Goal: Task Accomplishment & Management: Manage account settings

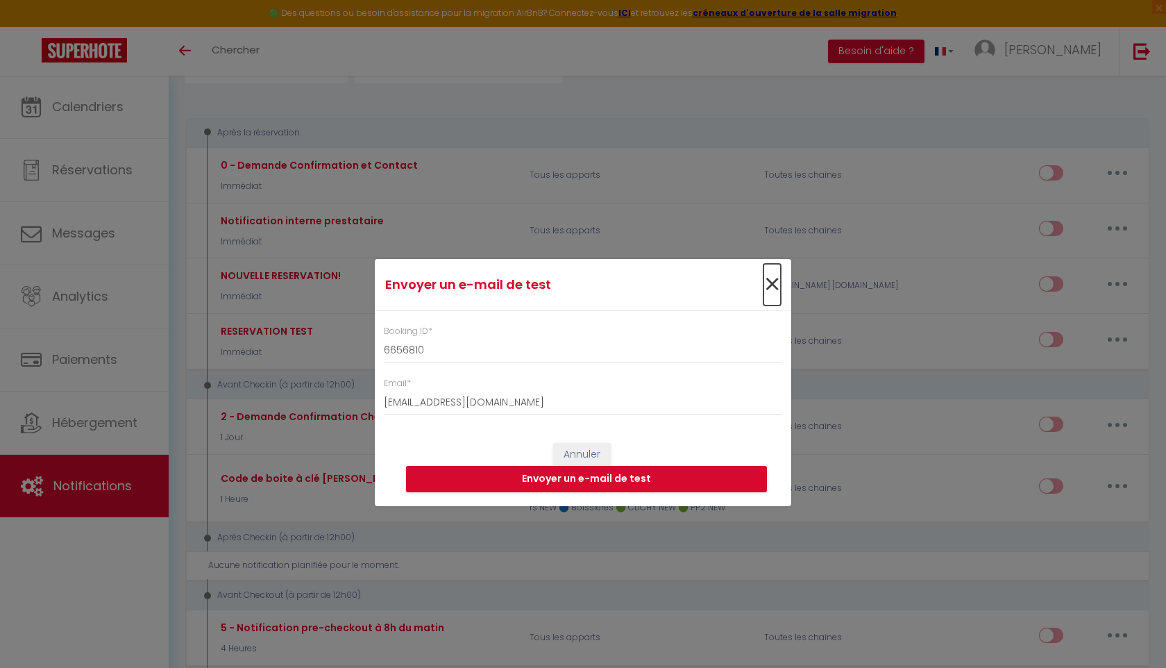
click at [768, 287] on span "×" at bounding box center [771, 285] width 17 height 42
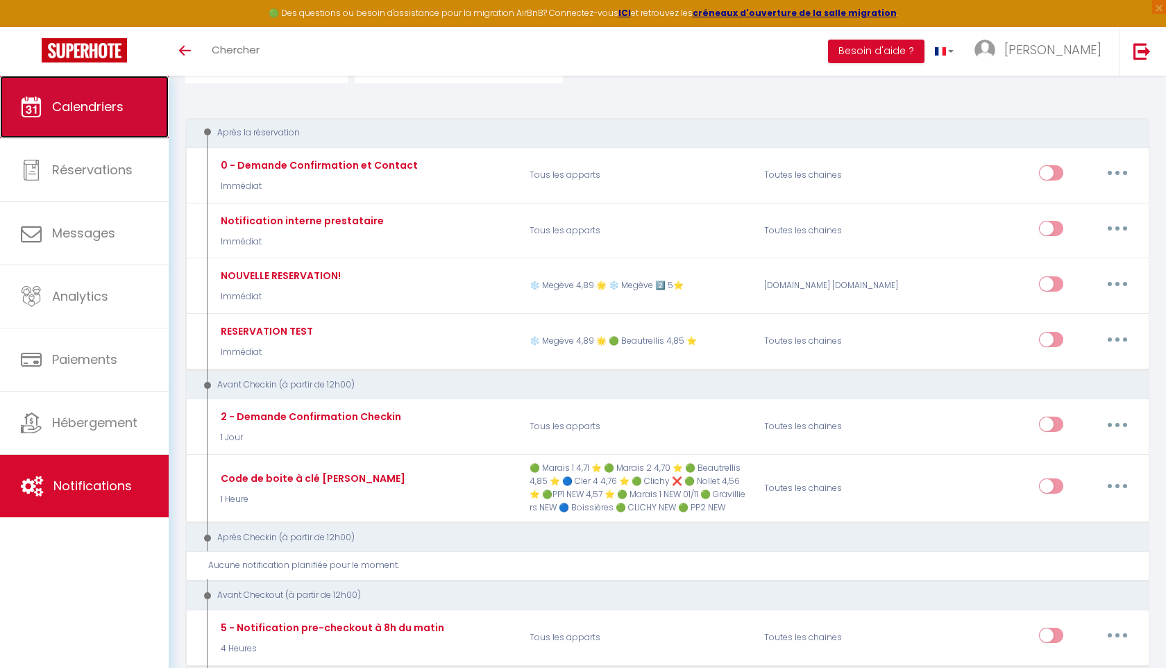
click at [75, 100] on span "Calendriers" at bounding box center [87, 106] width 71 height 17
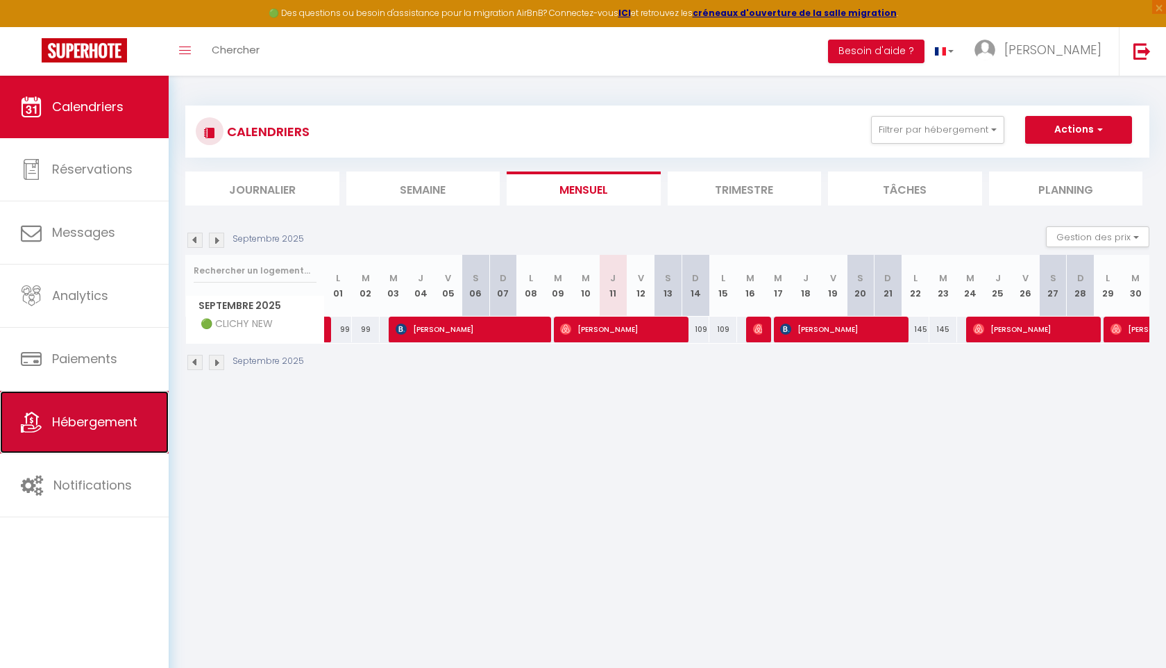
click at [62, 409] on link "Hébergement" at bounding box center [84, 422] width 169 height 62
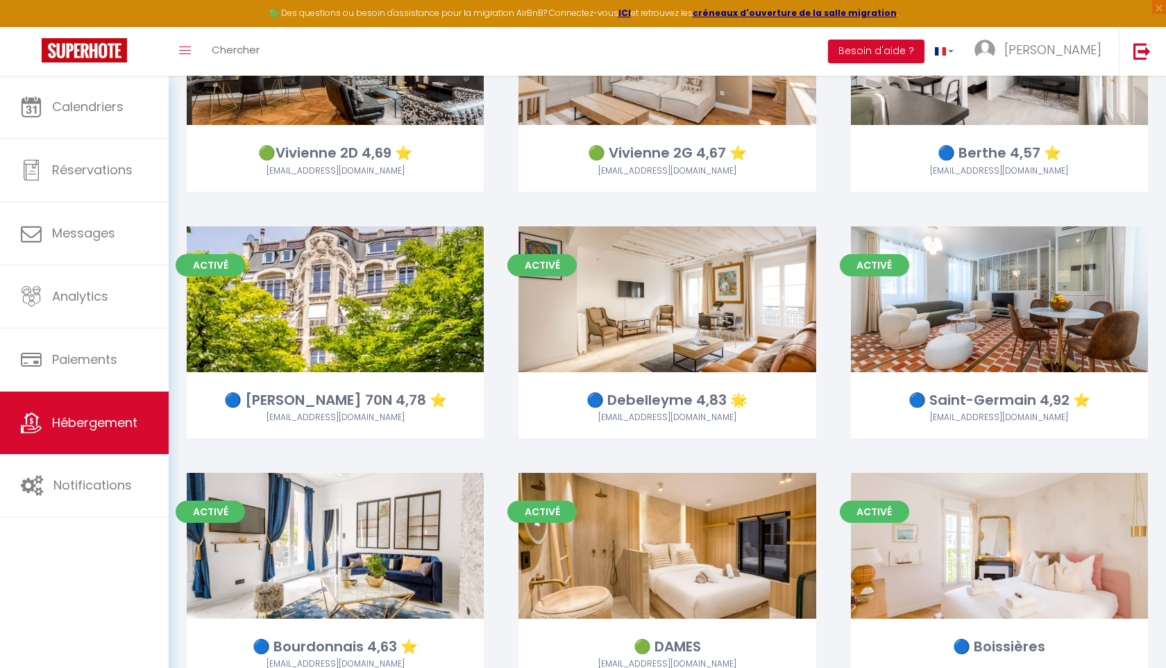
scroll to position [1680, 0]
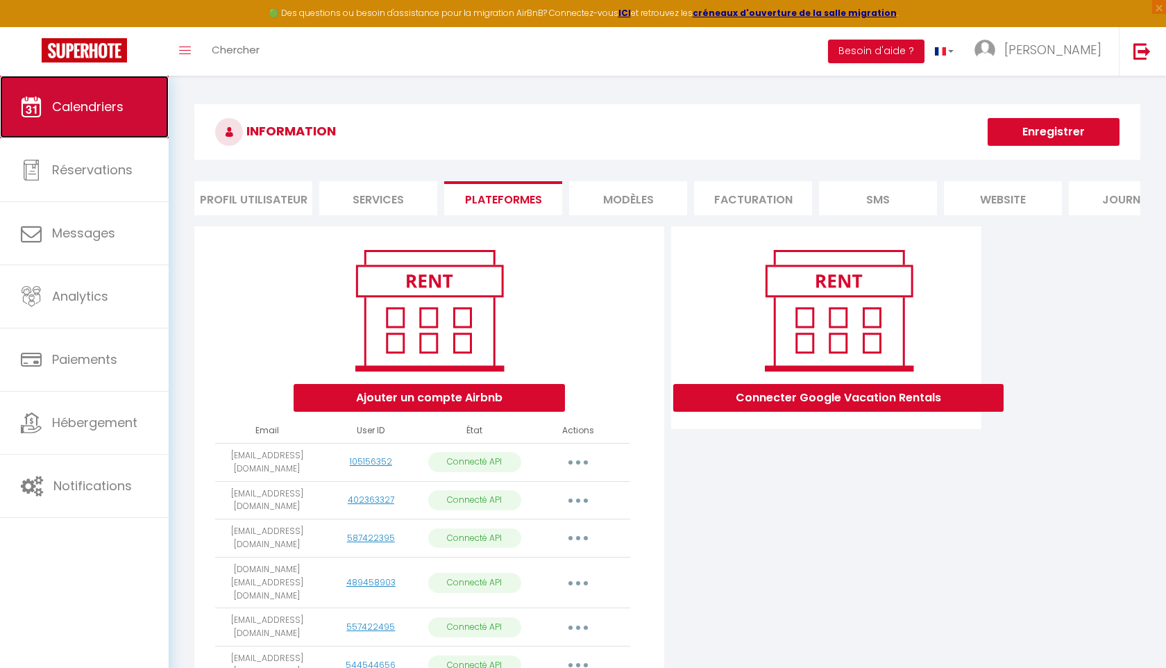
click at [96, 108] on span "Calendriers" at bounding box center [87, 106] width 71 height 17
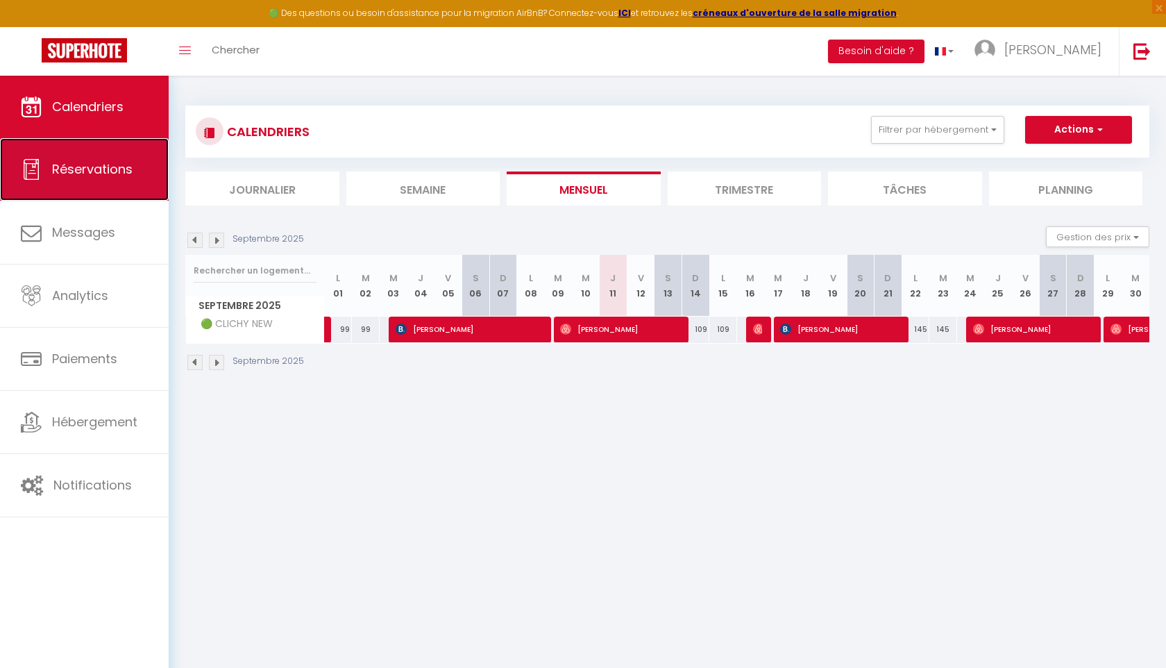
click at [117, 164] on span "Réservations" at bounding box center [92, 168] width 80 height 17
select select "not_cancelled"
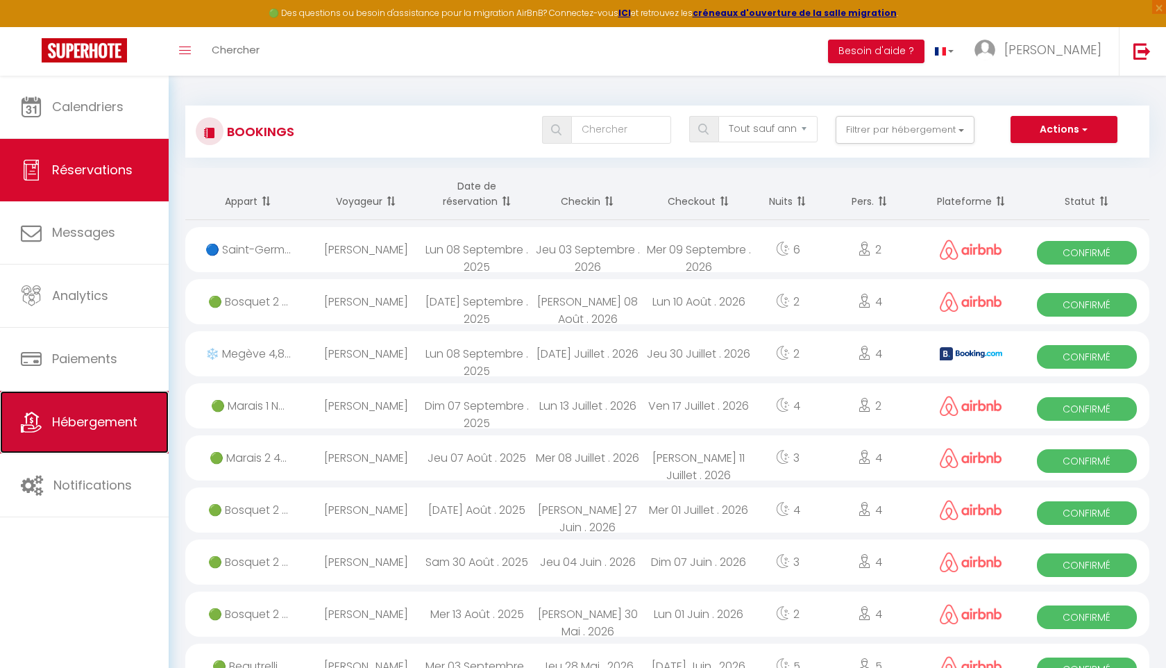
click at [88, 427] on span "Hébergement" at bounding box center [94, 421] width 85 height 17
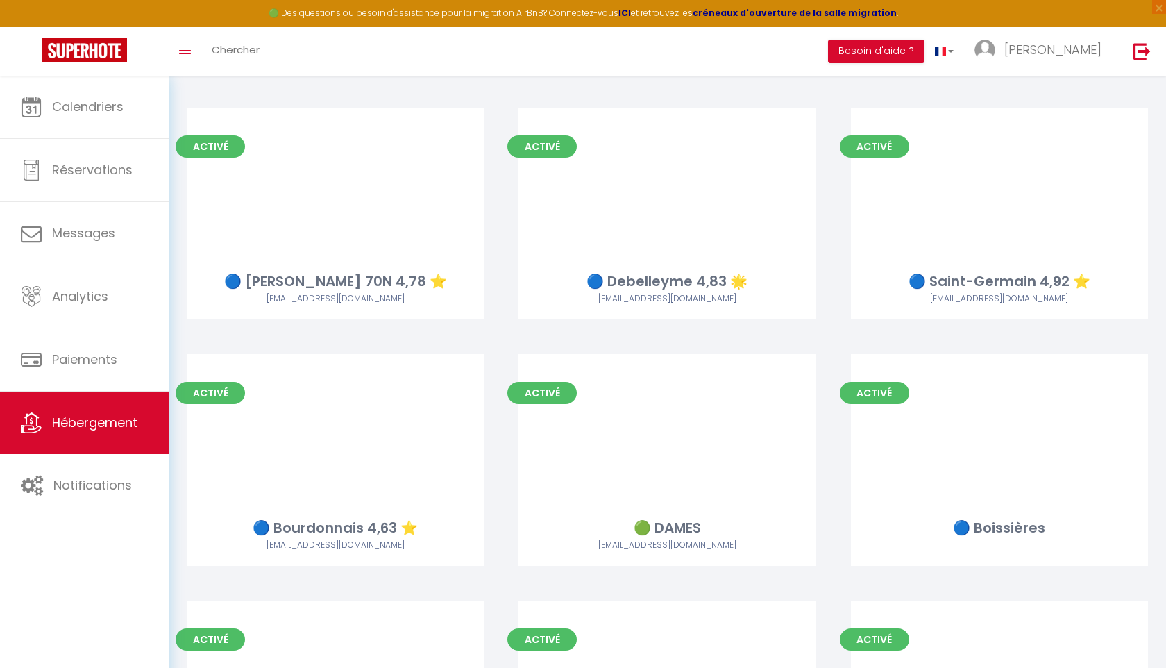
scroll to position [1724, 0]
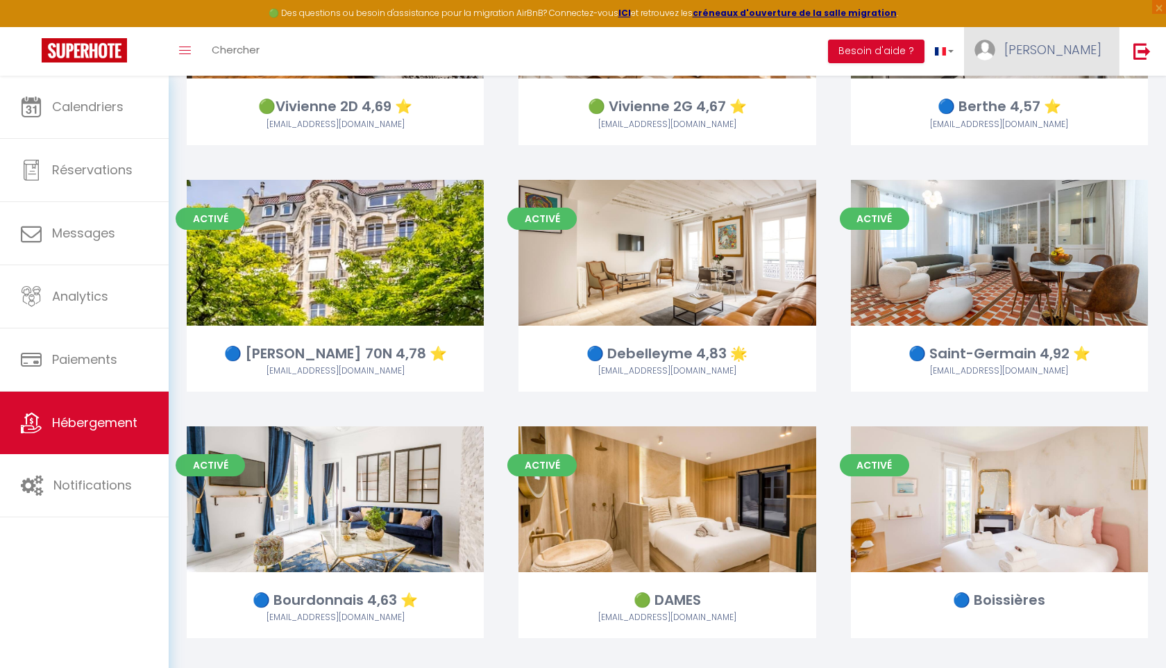
click at [1068, 53] on span "[PERSON_NAME]" at bounding box center [1052, 49] width 97 height 17
click at [1065, 91] on link "Paramètres" at bounding box center [1063, 97] width 103 height 24
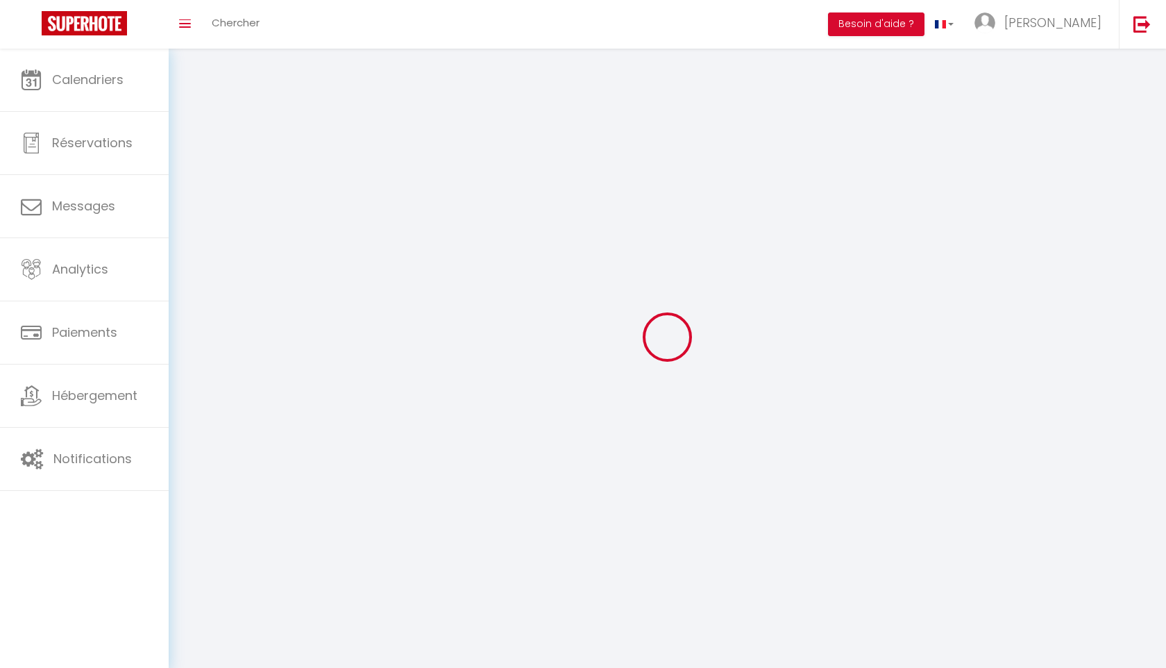
type input "[PERSON_NAME]"
type input "MAAREK"
type input "0688882838"
type input "35 rue cler"
type input "75007"
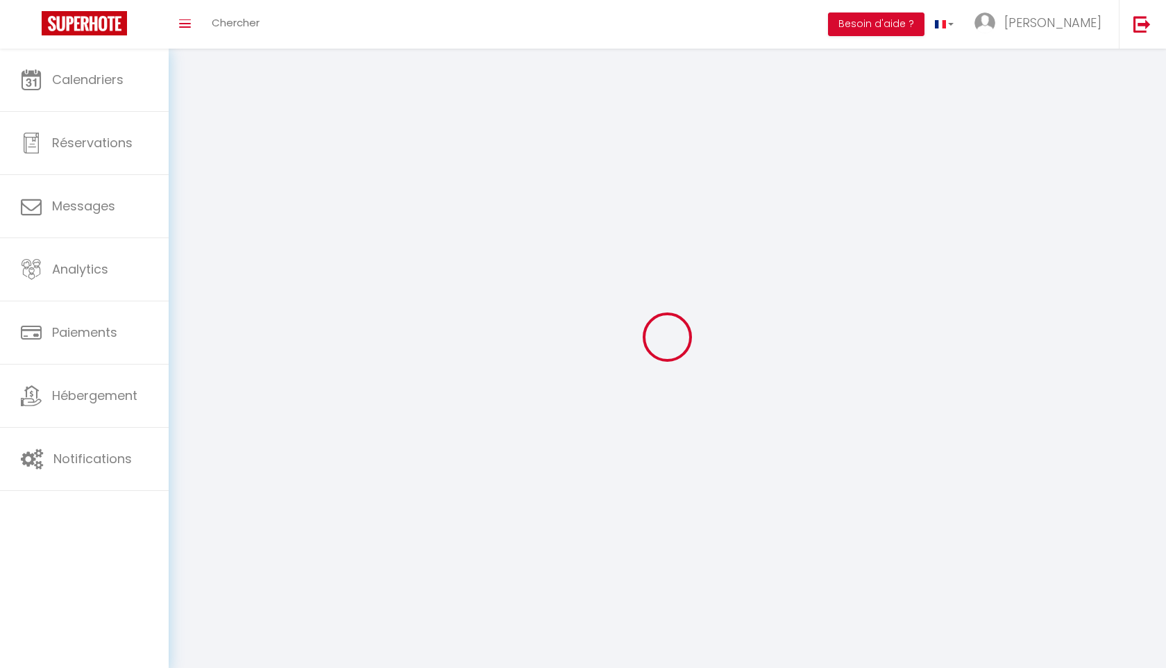
type input "Paris"
type input "r0zujmZEQCMSEsTJXWPHHA1Up"
type input "SgEdl4d5jKSCXkw8phCrkw4qR"
type input "https://app.superhote.com/#/get-available-rentals/SgEdl4d5jKSCXkw8phCrkw4qR"
select select "1"
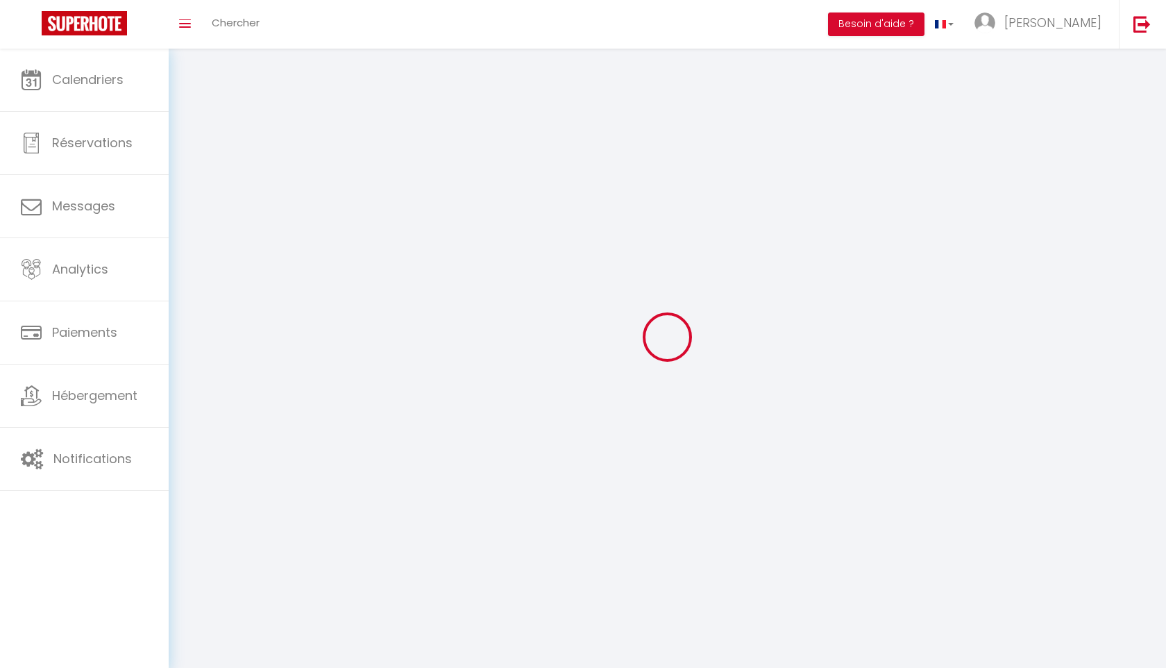
select select "28"
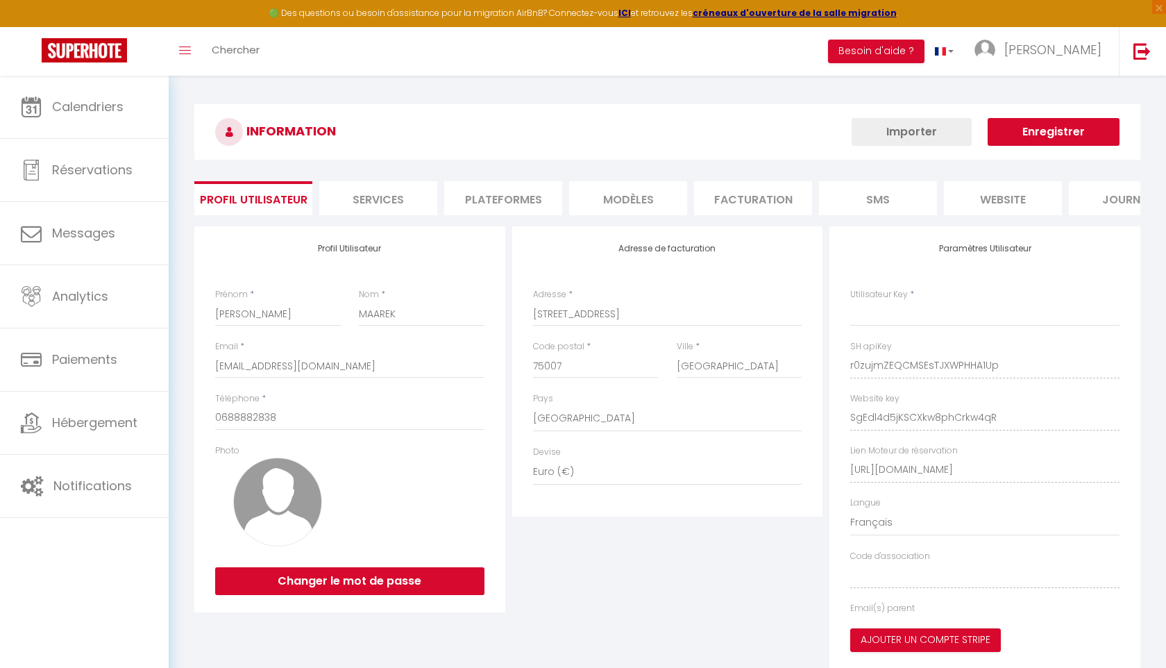
type input "r0zujmZEQCMSEsTJXWPHHA1Up"
type input "SgEdl4d5jKSCXkw8phCrkw4qR"
type input "https://app.superhote.com/#/get-available-rentals/SgEdl4d5jKSCXkw8phCrkw4qR"
select select "fr"
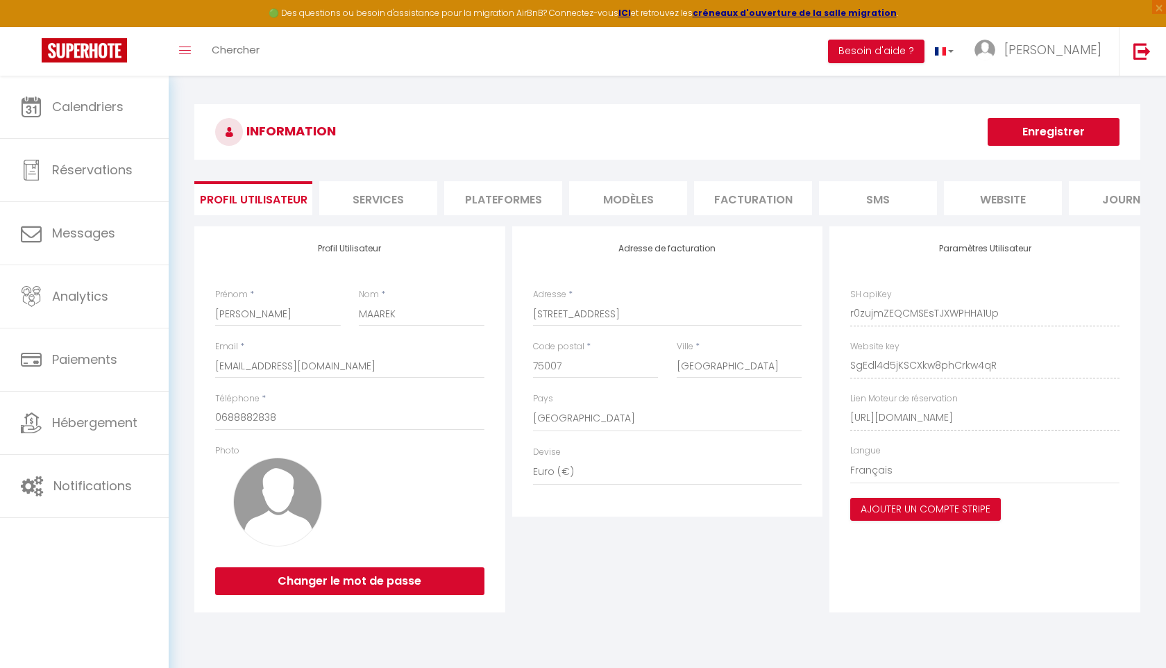
click at [491, 205] on li "Plateformes" at bounding box center [503, 198] width 118 height 34
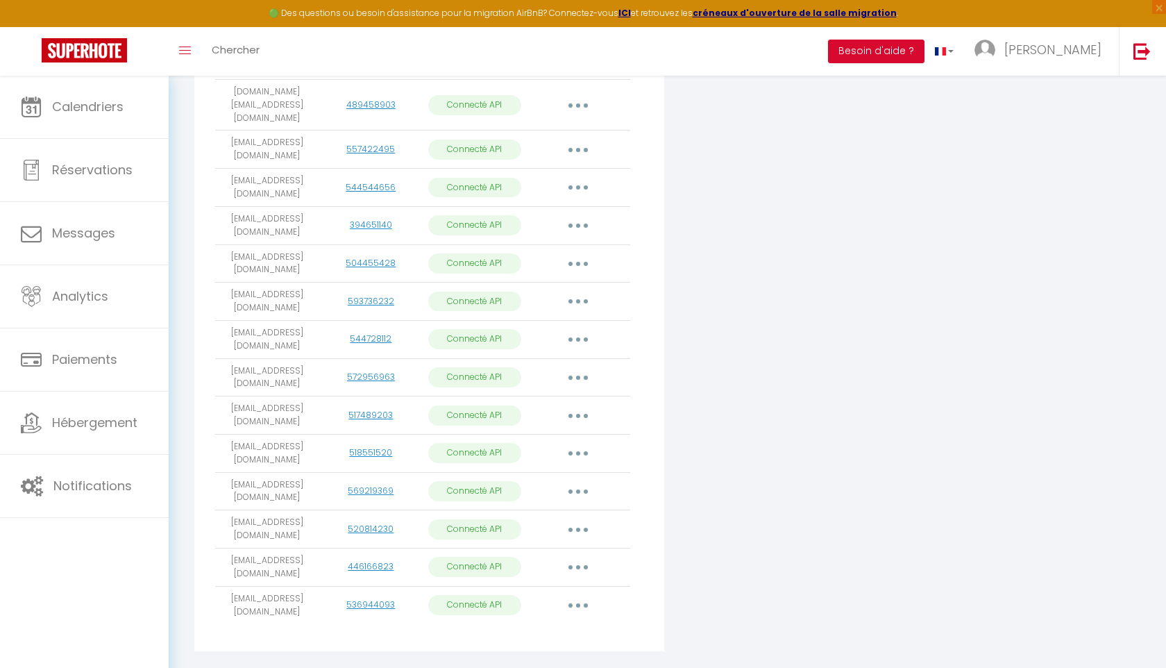
scroll to position [495, 0]
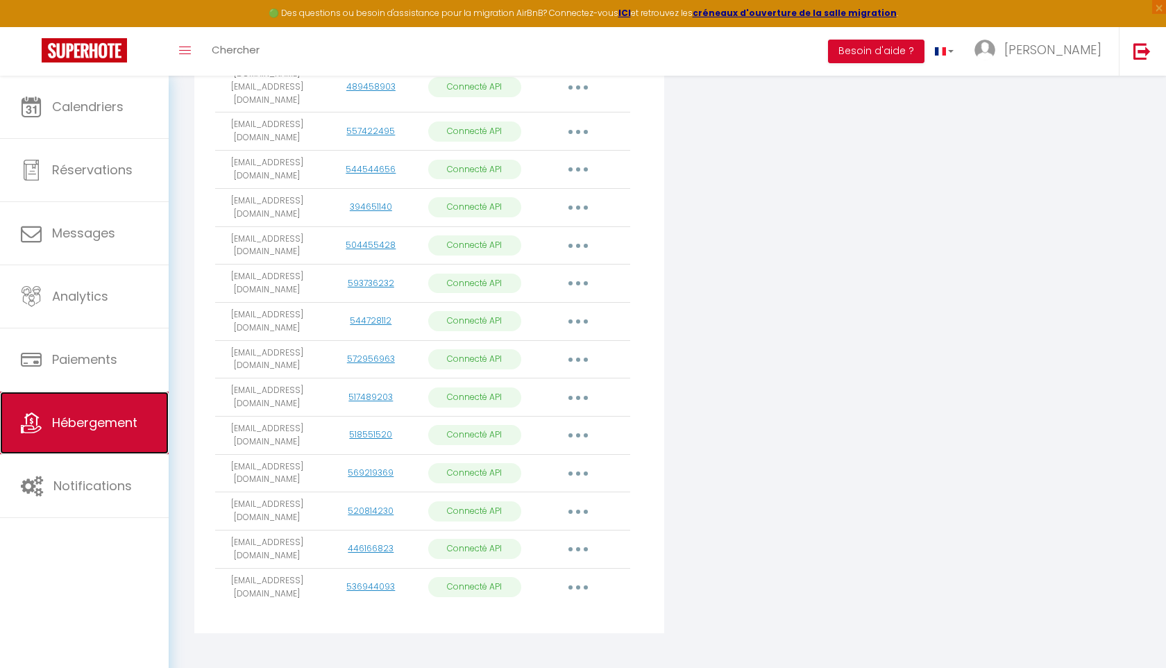
click at [56, 432] on link "Hébergement" at bounding box center [84, 422] width 169 height 62
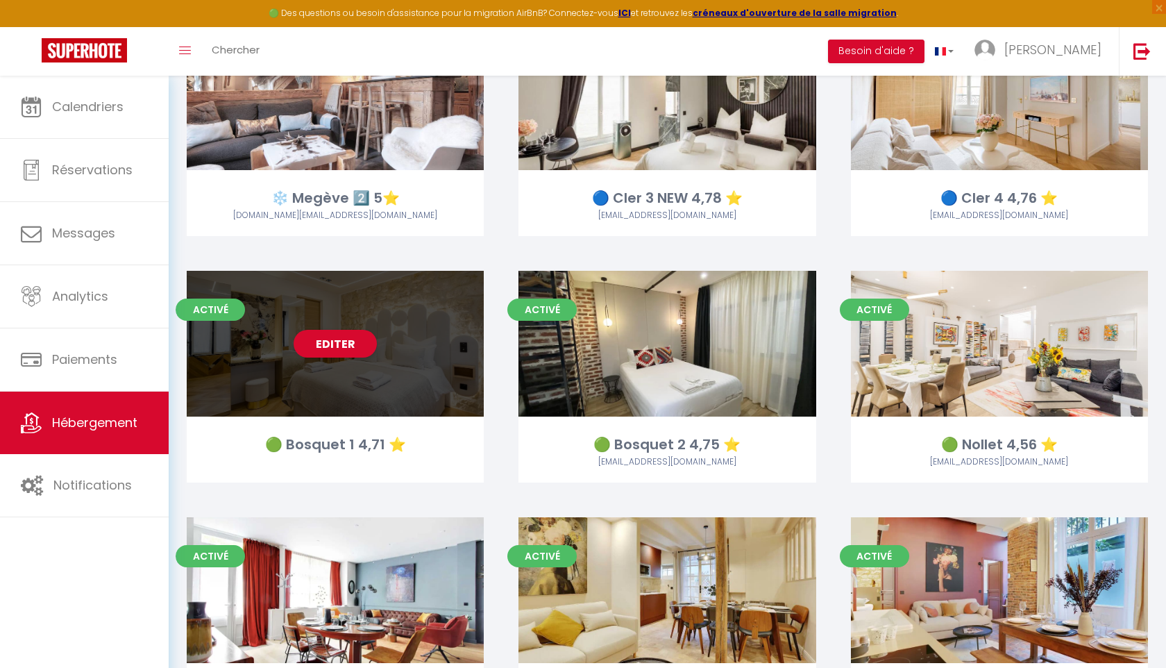
scroll to position [889, 0]
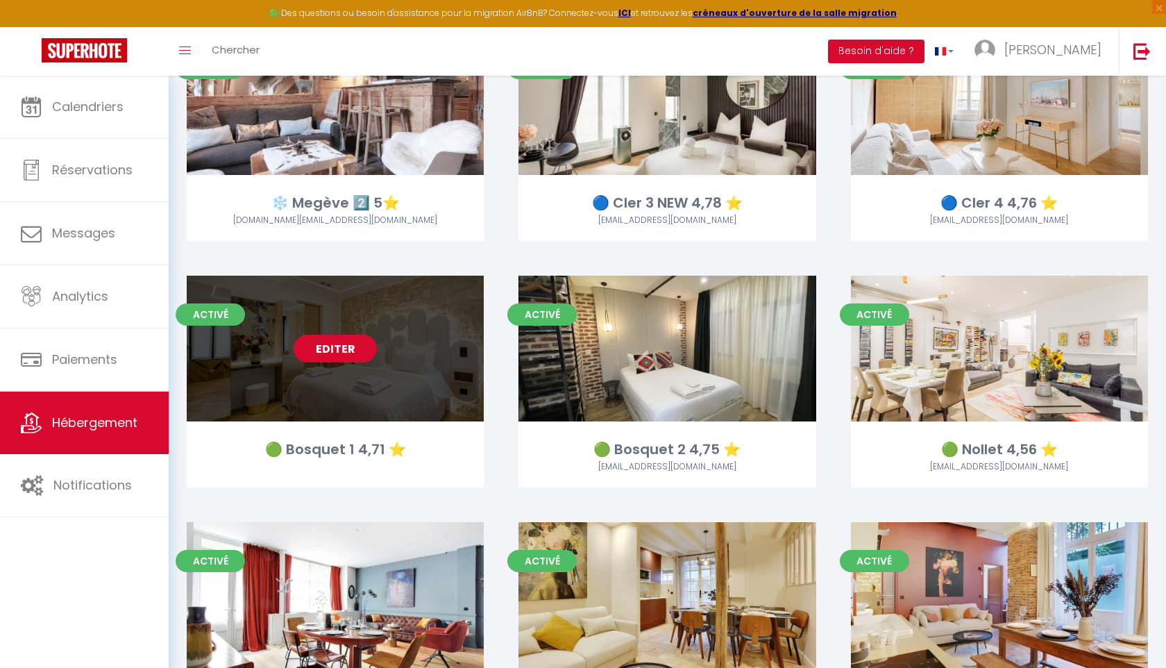
click at [346, 355] on link "Editer" at bounding box center [335, 348] width 83 height 28
click at [345, 355] on link "Editer" at bounding box center [335, 348] width 83 height 28
select select "3"
select select "2"
select select "1"
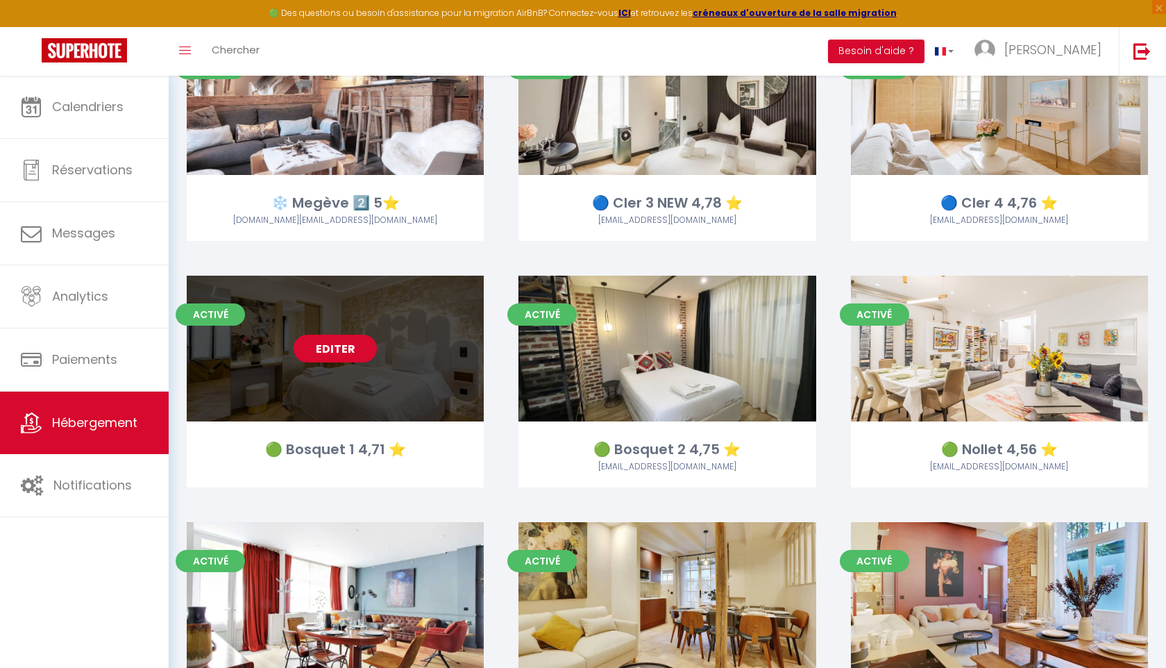
select select "1"
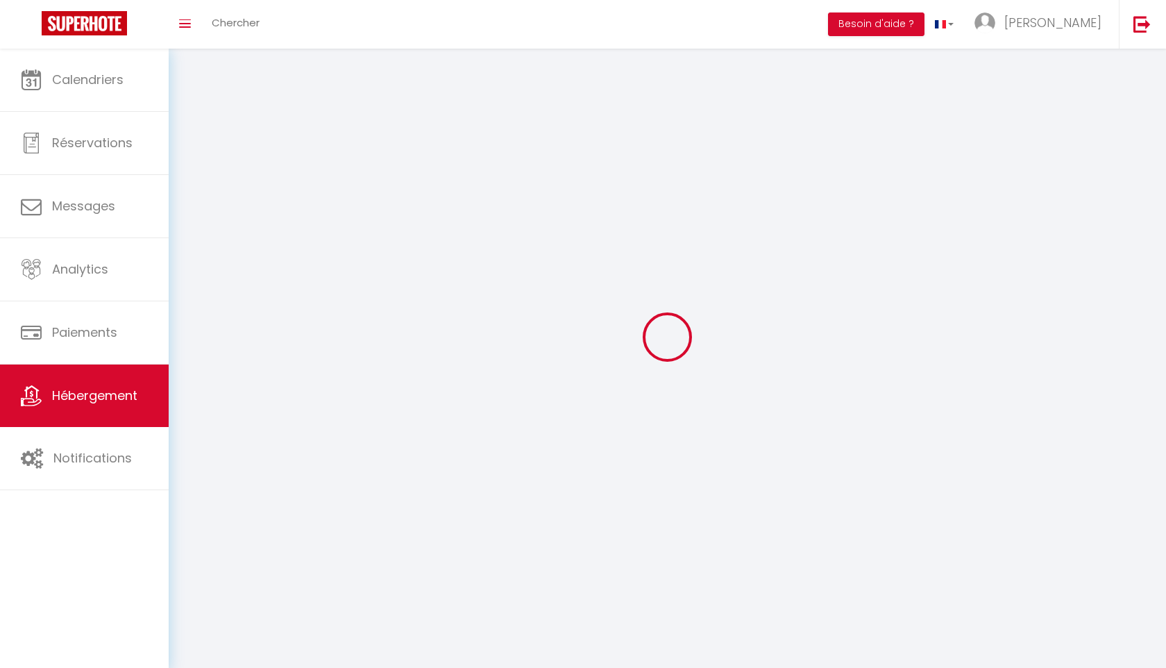
select select
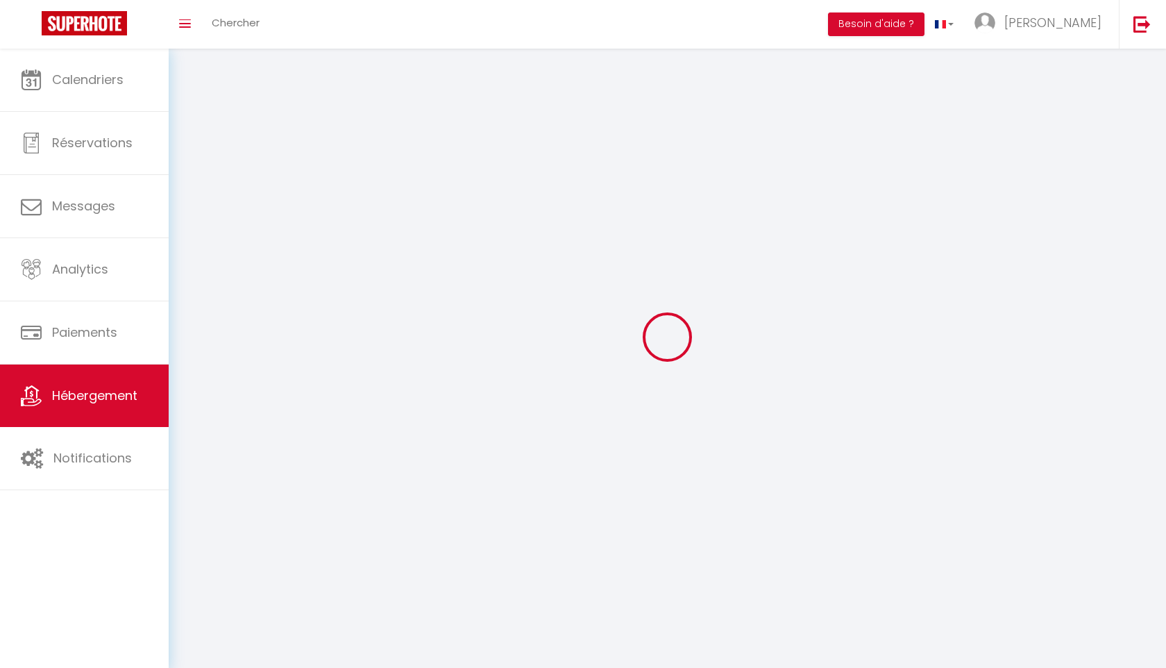
select select
checkbox input "false"
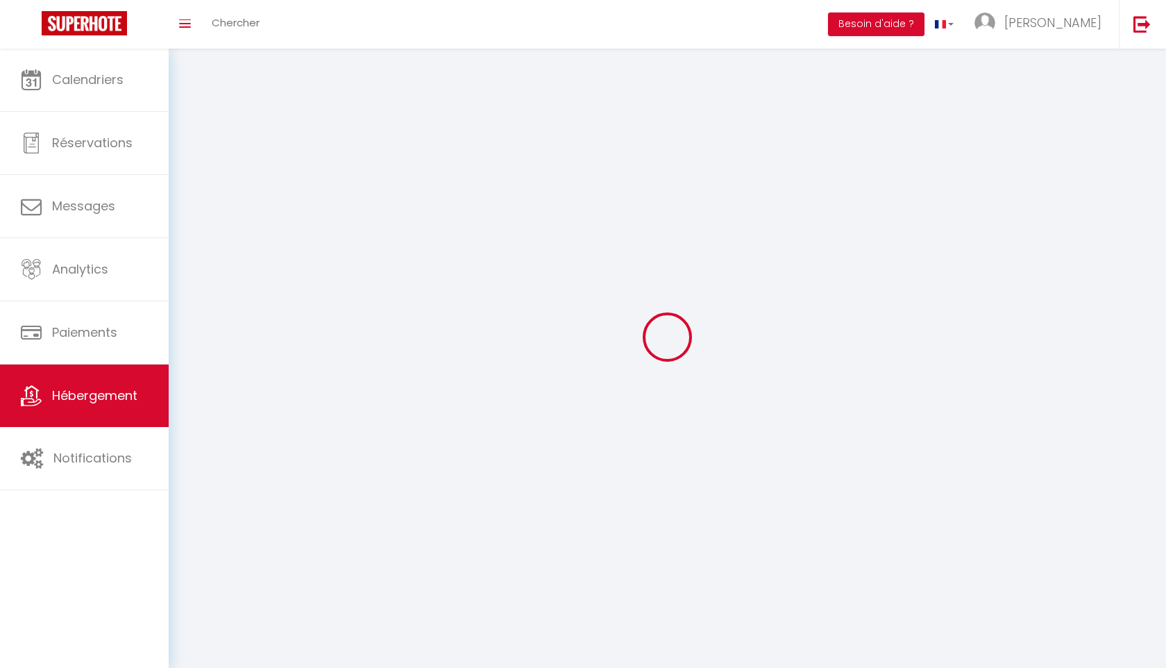
select select
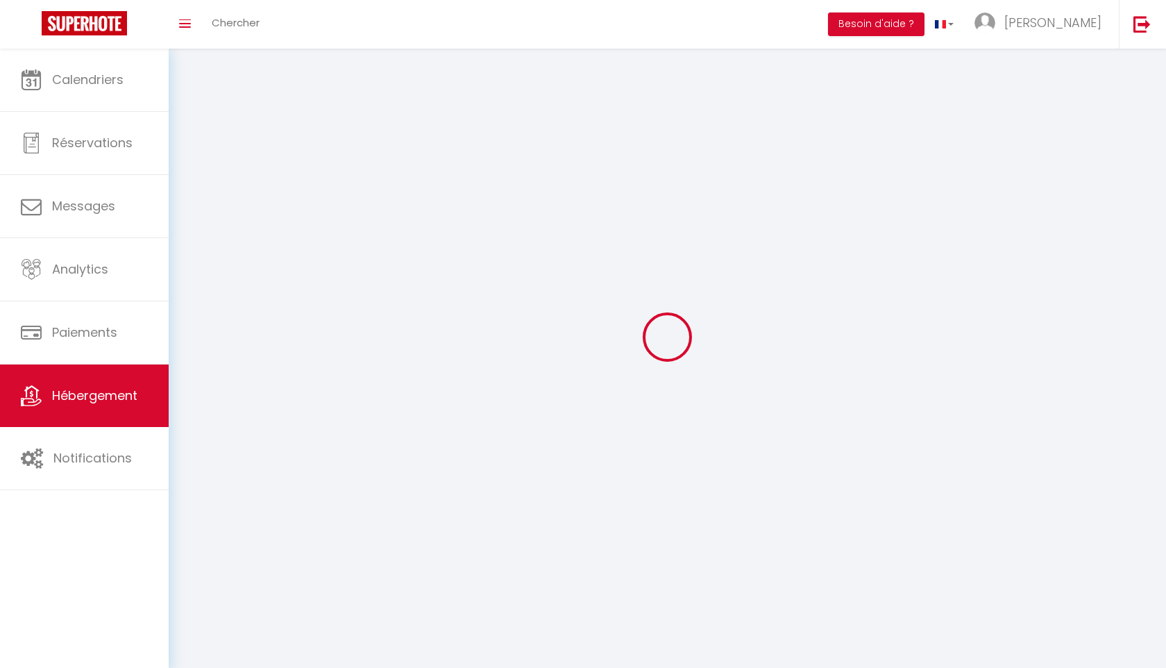
select select
checkbox input "false"
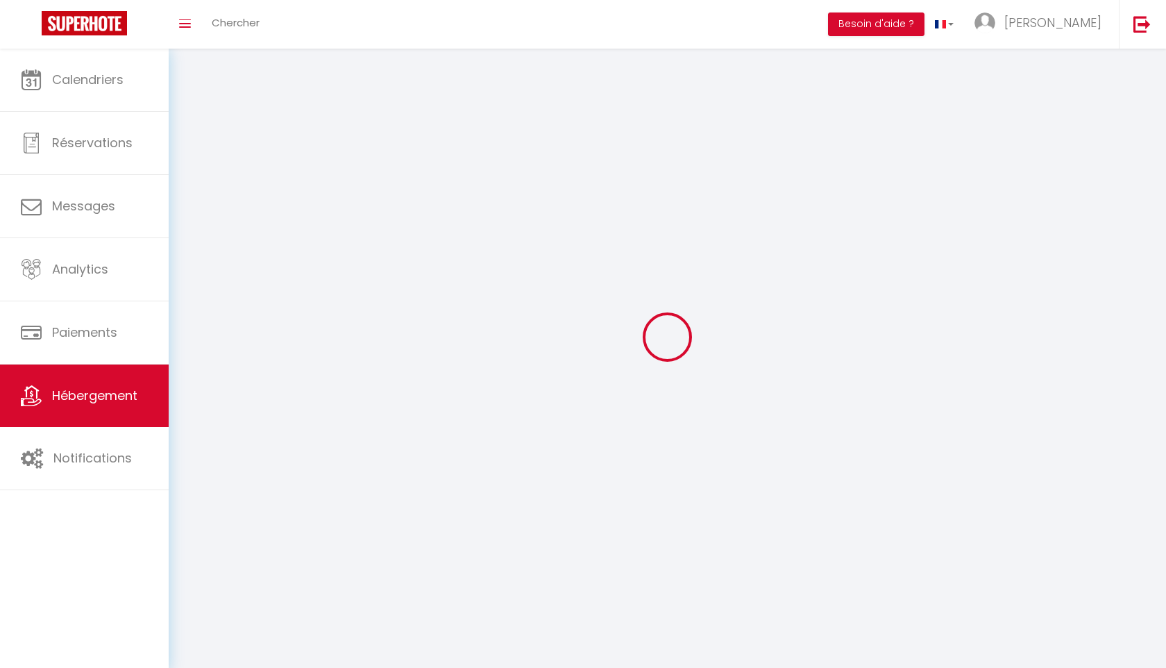
checkbox input "false"
select select
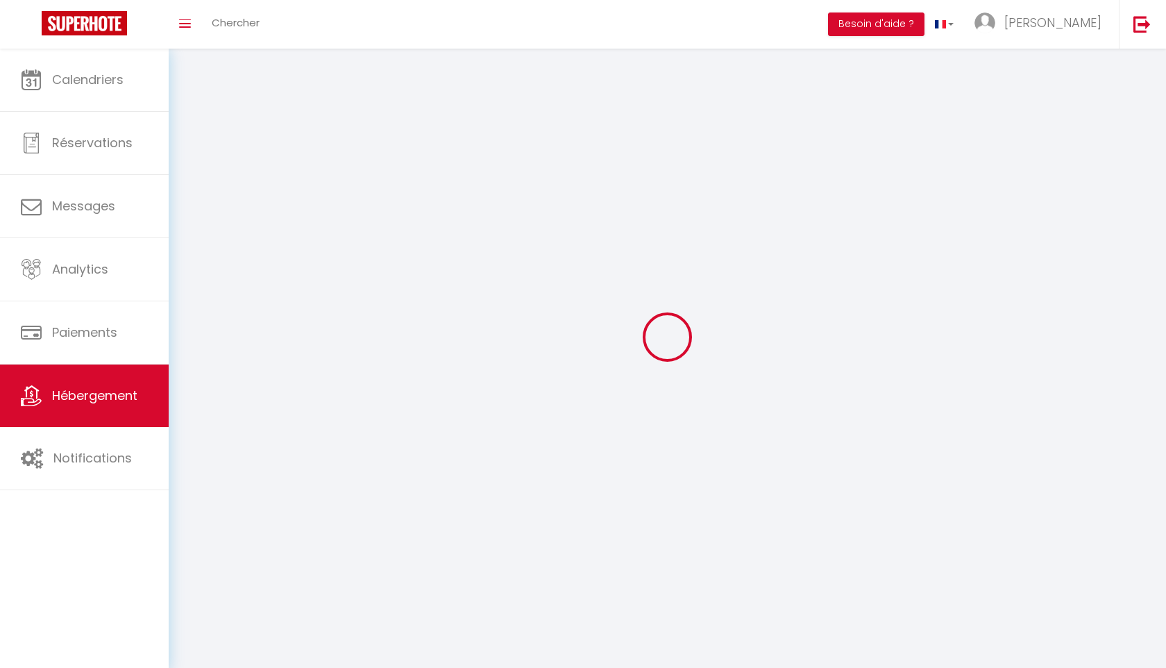
select select "1"
select select "28"
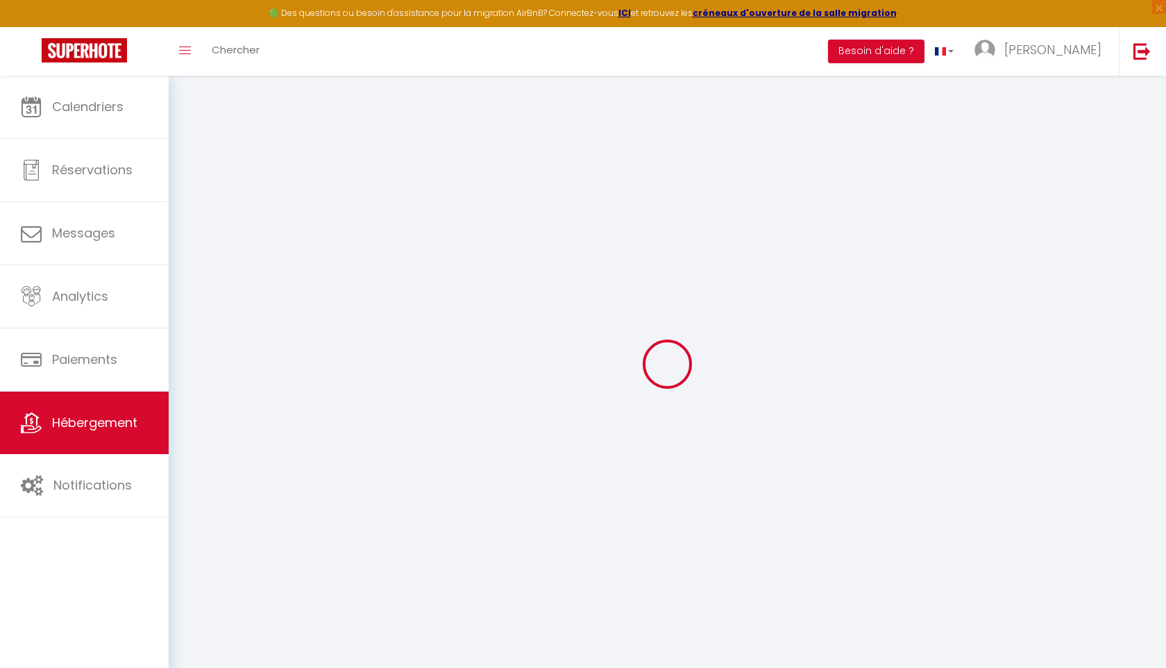
select select
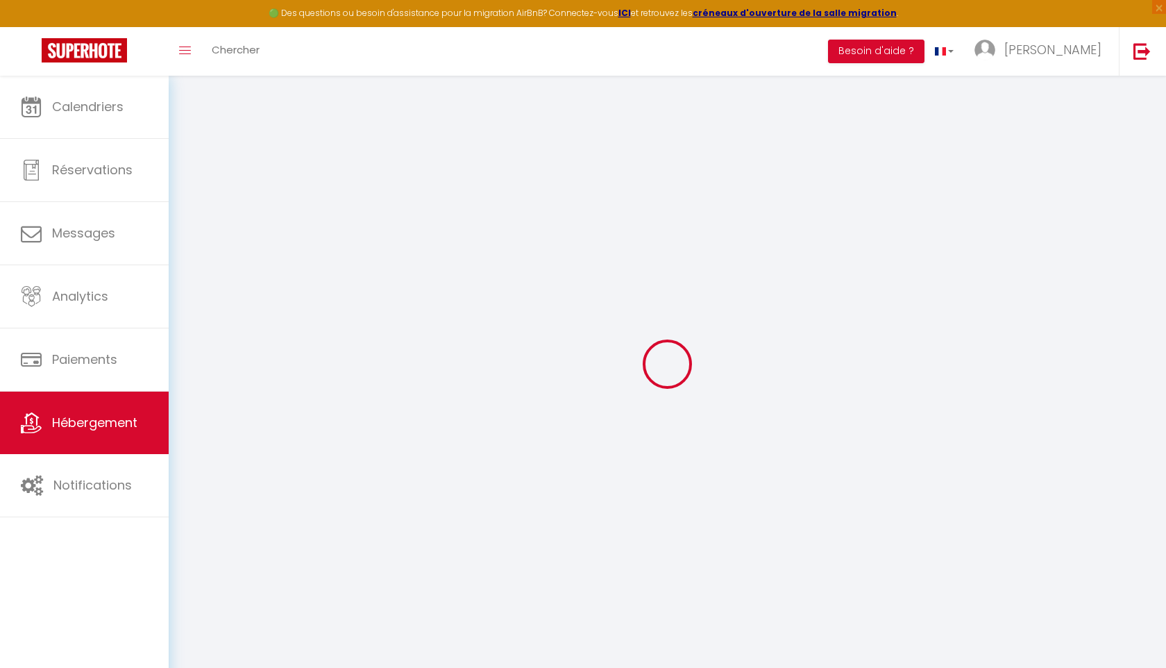
select select
checkbox input "false"
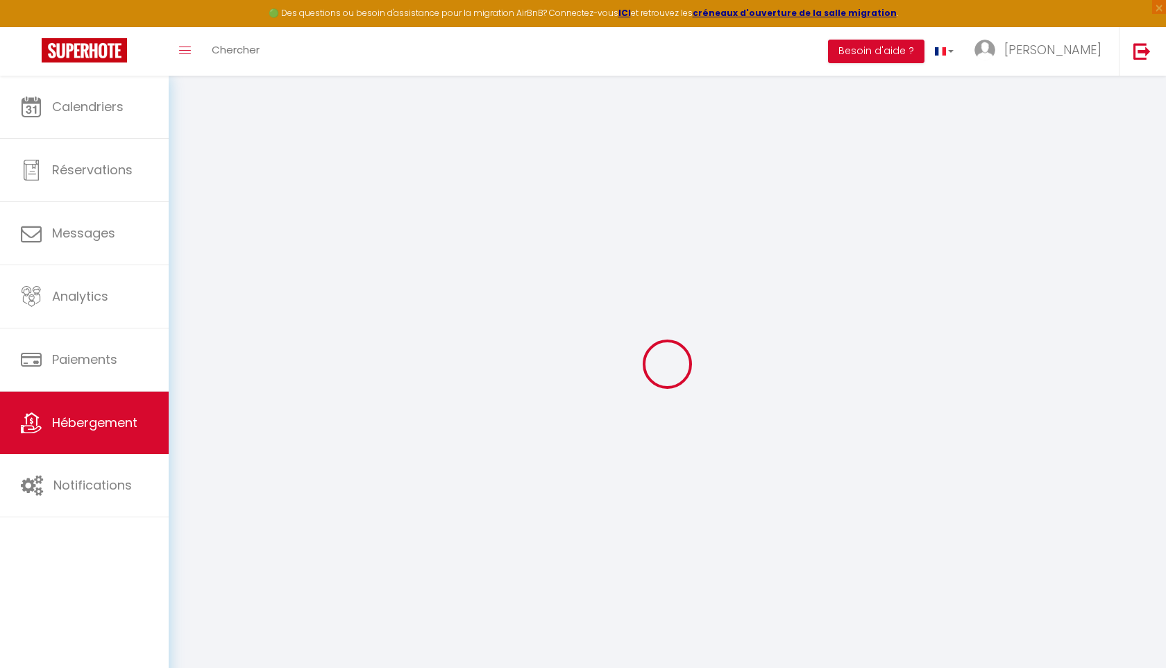
select select
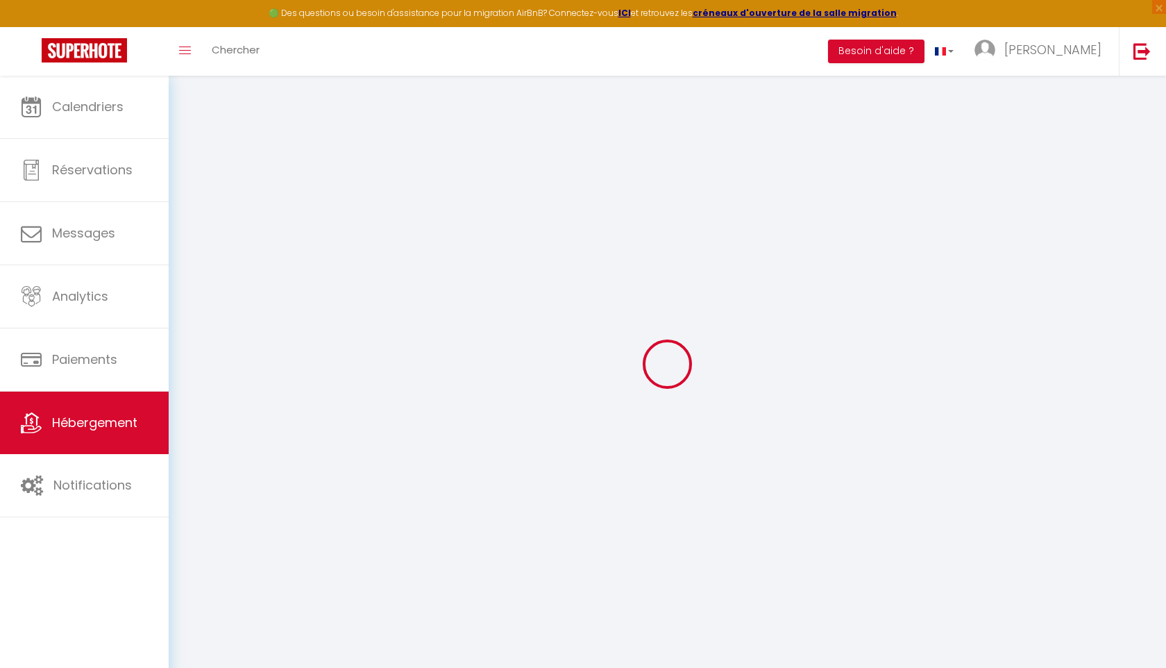
select select
checkbox input "false"
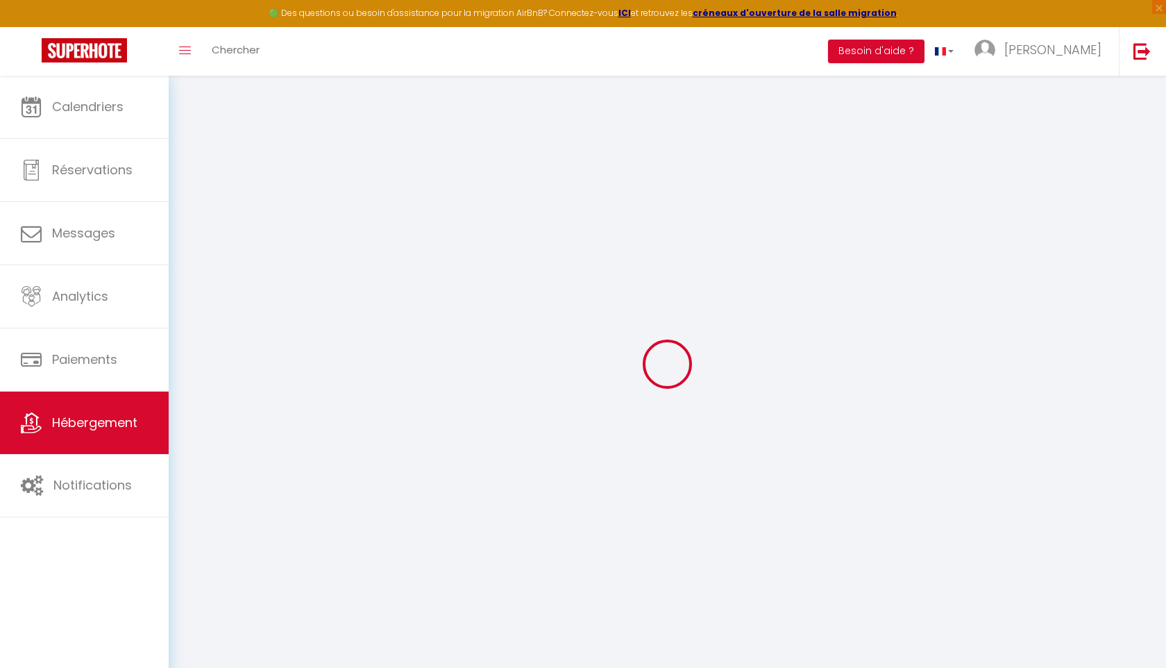
checkbox input "false"
select select
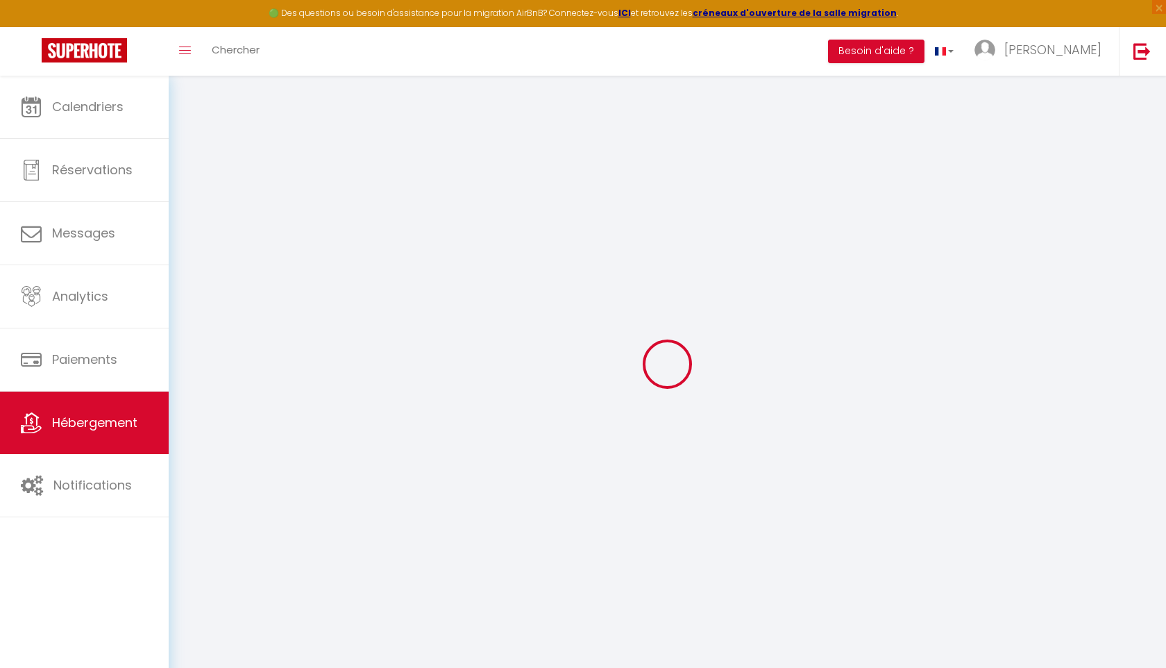
select select
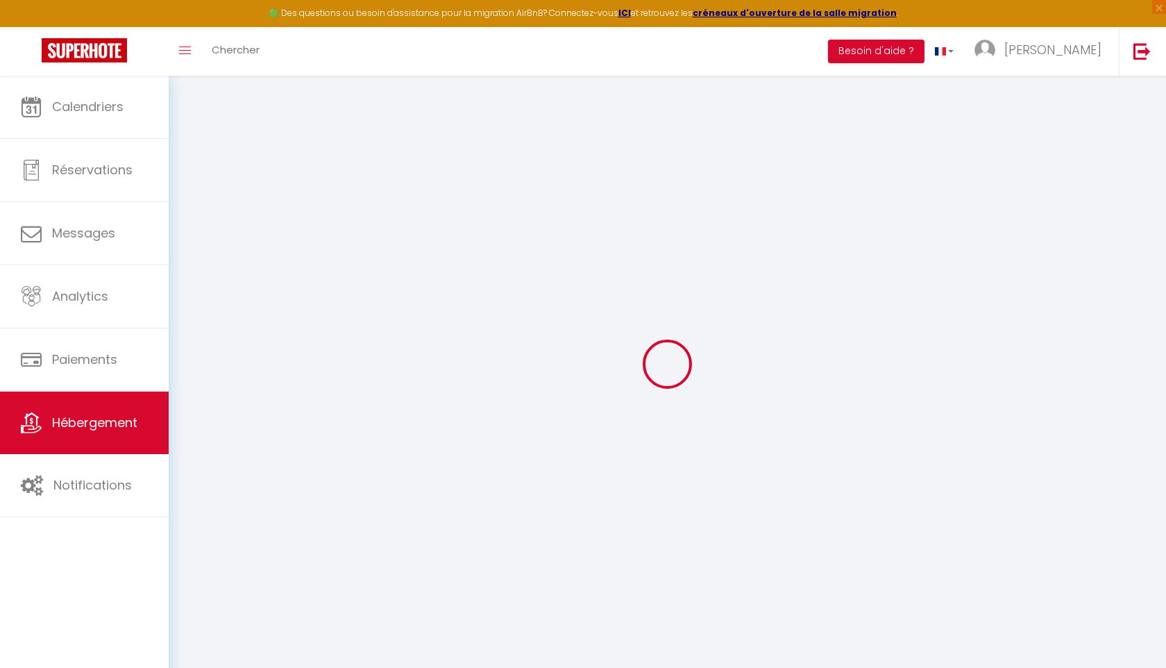
checkbox input "false"
select select
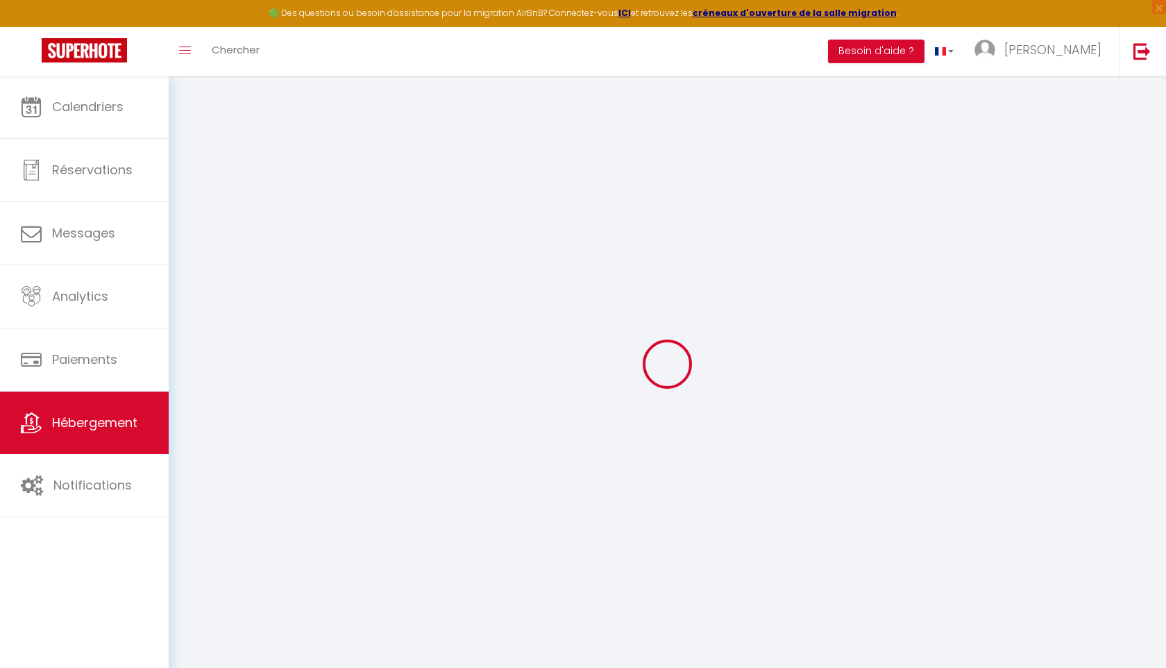
select select
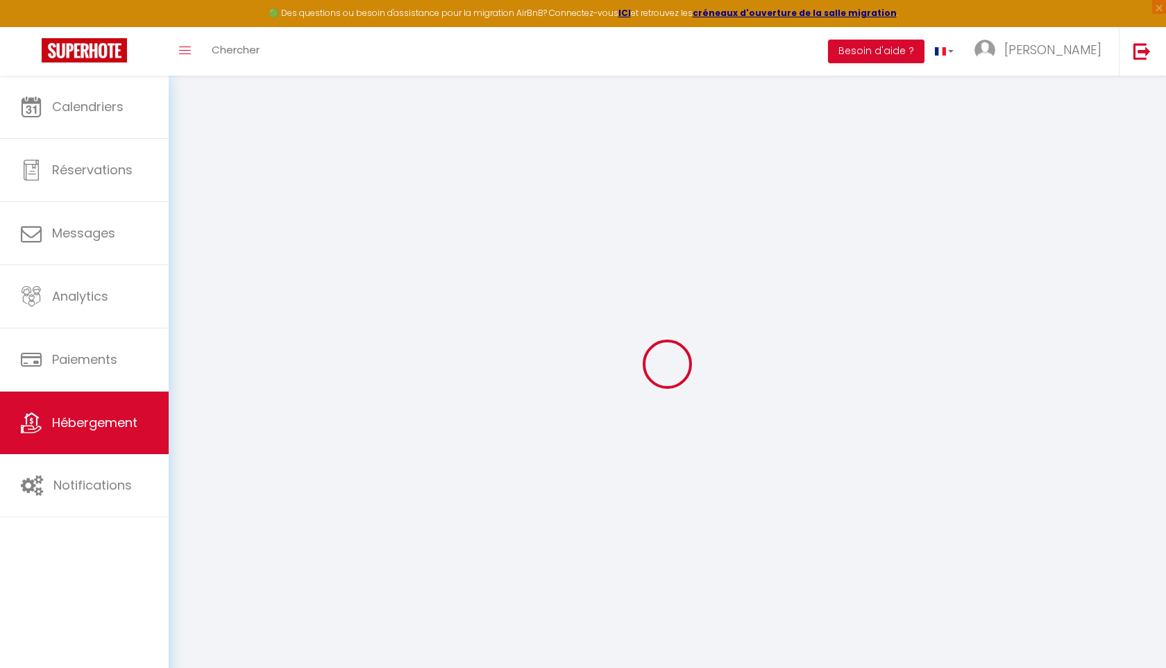
select select
checkbox input "false"
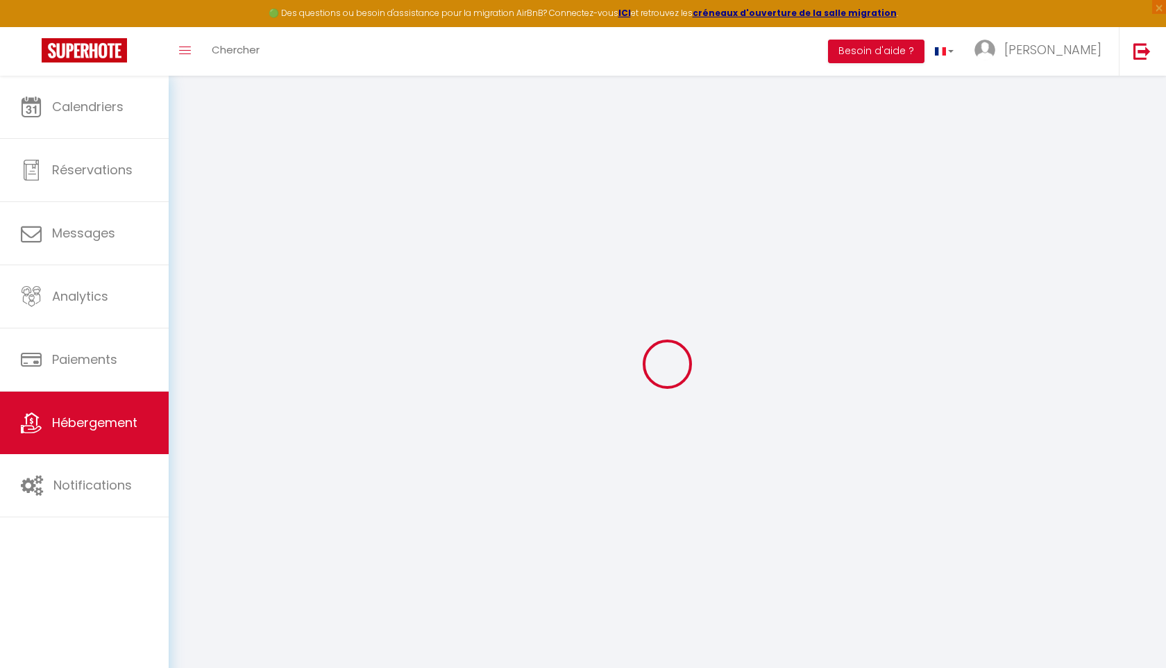
checkbox input "false"
select select
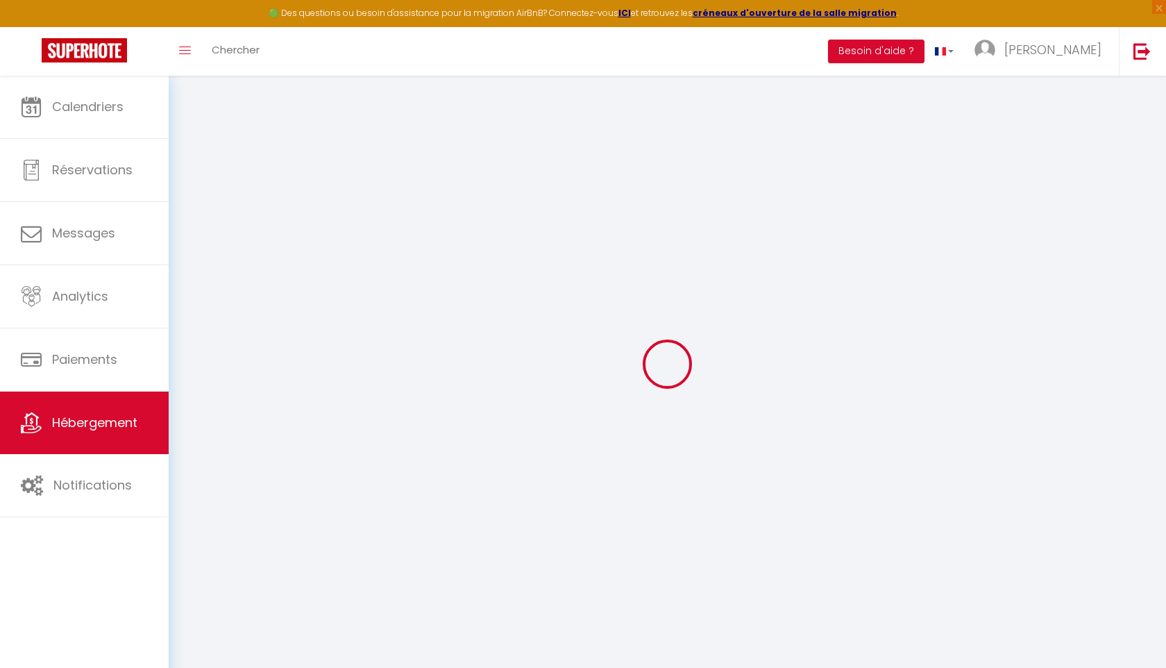
select select
checkbox input "false"
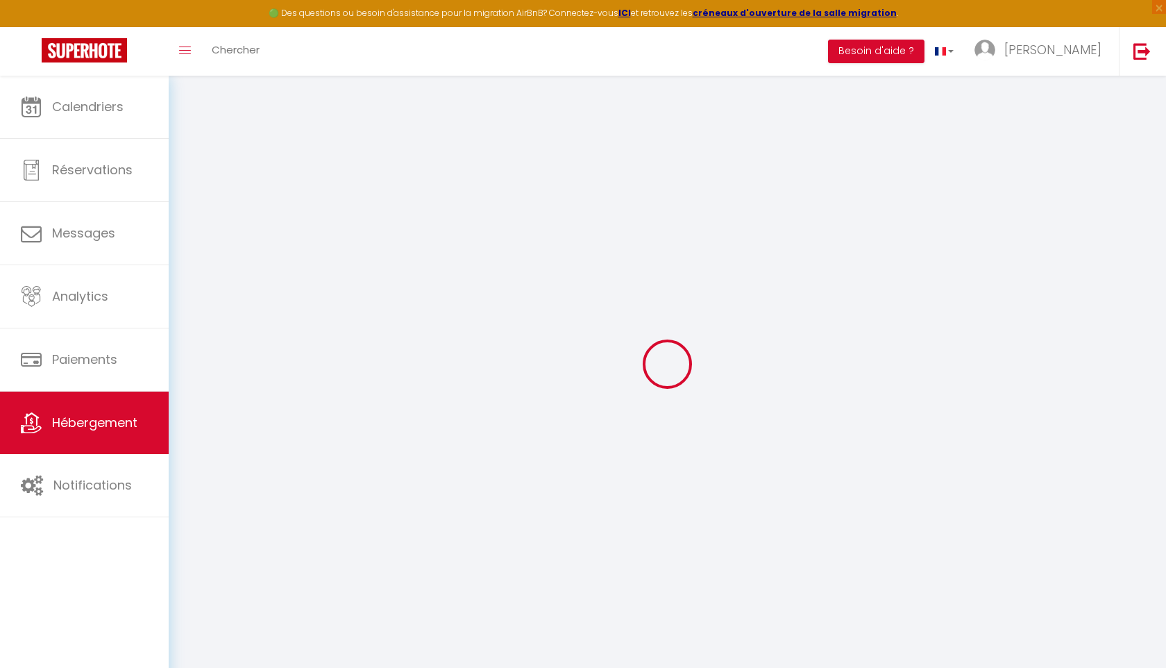
checkbox input "false"
select select
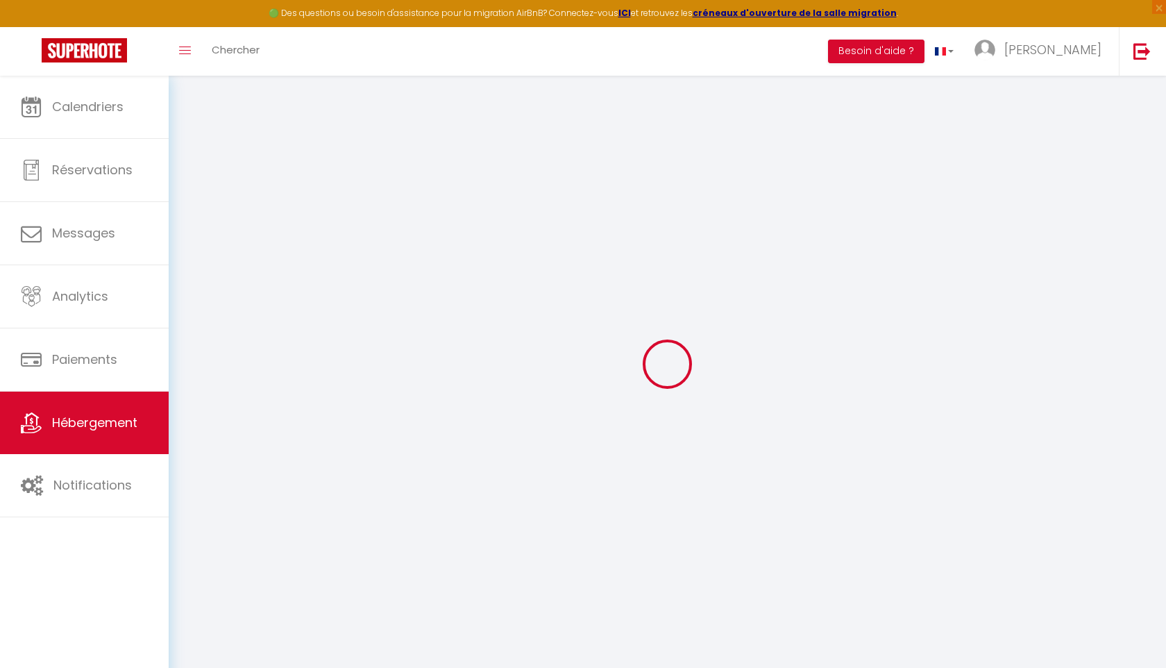
select select
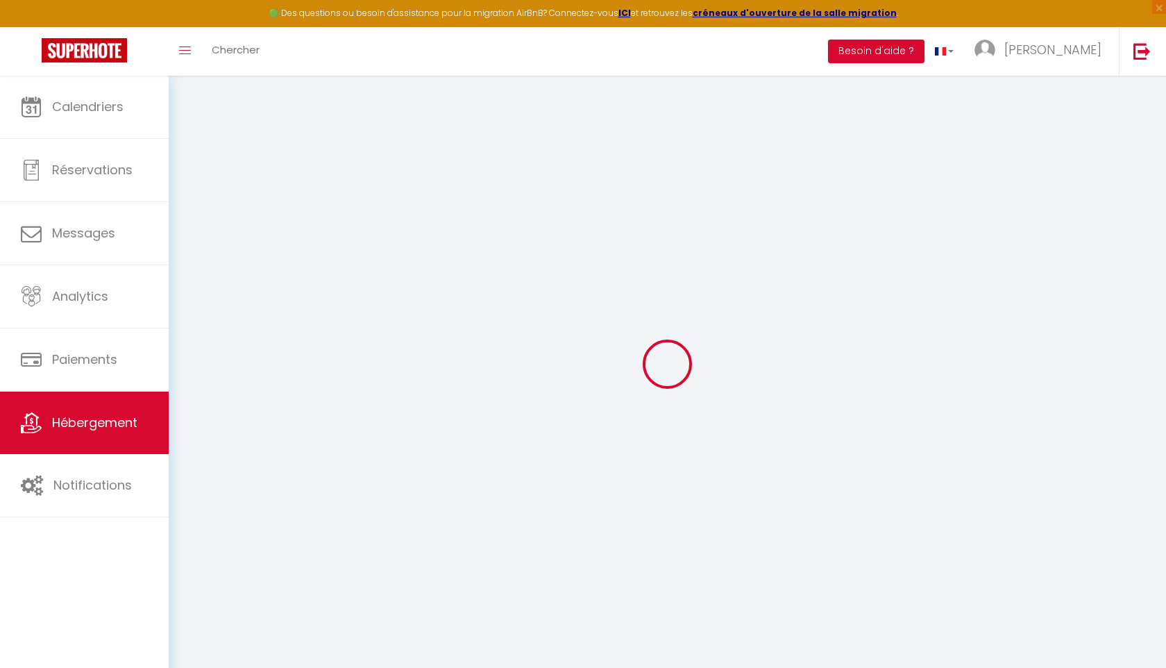
select select
checkbox input "false"
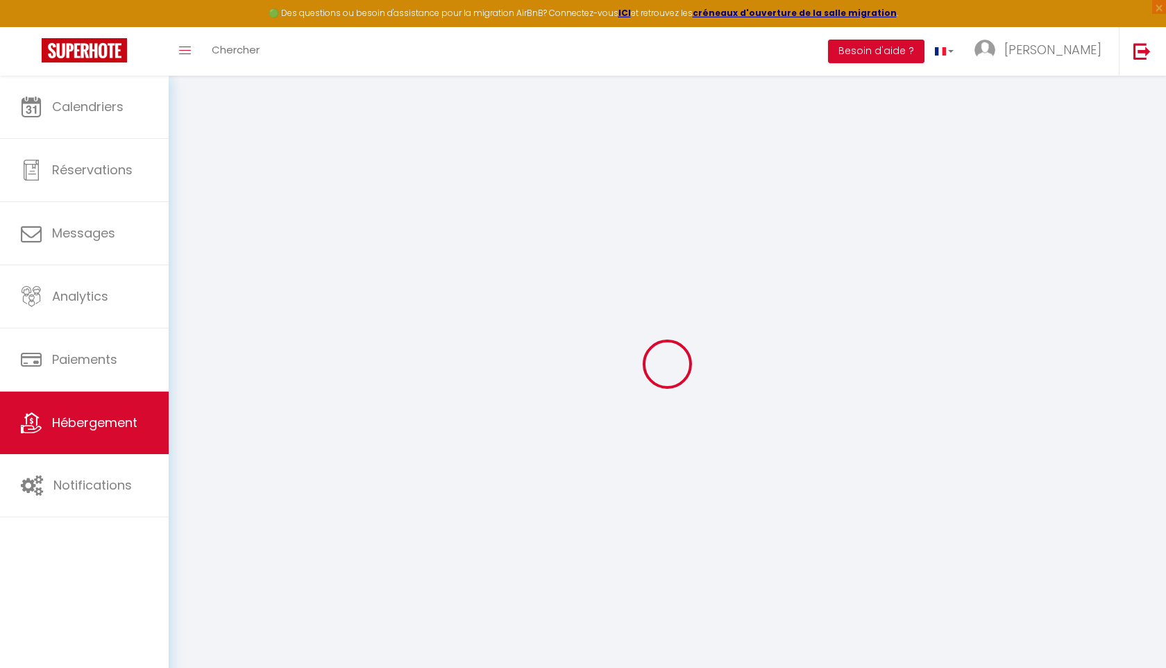
select select
type input "🟢 Bosquet 1 4,71 ⭐️"
type input "Diane"
select select "boutique_hotels_and_more"
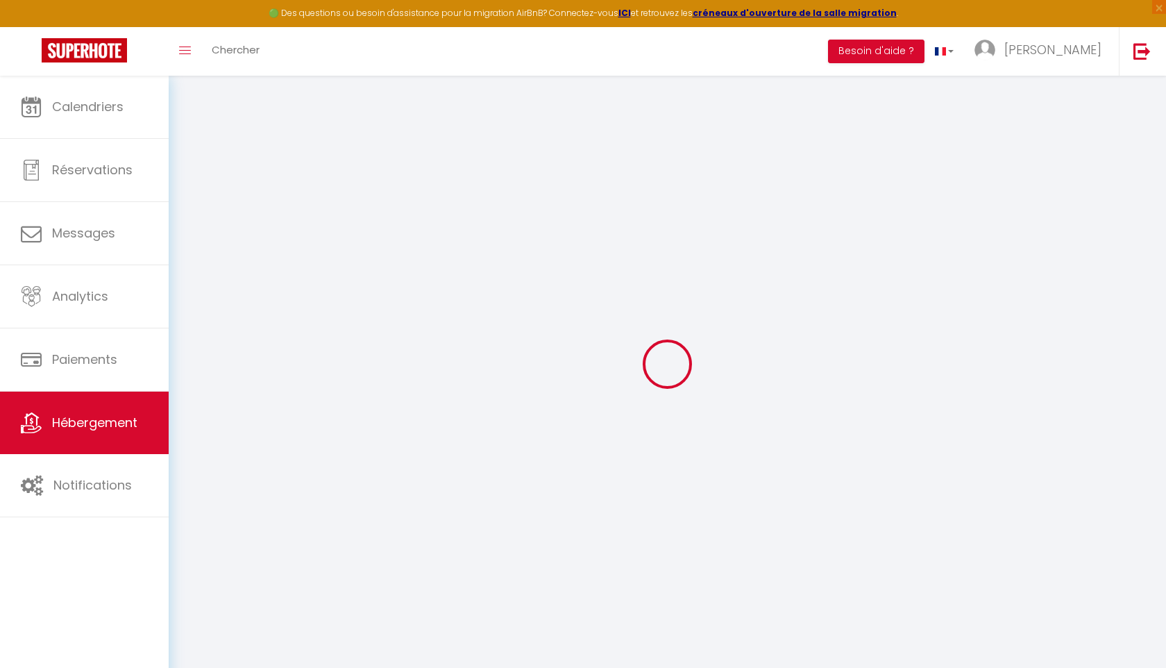
select select "2"
type input "299"
type input "100"
select select
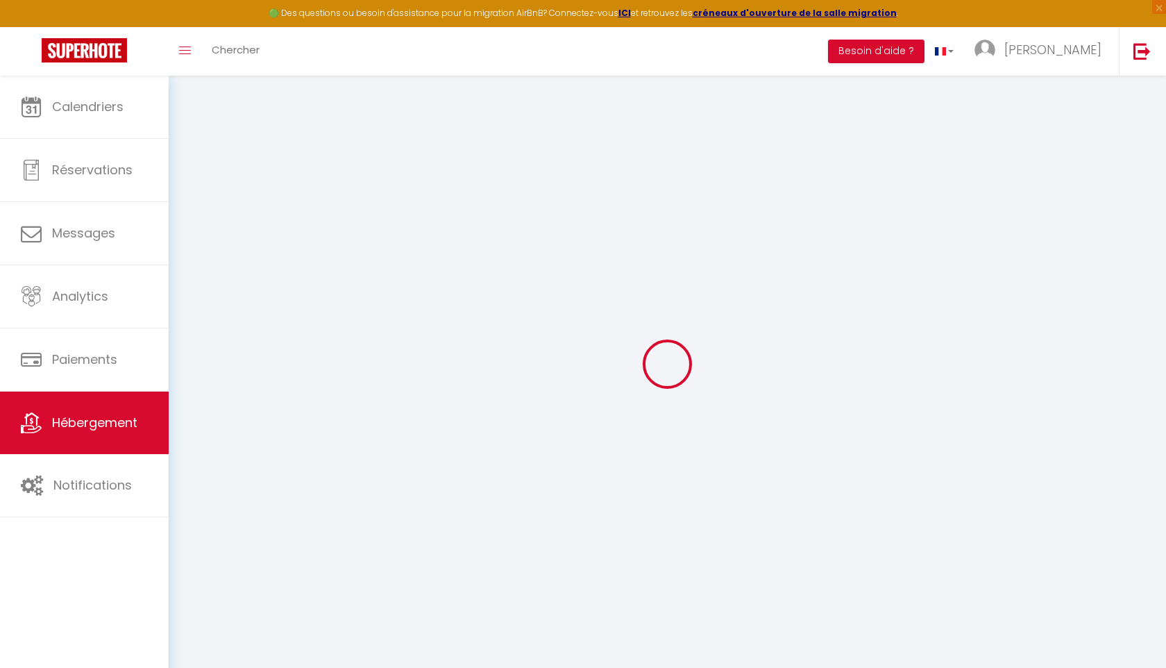
select select
type input "25 Rue Bosquet"
type input "75007"
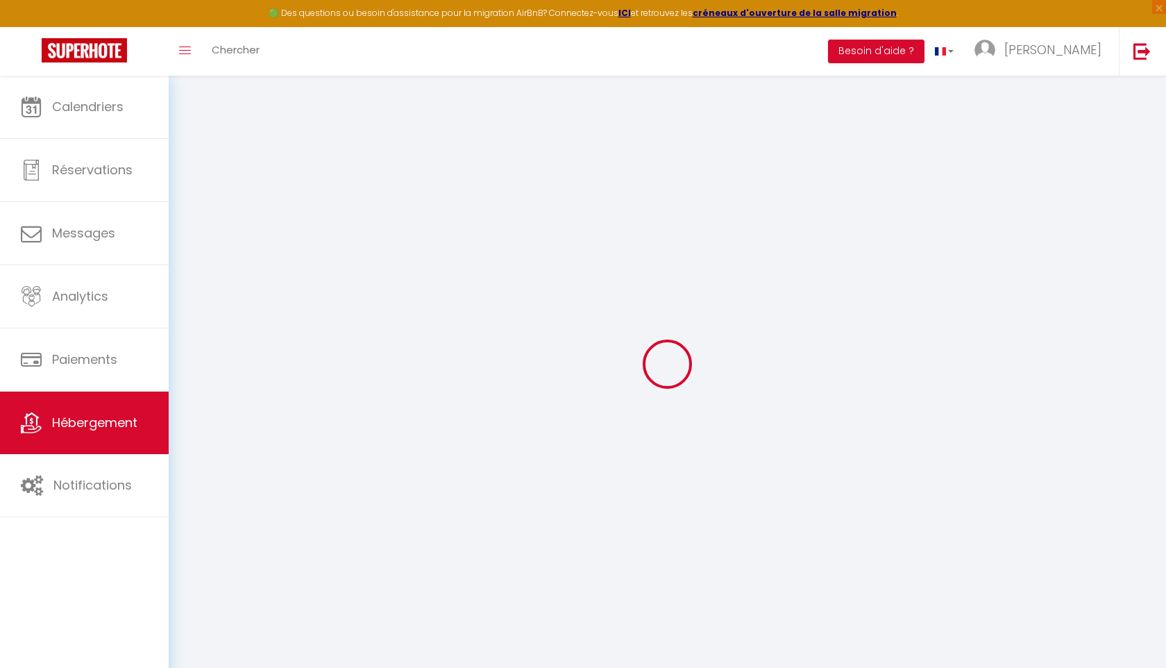
type input "Paris"
type input "[EMAIL_ADDRESS][DOMAIN_NAME]"
select select
checkbox input "false"
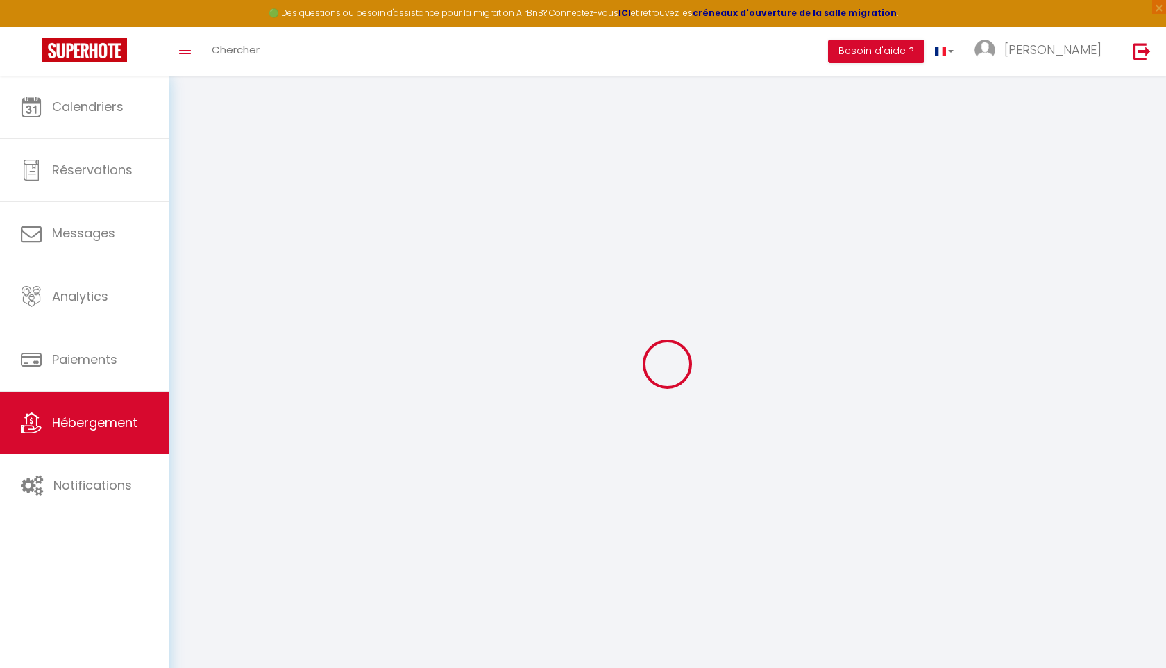
checkbox input "false"
type input "0"
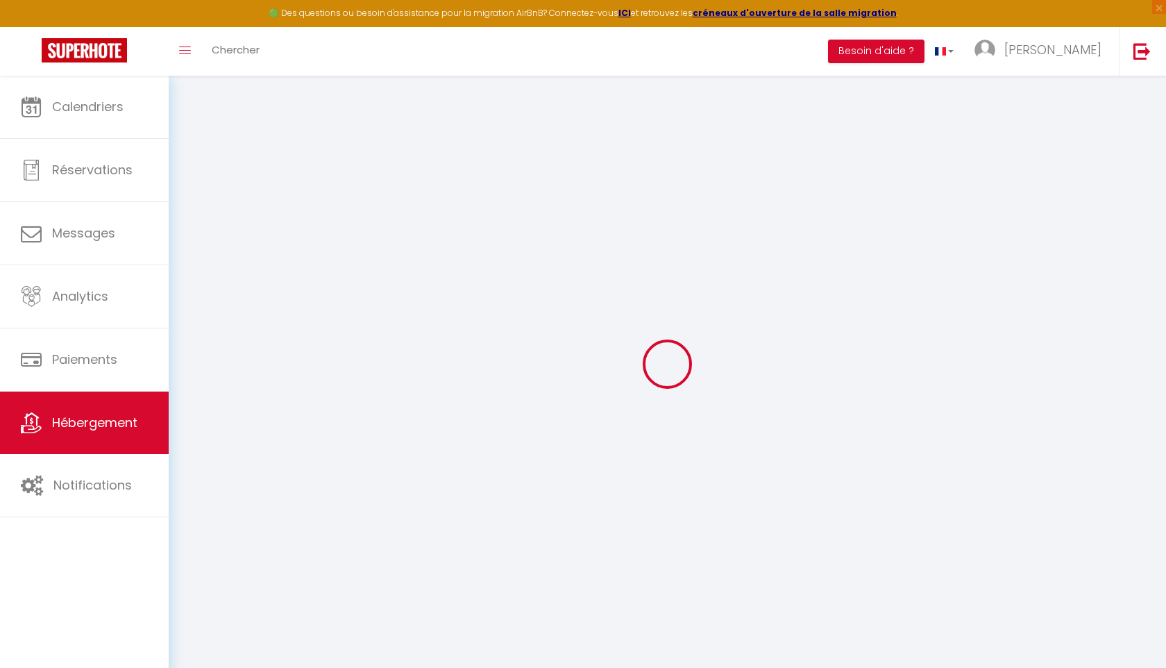
type input "0"
select select
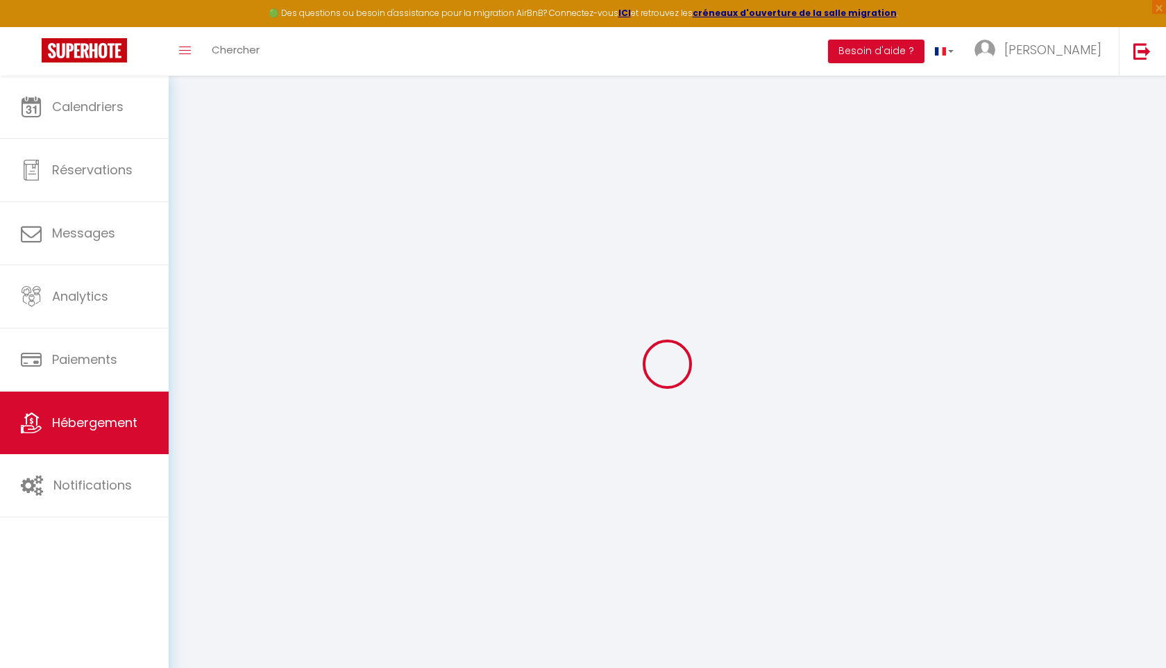
select select
checkbox input "false"
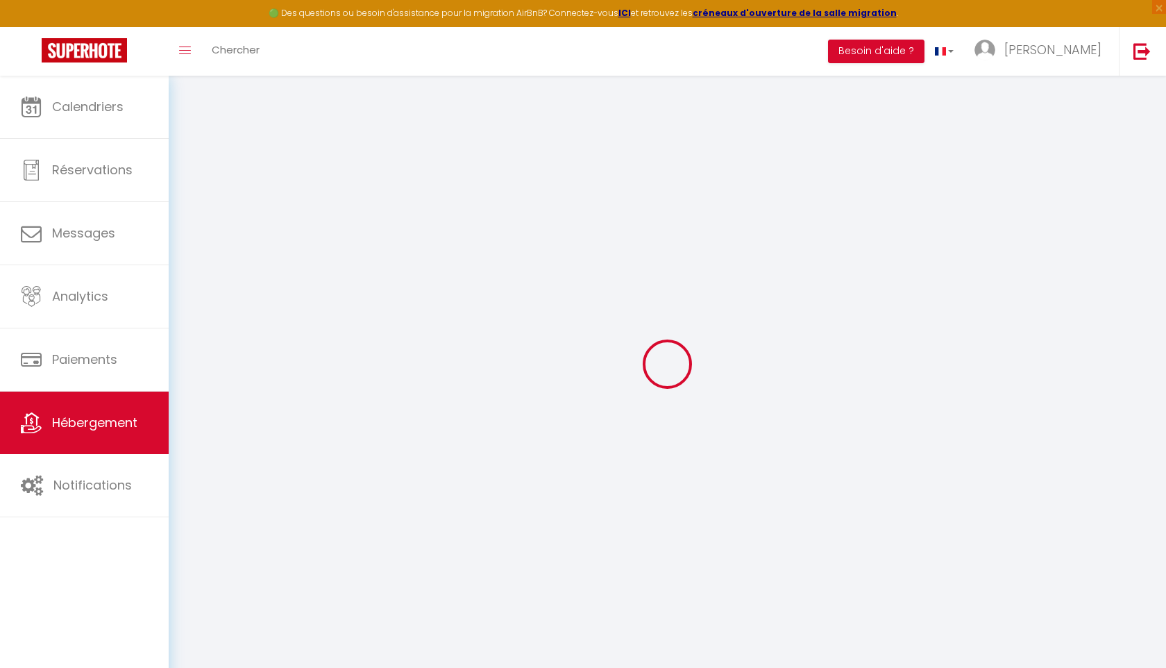
checkbox input "false"
select select
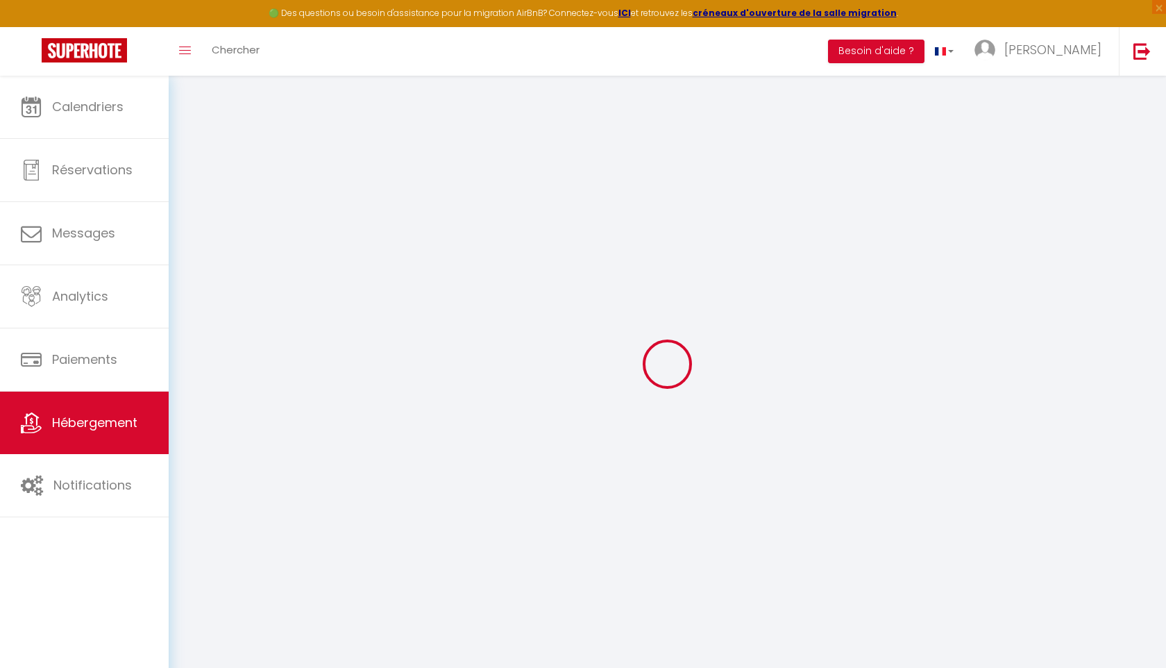
select select
checkbox input "false"
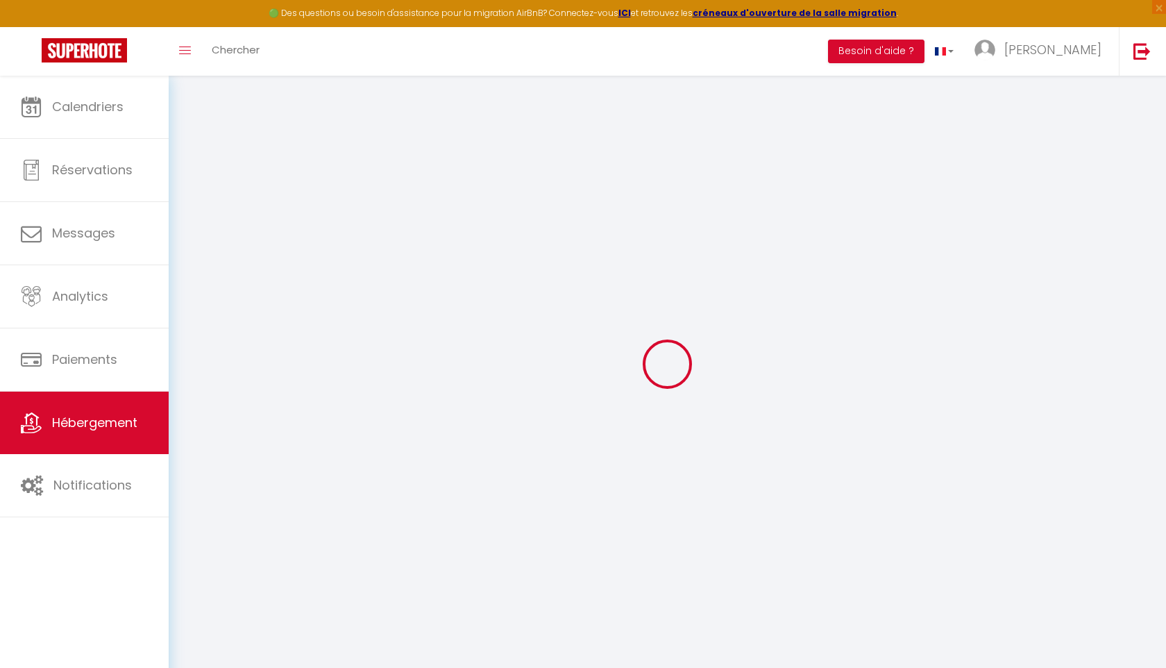
checkbox input "false"
select select "serviced_apartment"
select select
checkbox input "false"
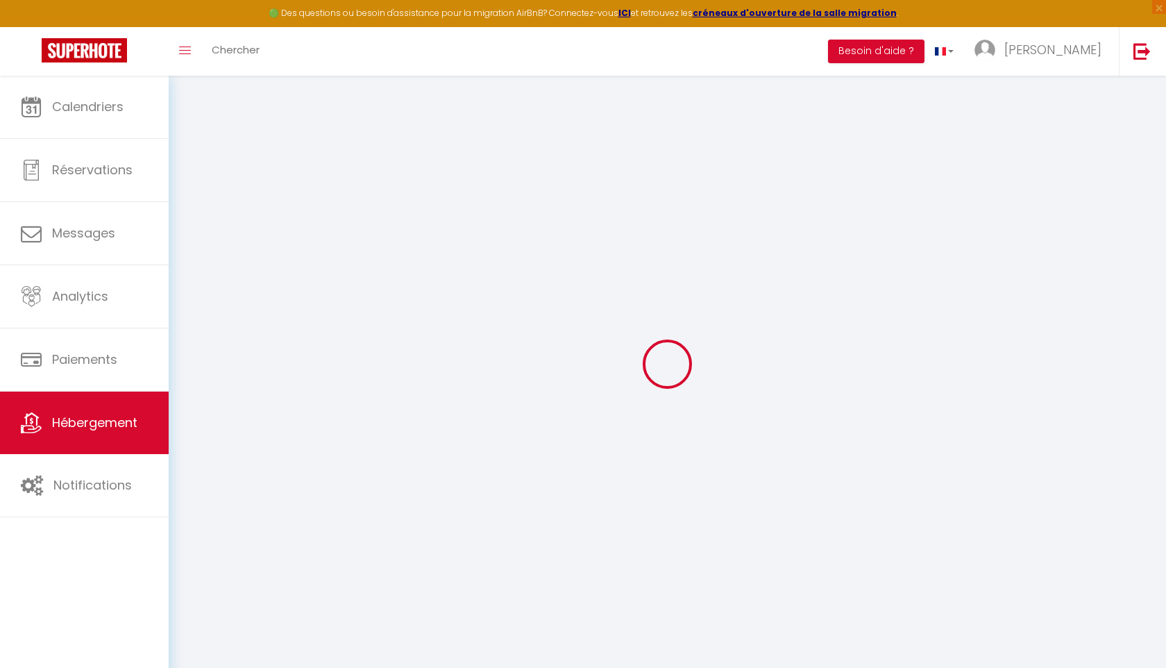
checkbox input "false"
select select "16:00"
select select
select select "11:00"
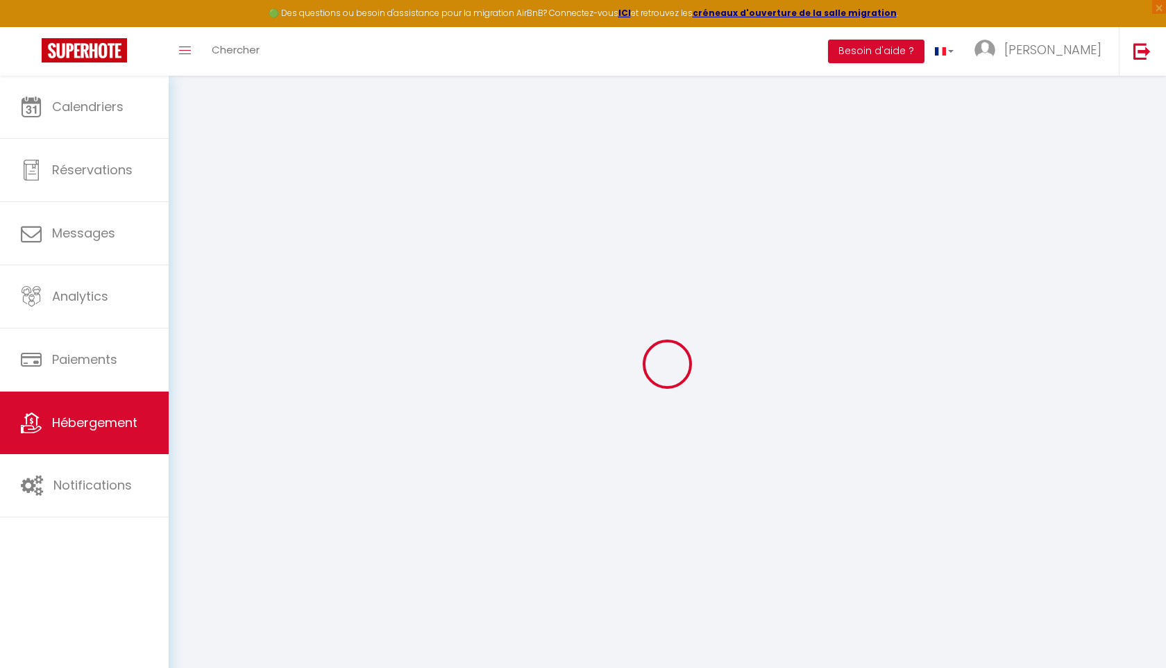
select select "30"
select select "120"
select select
checkbox input "false"
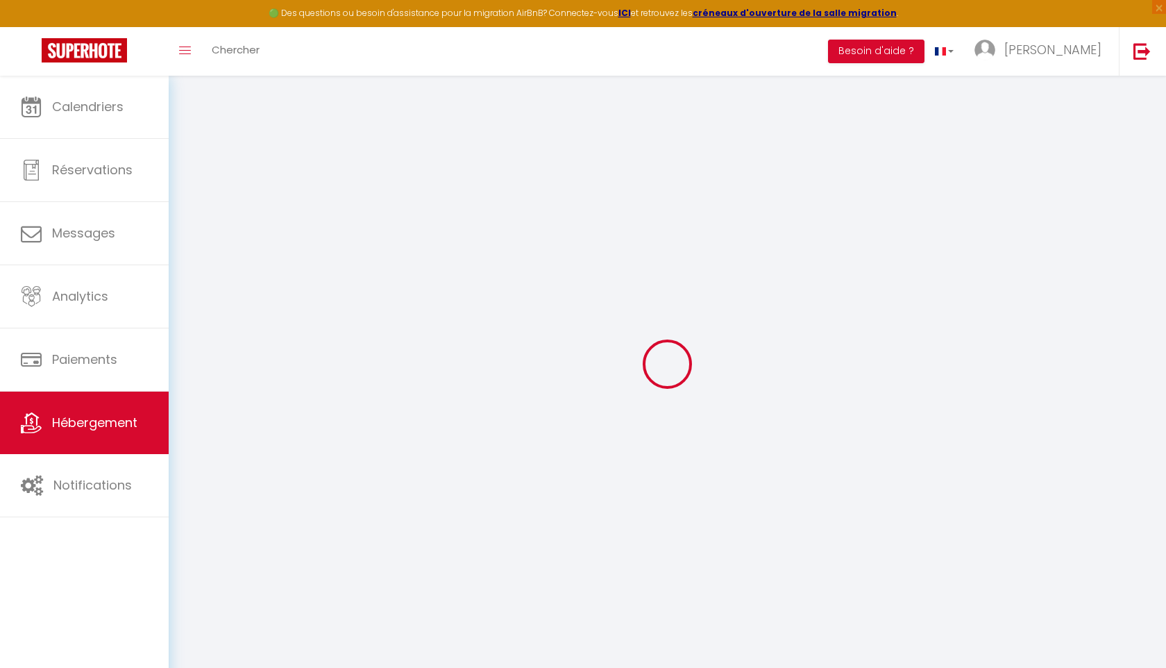
checkbox input "false"
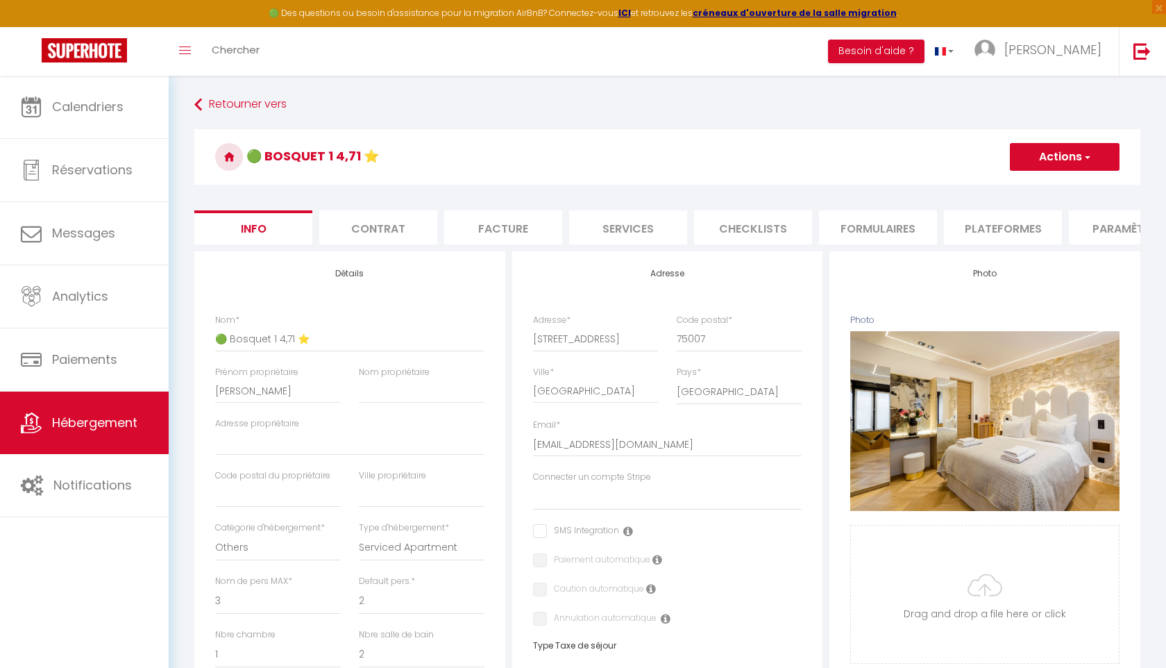
click at [972, 227] on li "Plateformes" at bounding box center [1003, 227] width 118 height 34
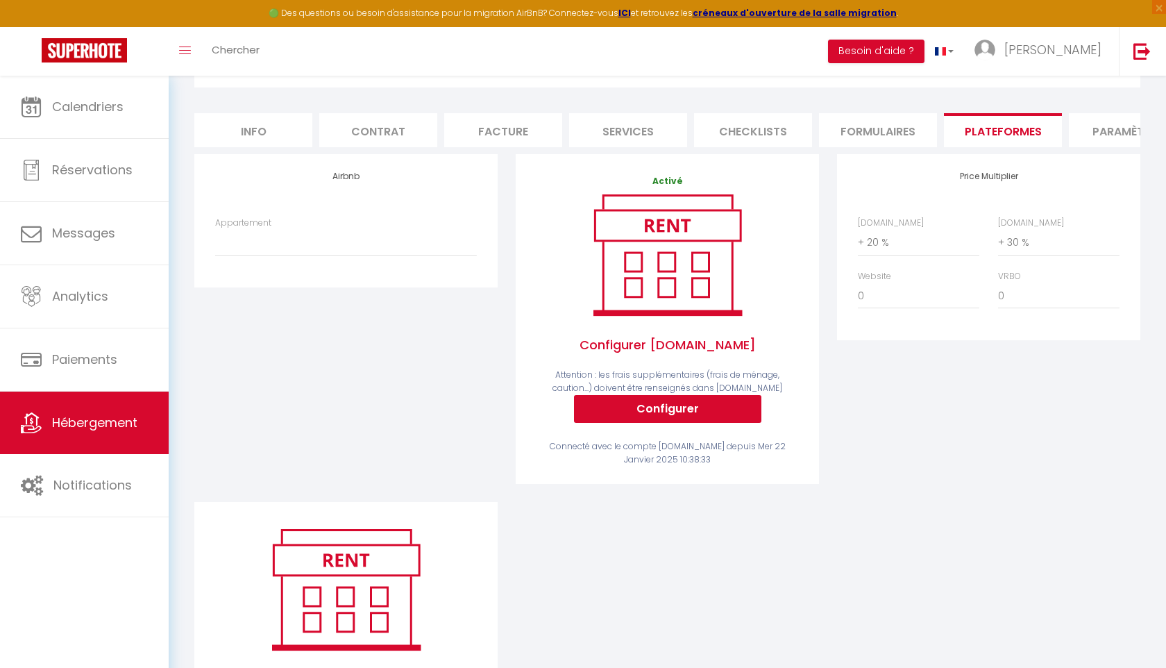
scroll to position [127, 0]
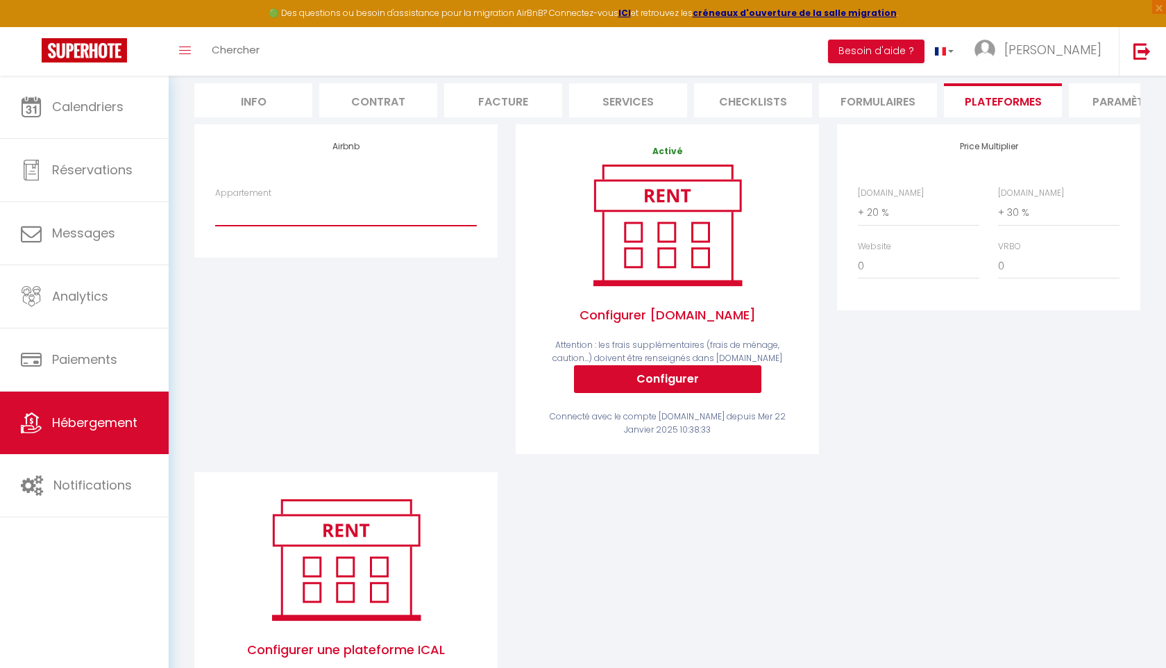
click at [324, 209] on select "🟢 Marais 1 4,71⭐️ fin 31/12 · Cœur du Marais Studio Luxueux Calme & Climatisé 4…" at bounding box center [346, 212] width 262 height 26
select select "19114-1150558952673278392"
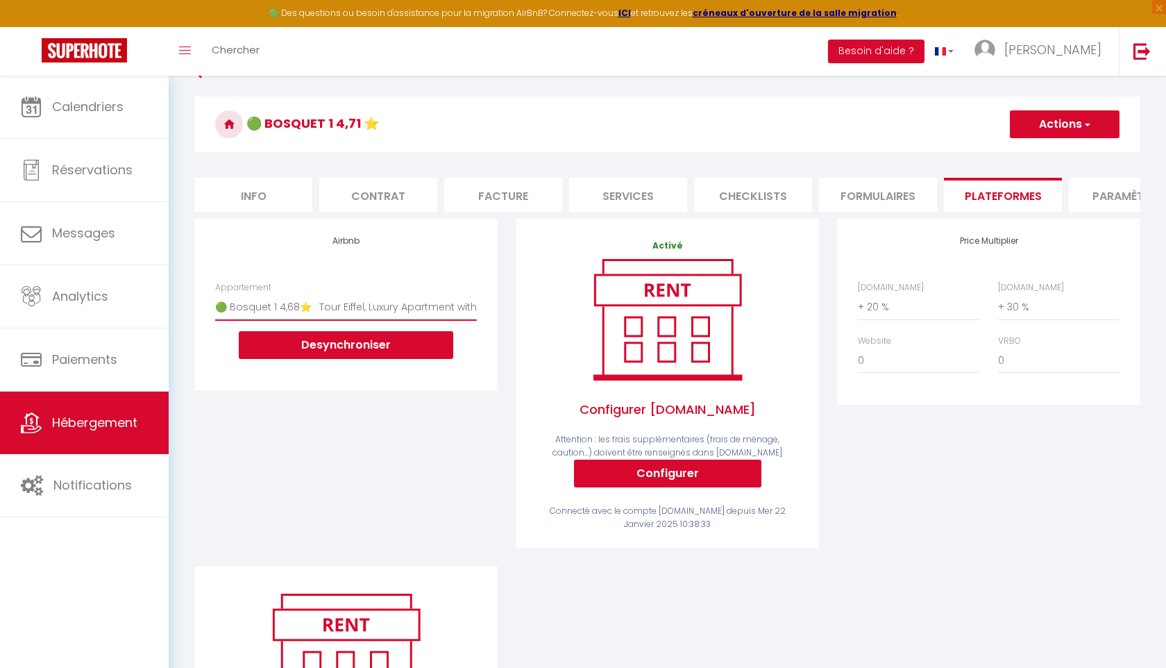
scroll to position [0, 0]
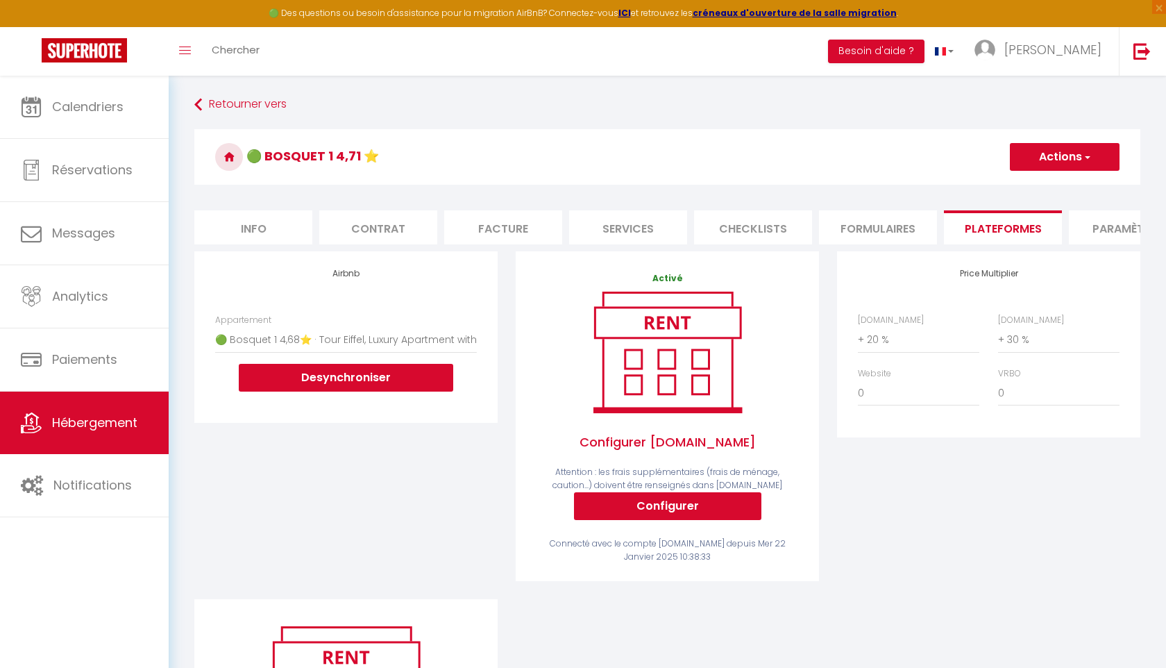
click at [1060, 158] on button "Actions" at bounding box center [1065, 157] width 110 height 28
click at [1049, 191] on link "Enregistrer" at bounding box center [1064, 187] width 110 height 18
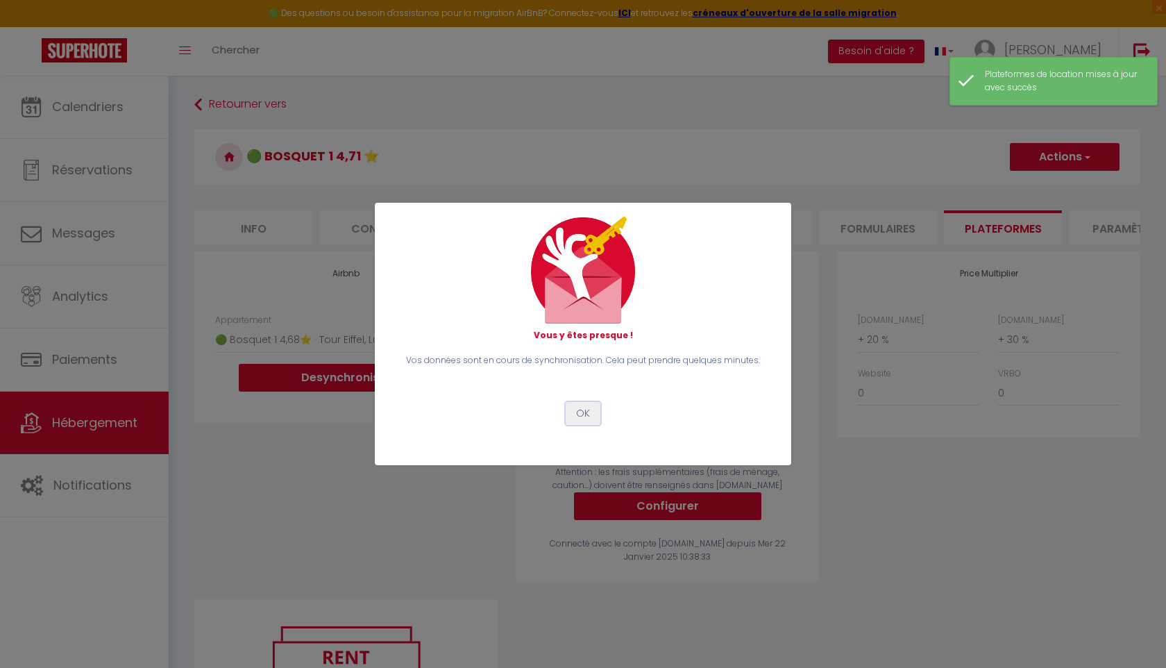
click at [573, 416] on button "OK" at bounding box center [583, 414] width 35 height 24
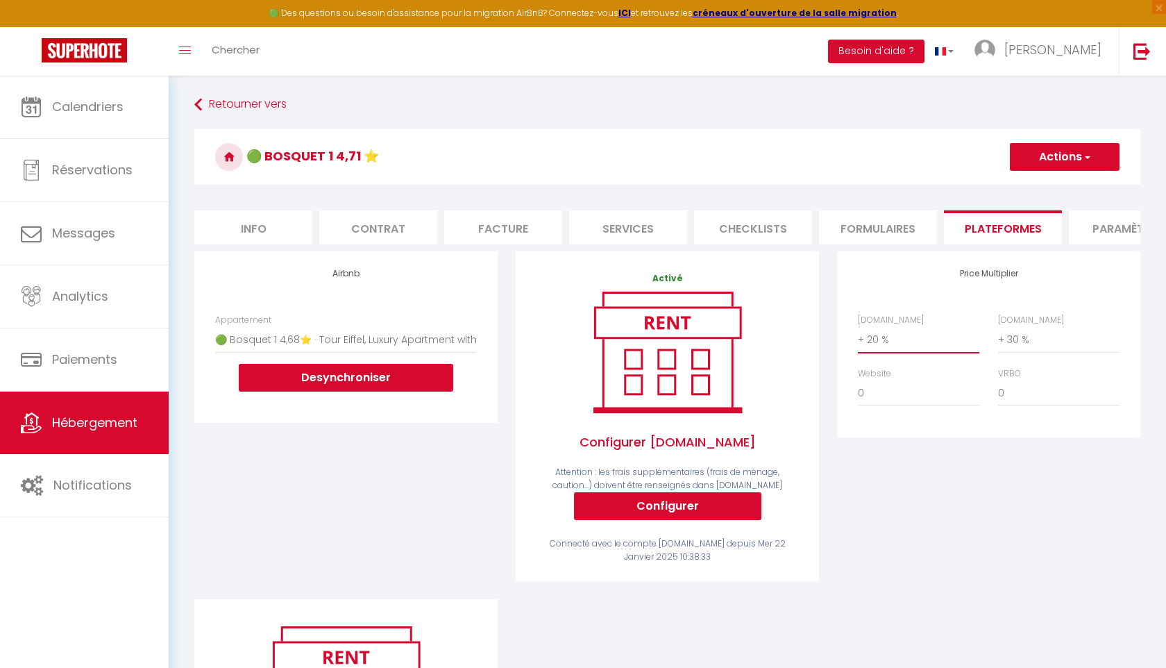
click at [875, 337] on select "0 + 1 % + 2 % + 3 % + 4 % + 5 % + 6 % + 7 % + 8 % + 9 %" at bounding box center [918, 339] width 121 height 26
select select "+ 25 %"
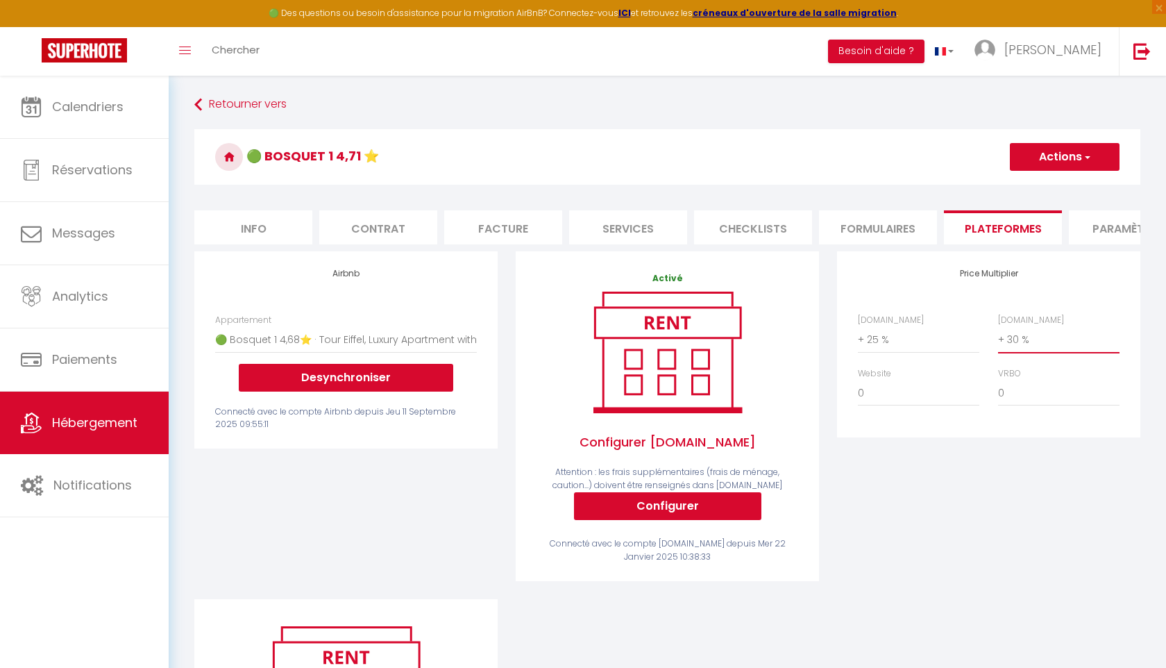
click at [1017, 341] on select "0 + 1 % + 2 % + 3 % + 4 % + 5 % + 6 % + 7 % + 8 % + 9 %" at bounding box center [1058, 339] width 121 height 26
select select "+ 40 %"
click at [1063, 157] on button "Actions" at bounding box center [1065, 157] width 110 height 28
click at [1043, 187] on link "Enregistrer" at bounding box center [1064, 187] width 110 height 18
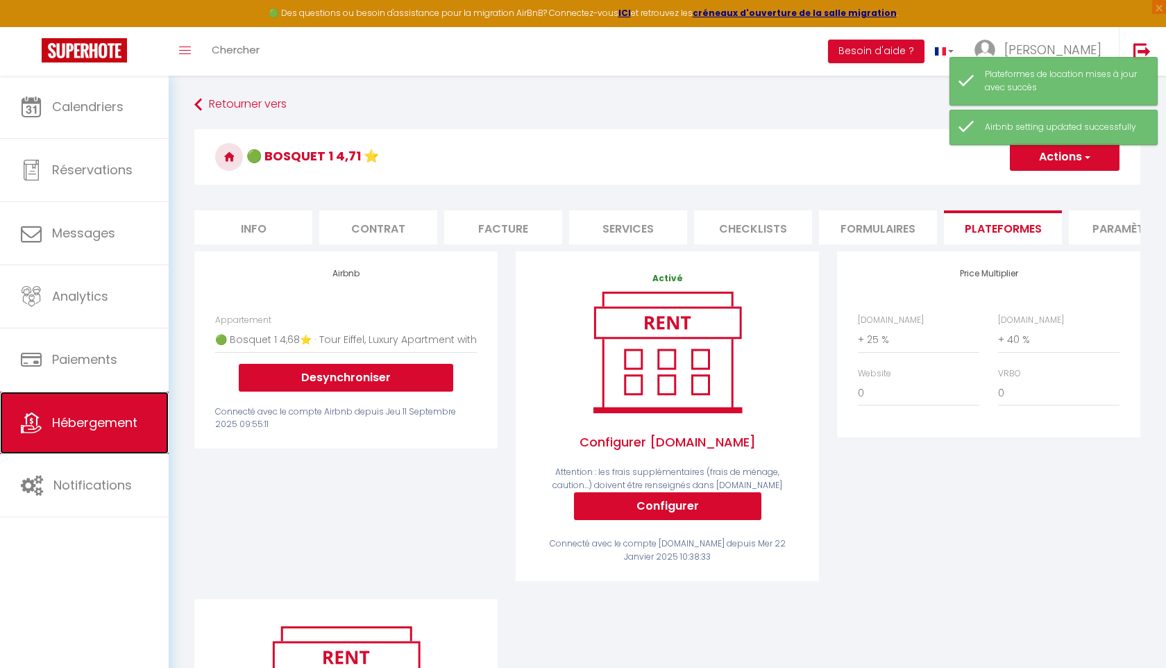
click at [79, 432] on link "Hébergement" at bounding box center [84, 422] width 169 height 62
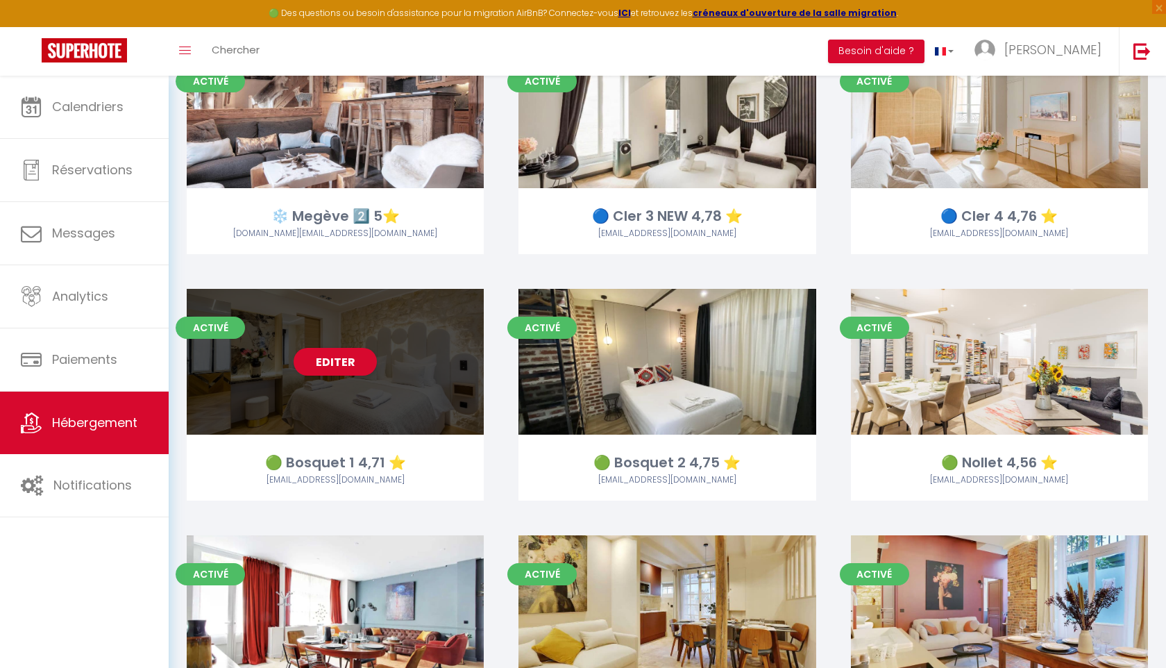
scroll to position [93, 0]
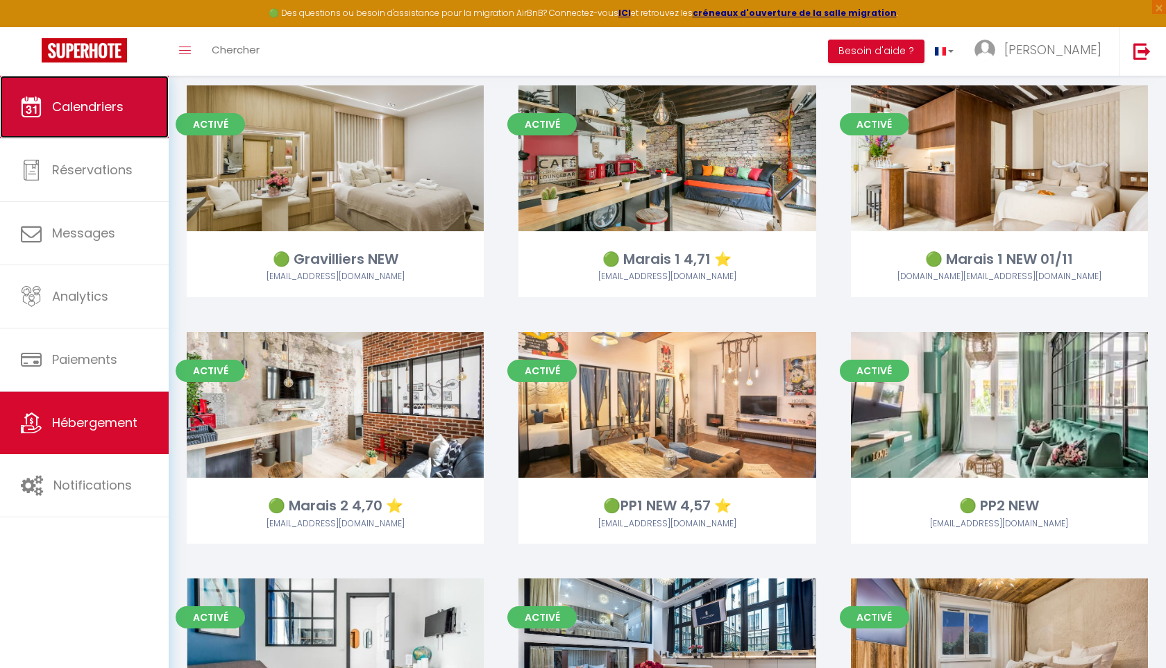
click at [133, 110] on link "Calendriers" at bounding box center [84, 107] width 169 height 62
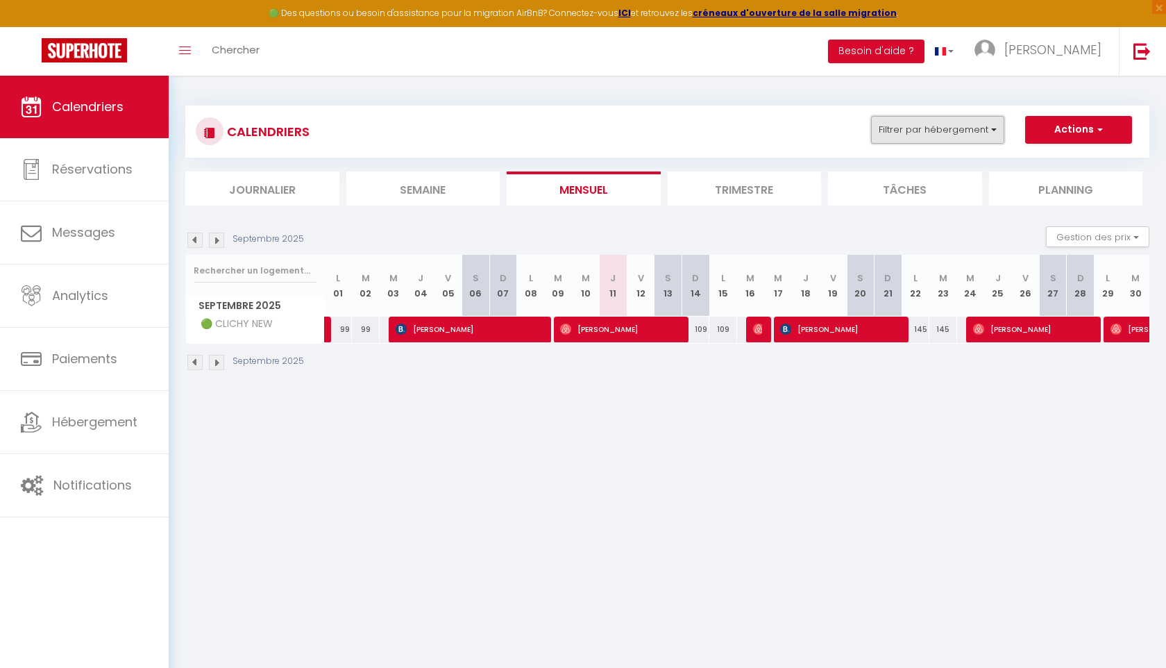
click at [971, 131] on button "Filtrer par hébergement" at bounding box center [937, 130] width 133 height 28
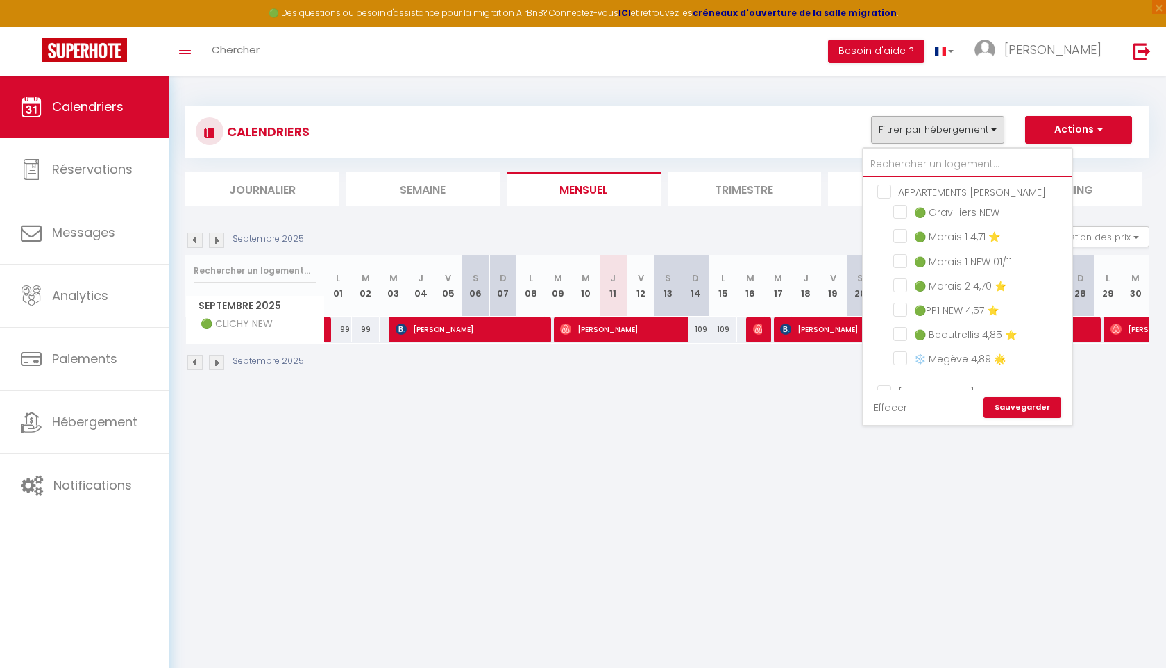
click at [902, 168] on input "text" at bounding box center [967, 164] width 208 height 25
type input "b"
checkbox input "false"
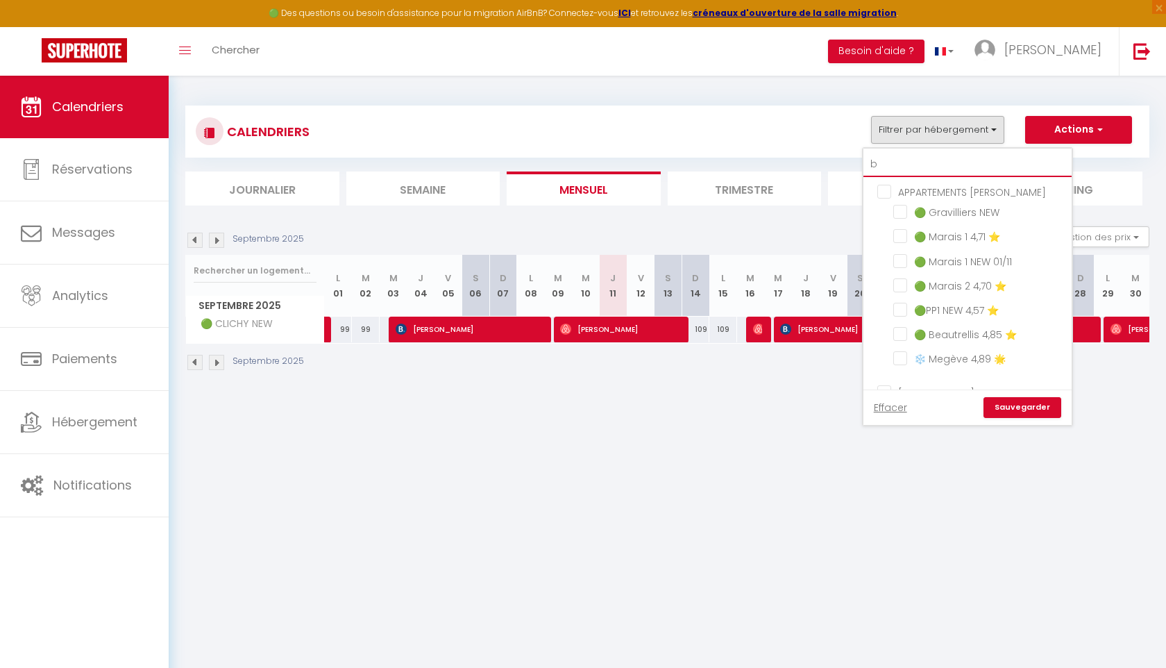
checkbox input "false"
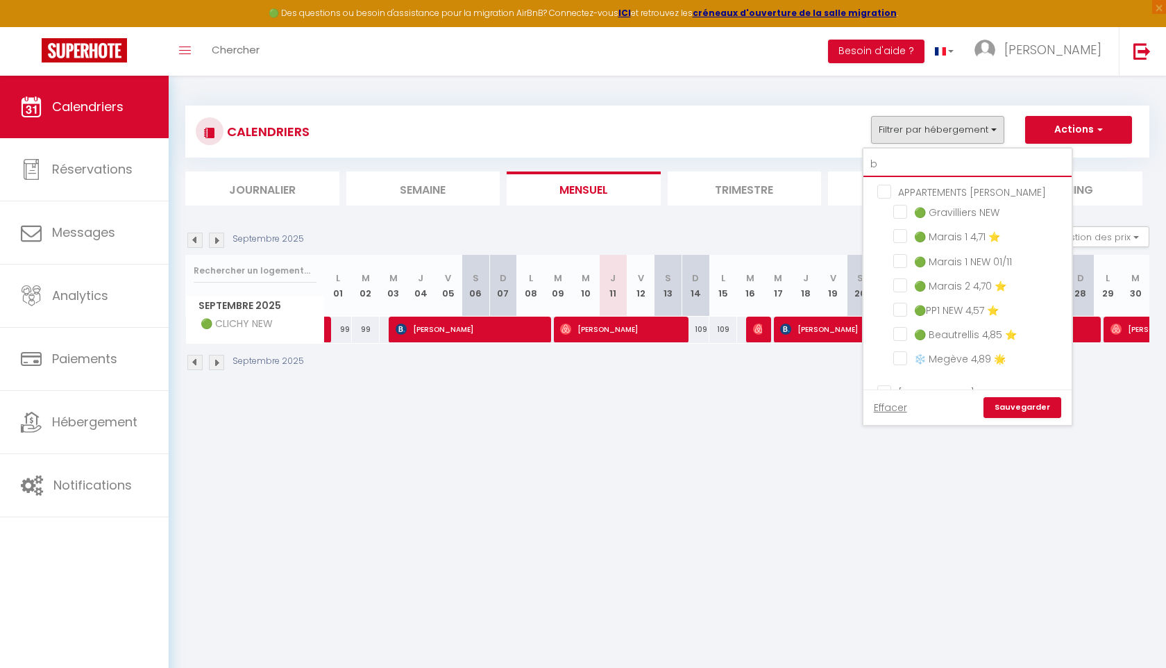
checkbox input "false"
type input "bo"
checkbox input "false"
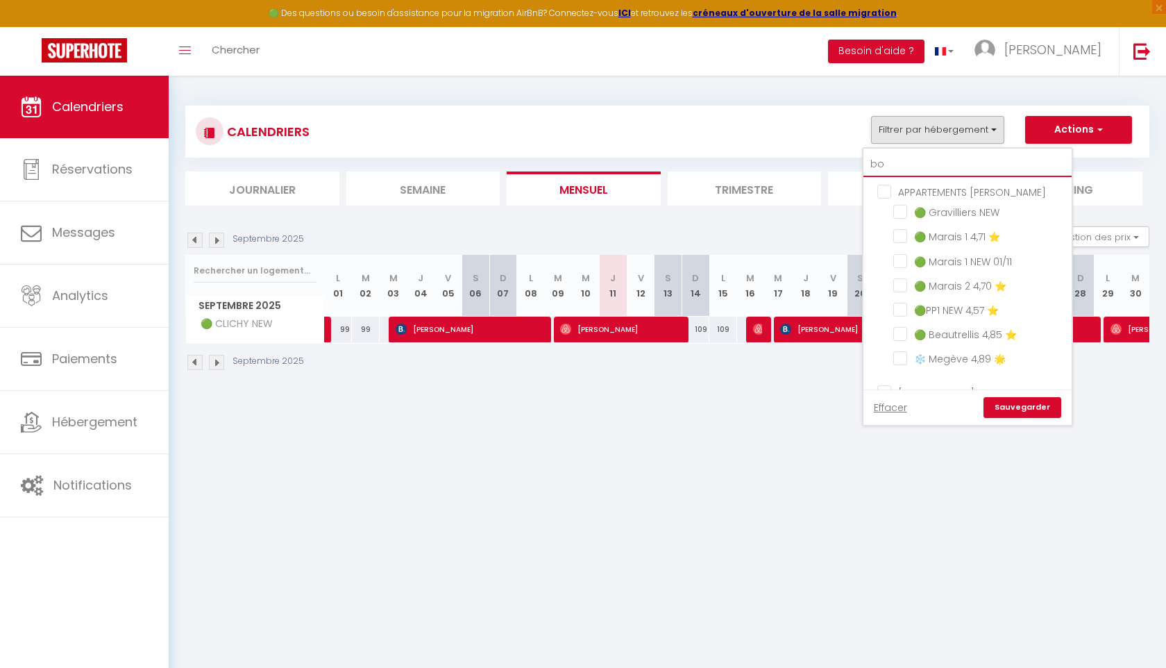
checkbox input "false"
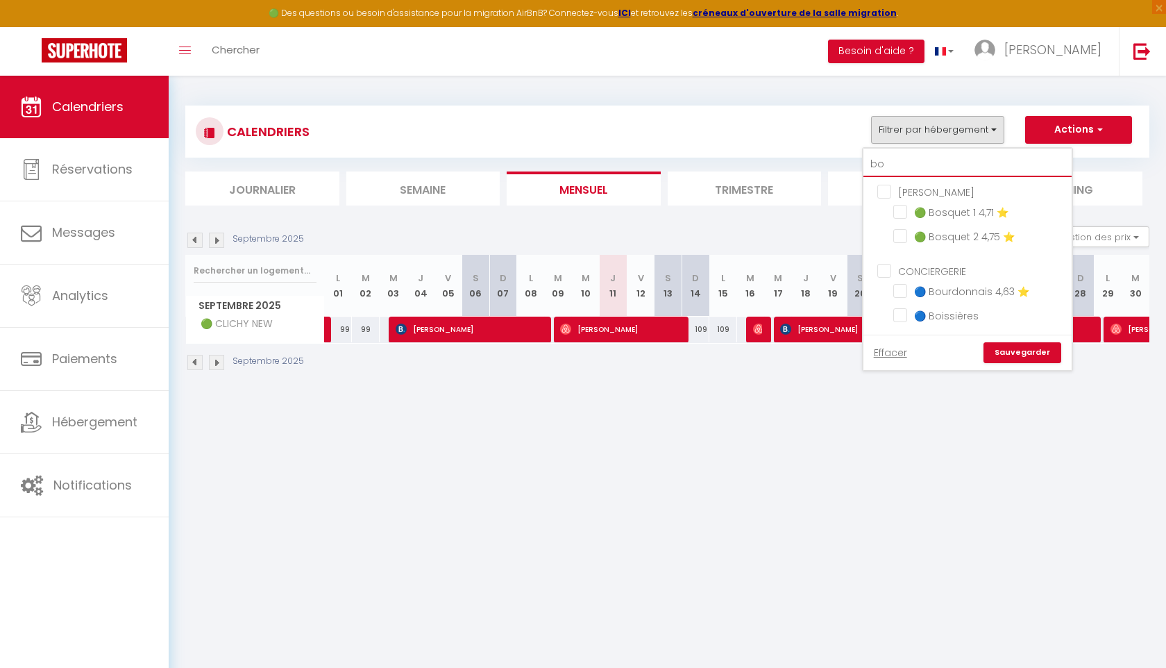
type input "bos"
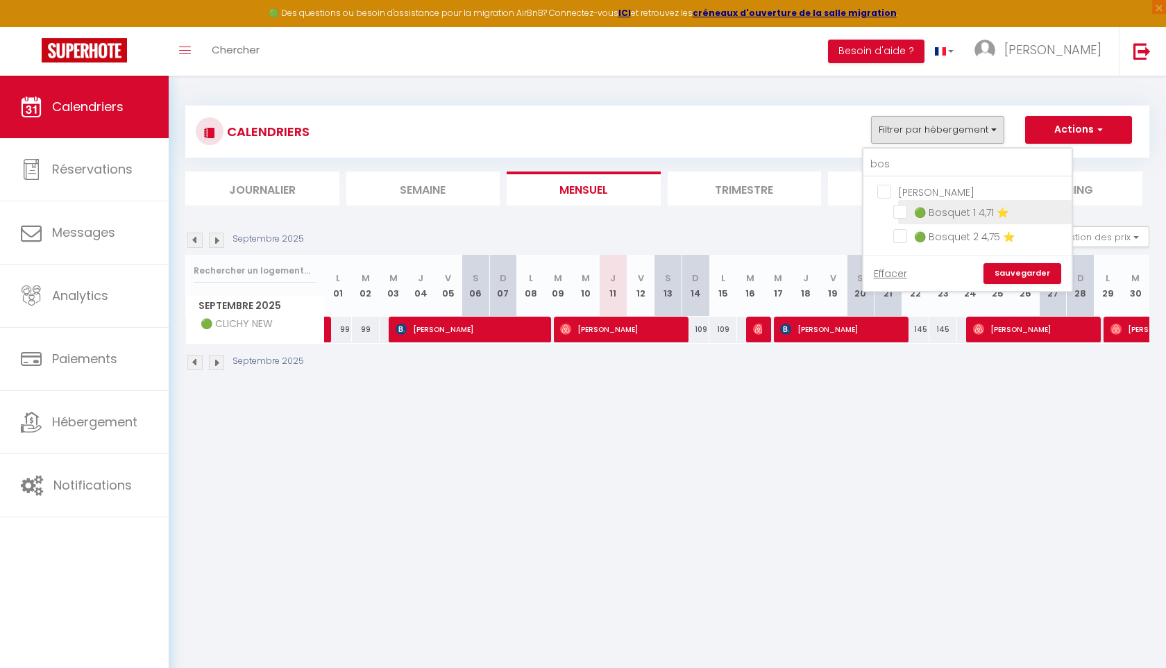
click at [899, 207] on input "🟢 Bosquet 1 4,71 ⭐️" at bounding box center [979, 211] width 173 height 14
click at [999, 266] on link "Sauvegarder" at bounding box center [1022, 273] width 78 height 21
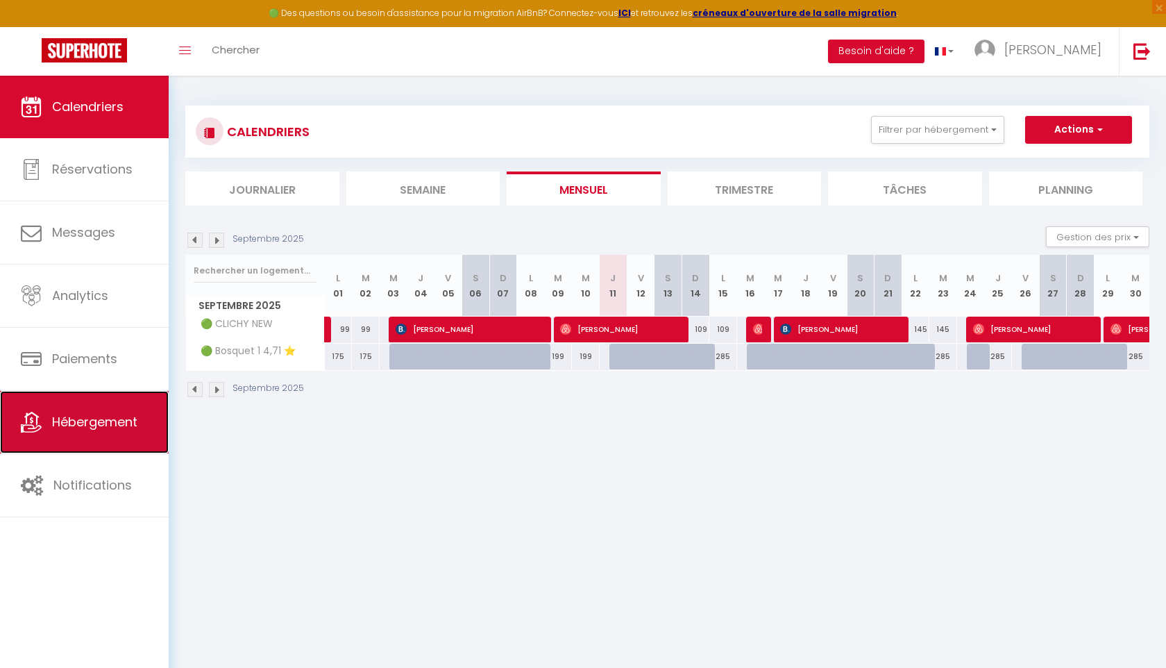
click at [101, 421] on span "Hébergement" at bounding box center [94, 421] width 85 height 17
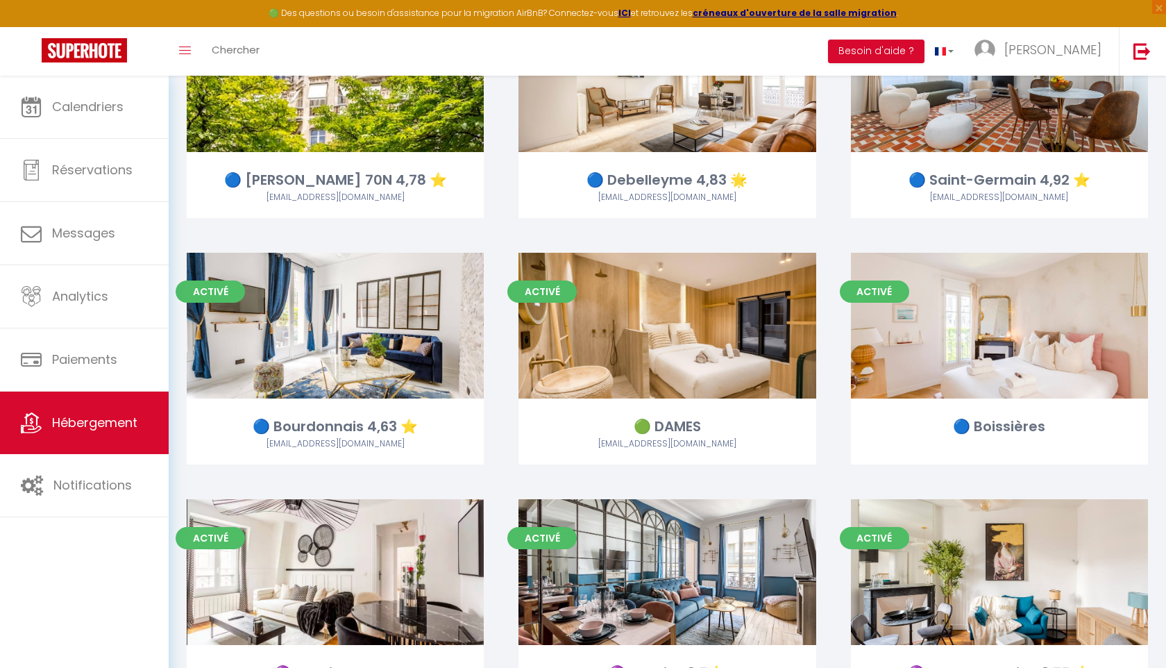
scroll to position [1916, 0]
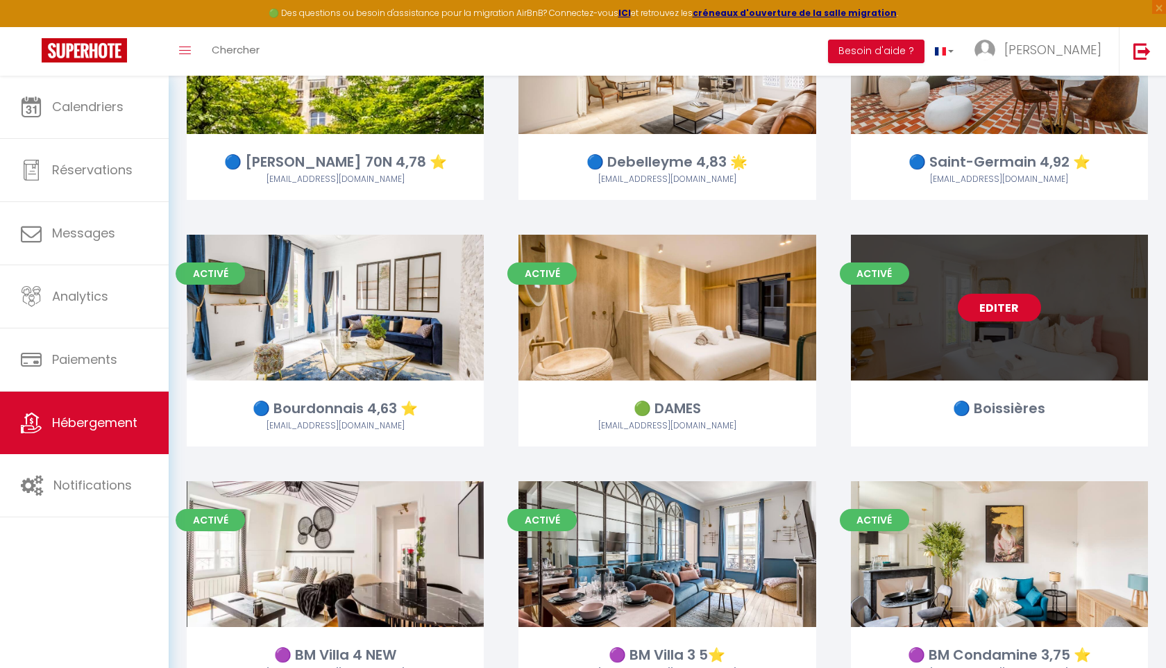
click at [991, 307] on link "Editer" at bounding box center [999, 308] width 83 height 28
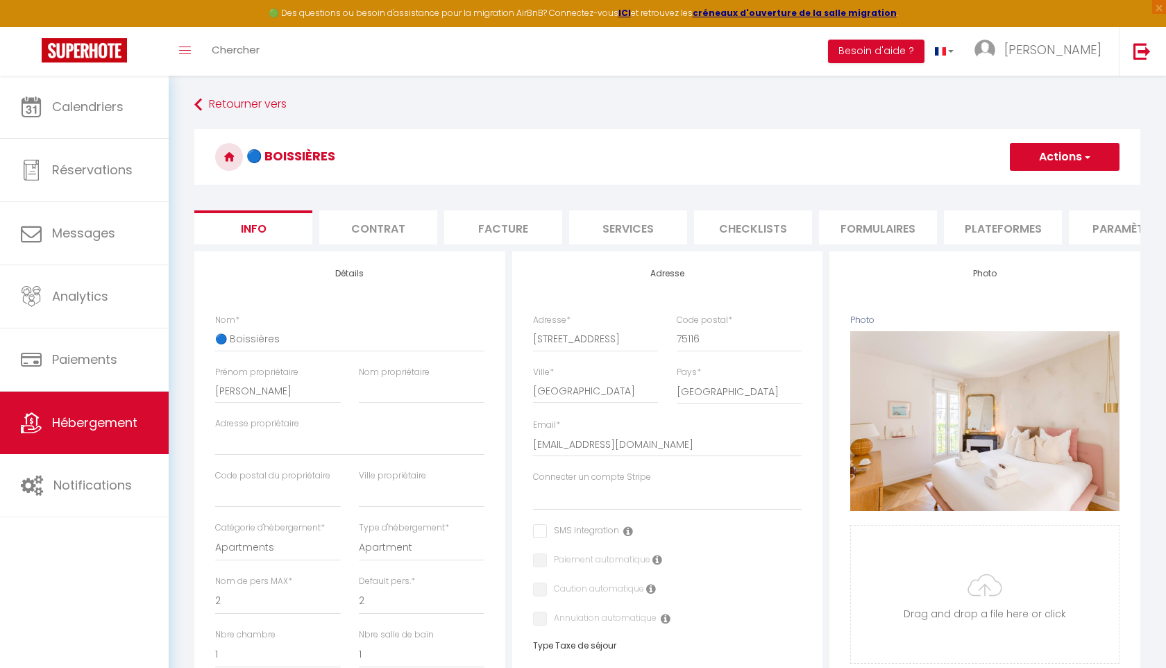
click at [967, 220] on li "Plateformes" at bounding box center [1003, 227] width 118 height 34
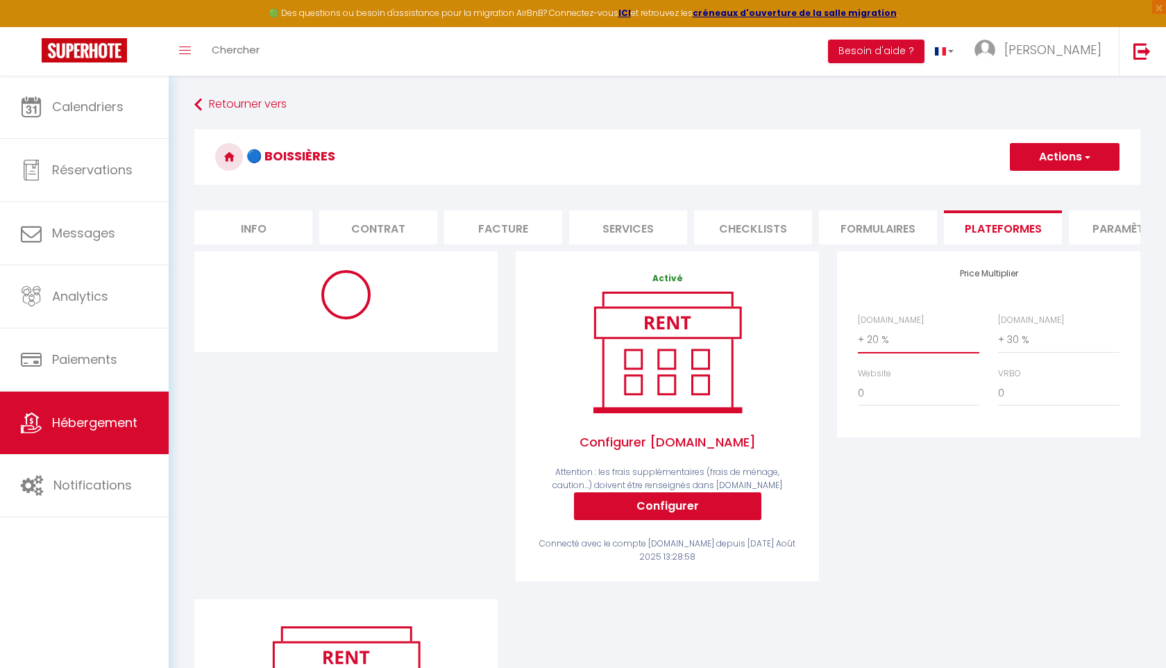
click at [894, 336] on select "0 + 1 % + 2 % + 3 % + 4 % + 5 % + 6 % + 7 % + 8 % + 9 %" at bounding box center [918, 339] width 121 height 26
click at [1033, 334] on select "0 + 1 % + 2 % + 3 % + 4 % + 5 % + 6 % + 7 % + 8 % + 9 %" at bounding box center [1058, 339] width 121 height 26
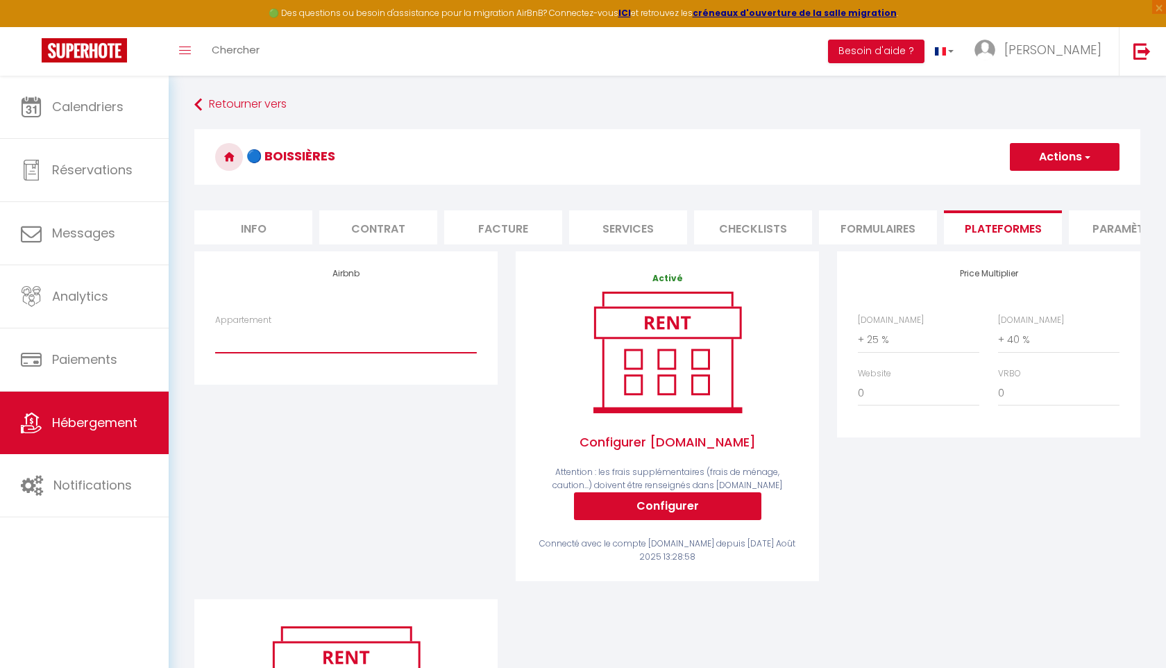
click at [375, 342] on select "🟢 Marais 1 4,71⭐️ fin 31/12 · Cœur du Marais Studio Luxueux Calme & Climatisé 4…" at bounding box center [346, 339] width 262 height 26
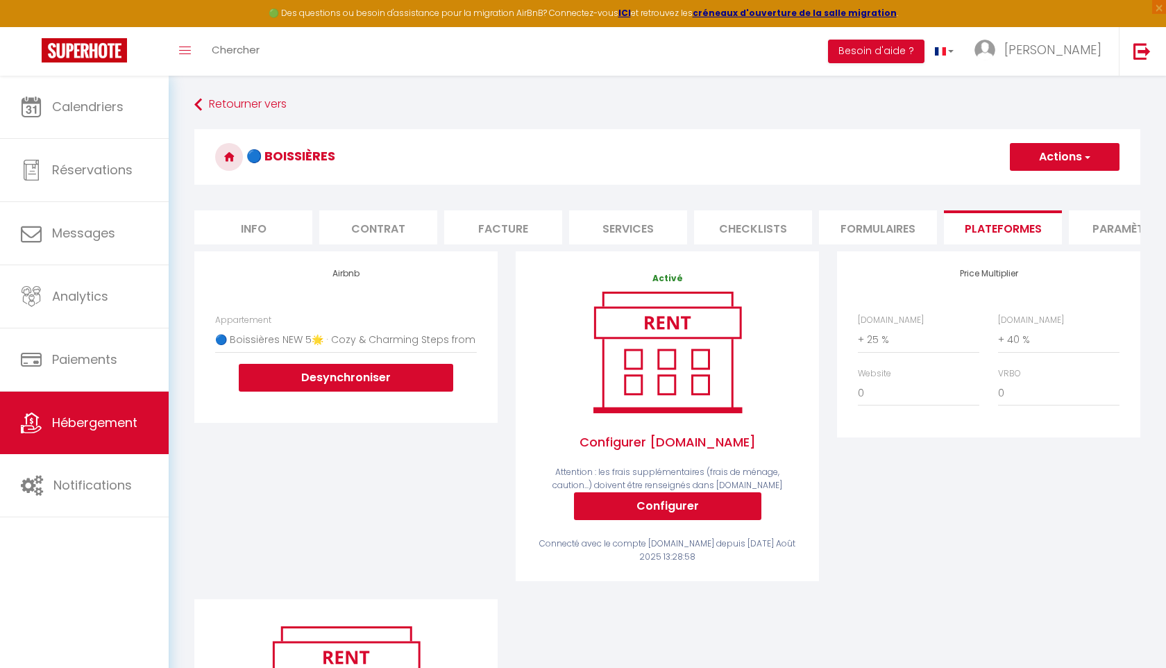
click at [1084, 171] on h3 "🔵 Boissières" at bounding box center [667, 157] width 946 height 56
click at [1080, 155] on button "Actions" at bounding box center [1065, 157] width 110 height 28
click at [1055, 185] on link "Enregistrer" at bounding box center [1064, 187] width 110 height 18
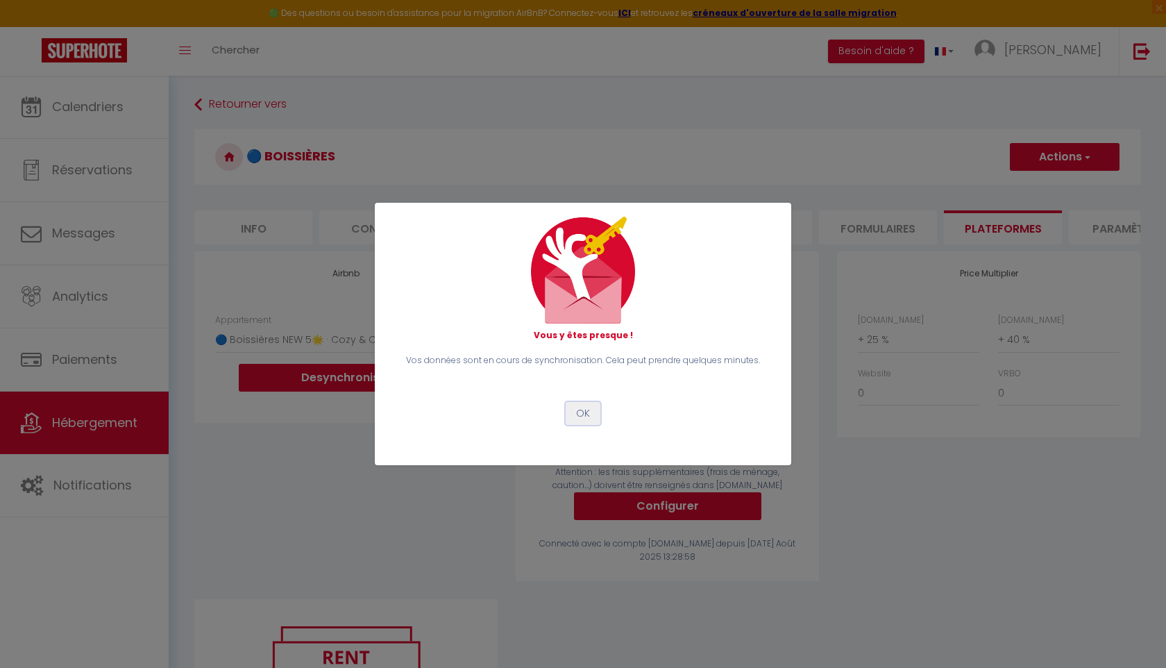
click at [579, 417] on button "OK" at bounding box center [583, 414] width 35 height 24
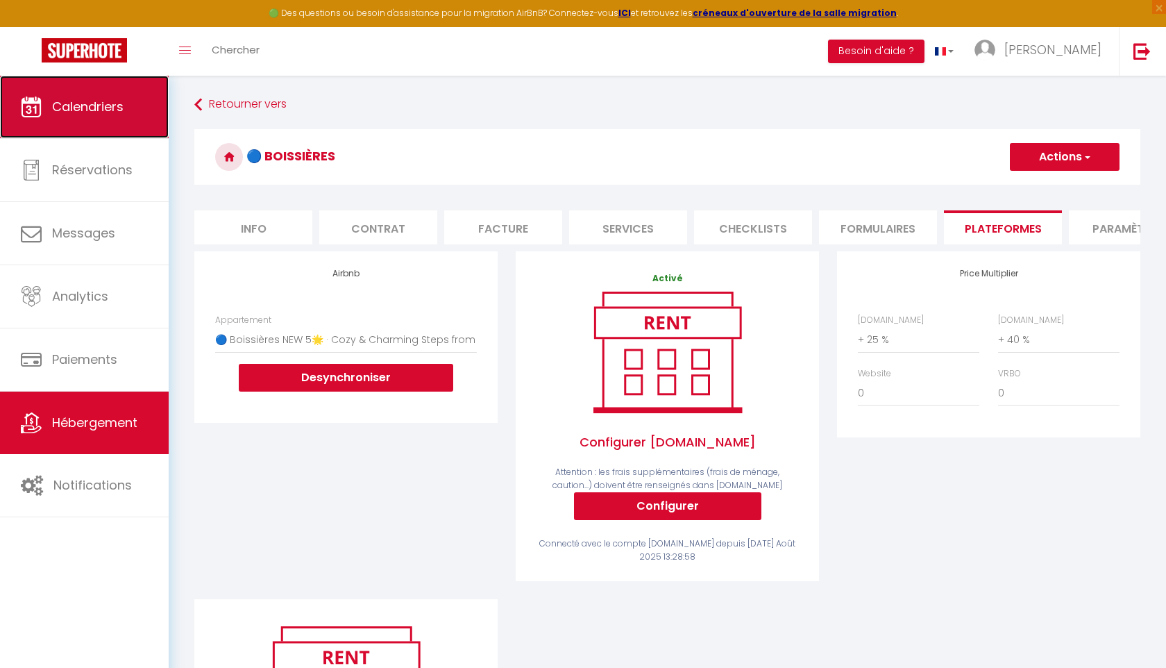
click at [105, 95] on link "Calendriers" at bounding box center [84, 107] width 169 height 62
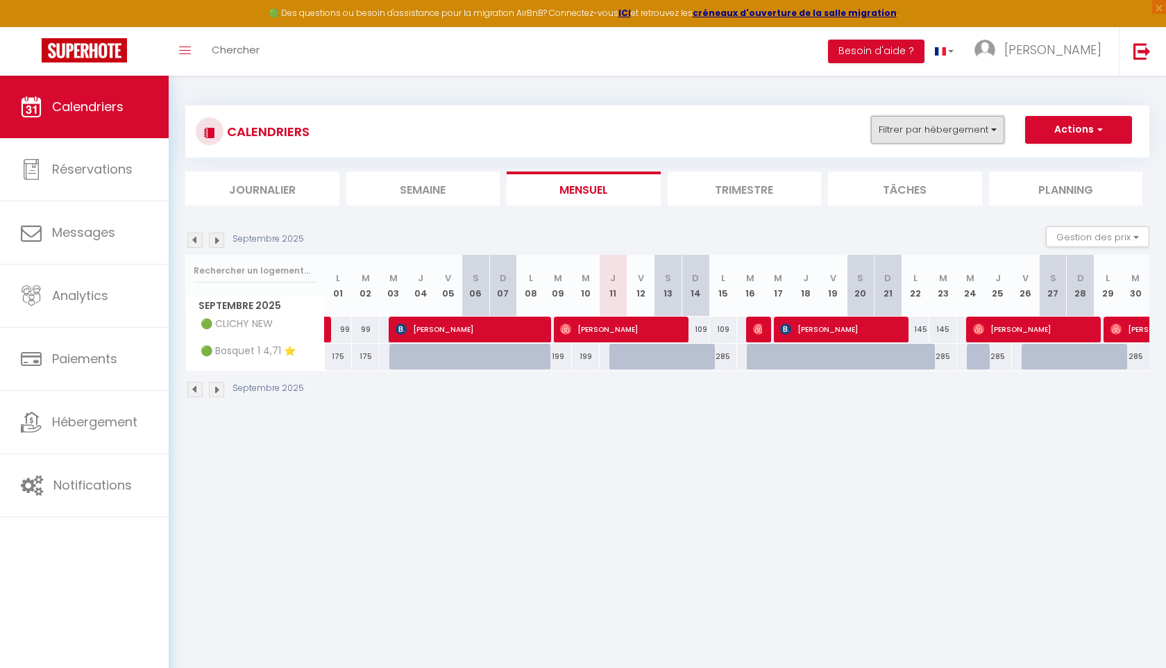
click at [924, 137] on button "Filtrer par hébergement" at bounding box center [937, 130] width 133 height 28
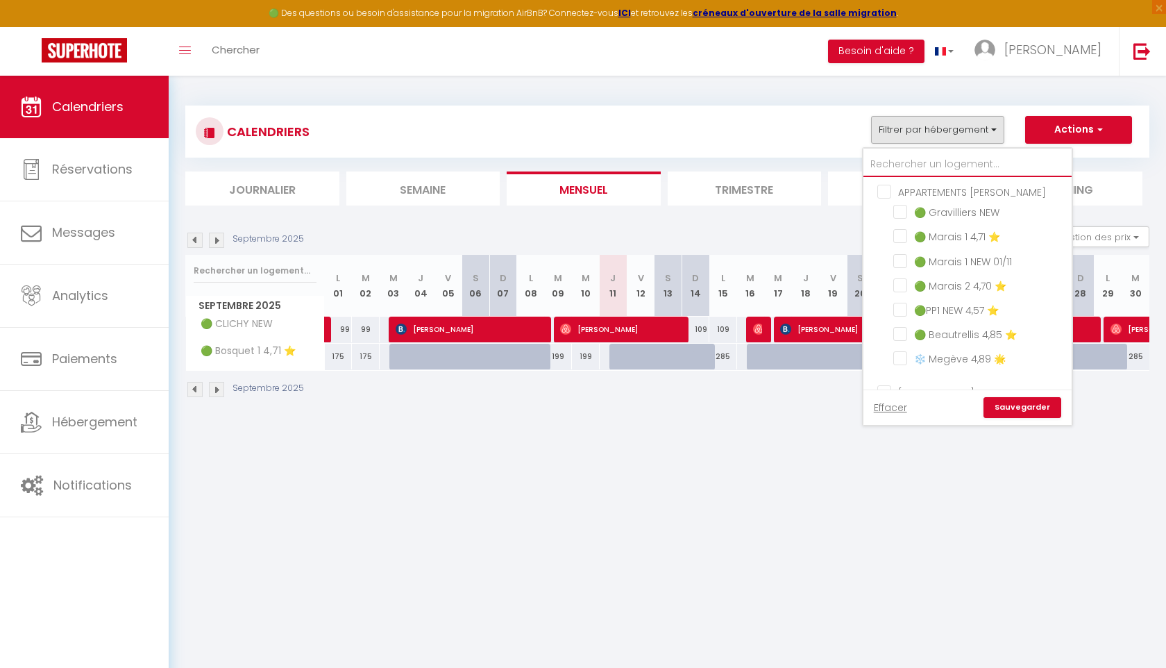
click at [909, 162] on input "text" at bounding box center [967, 164] width 208 height 25
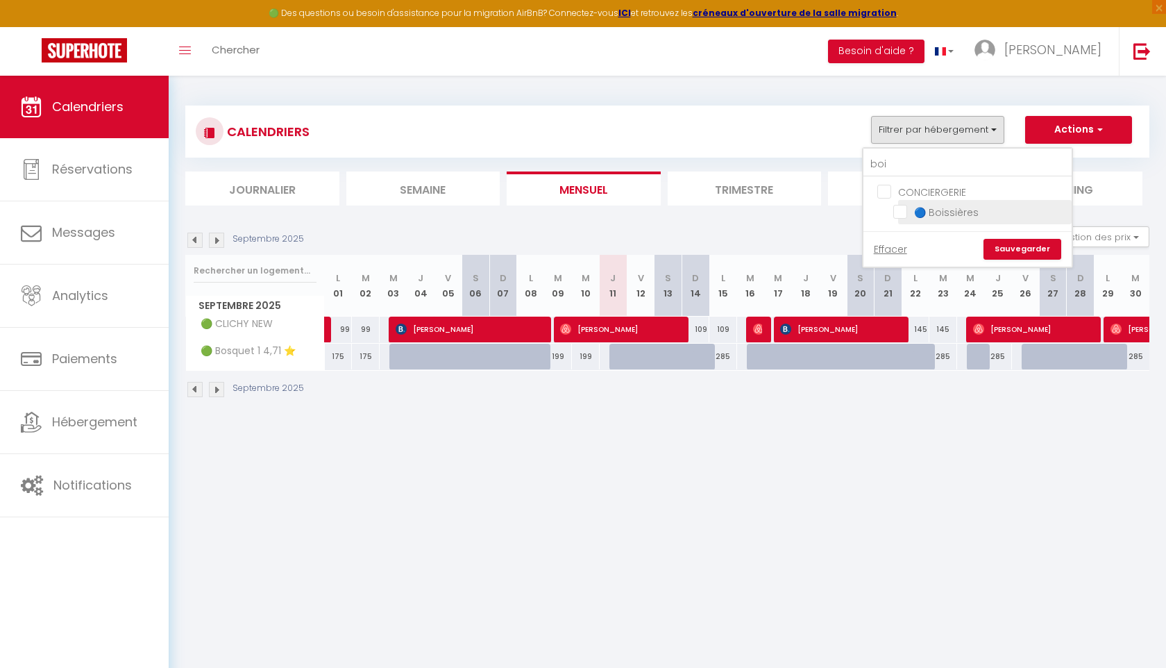
click at [901, 212] on input "🔵 Boissières" at bounding box center [979, 211] width 173 height 14
click at [913, 164] on input "boi" at bounding box center [967, 164] width 208 height 25
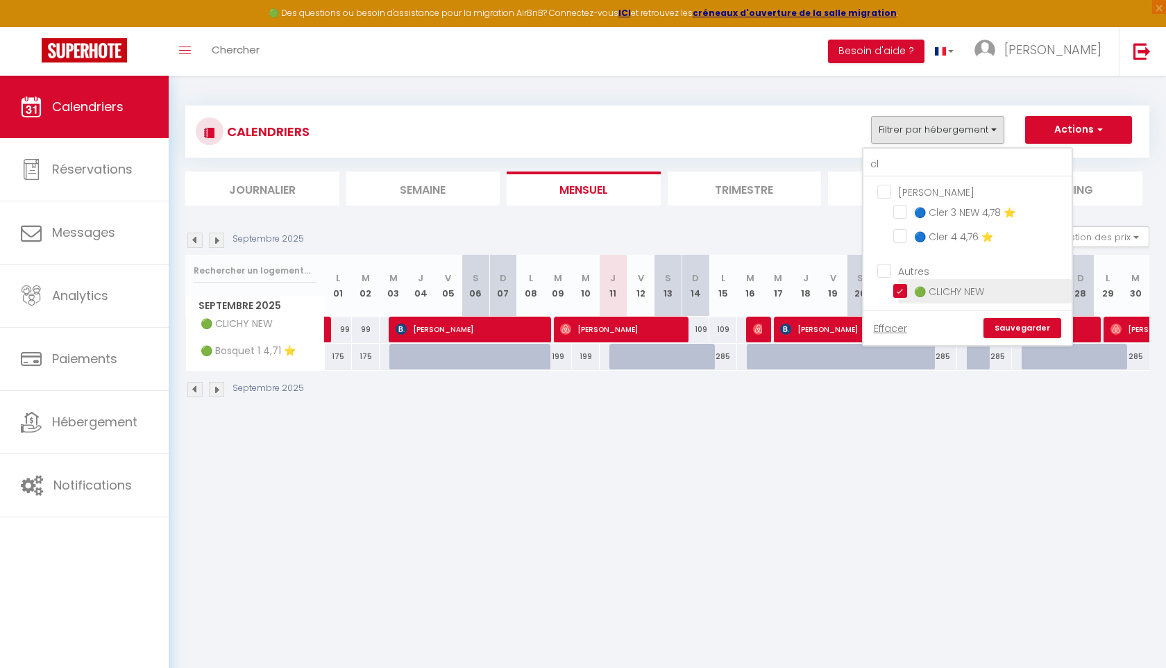
click at [901, 289] on input "🟢 CLICHY NEW" at bounding box center [979, 290] width 173 height 14
click at [1021, 324] on link "Sauvegarder" at bounding box center [1022, 328] width 78 height 21
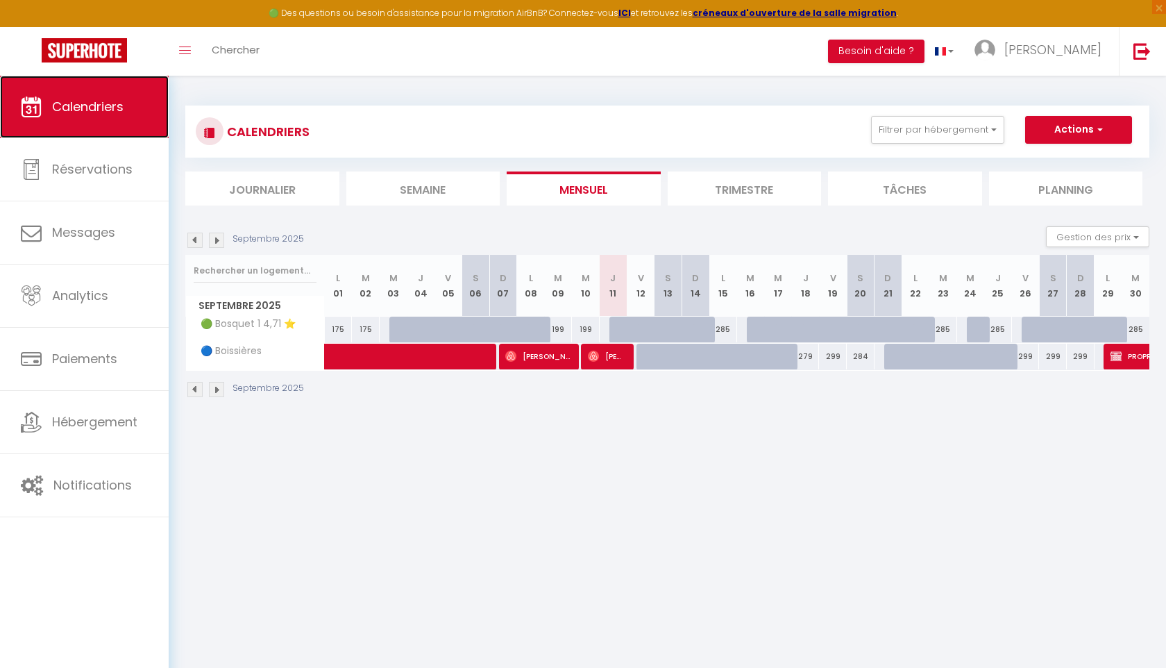
click at [49, 115] on link "Calendriers" at bounding box center [84, 107] width 169 height 62
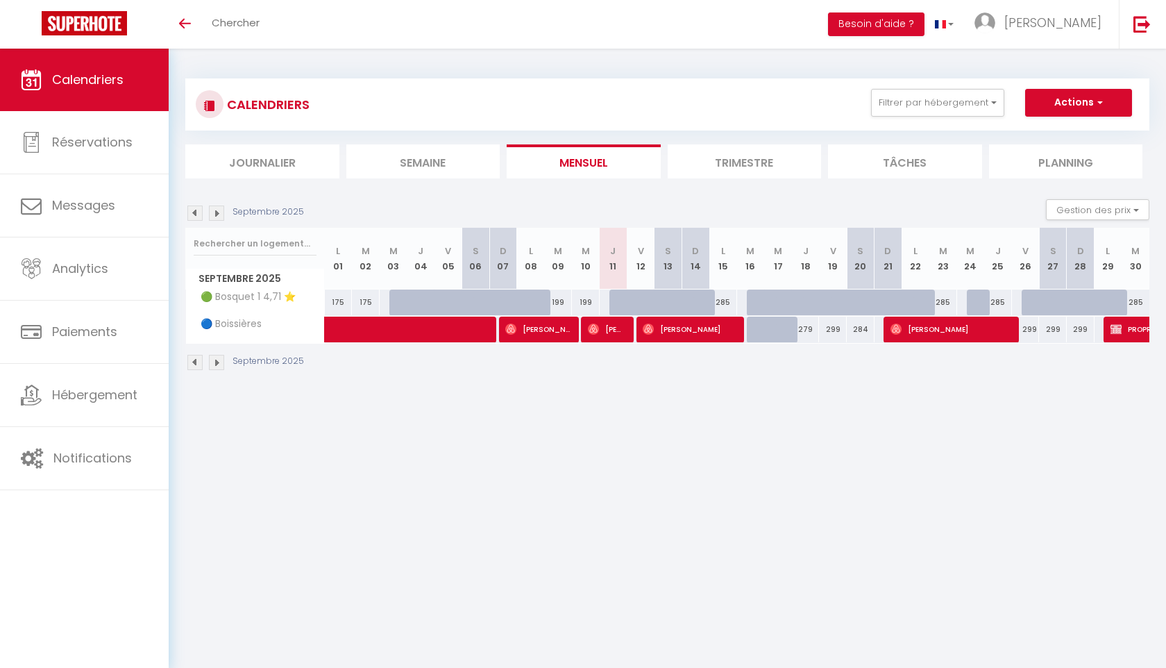
click at [216, 209] on img at bounding box center [216, 212] width 15 height 15
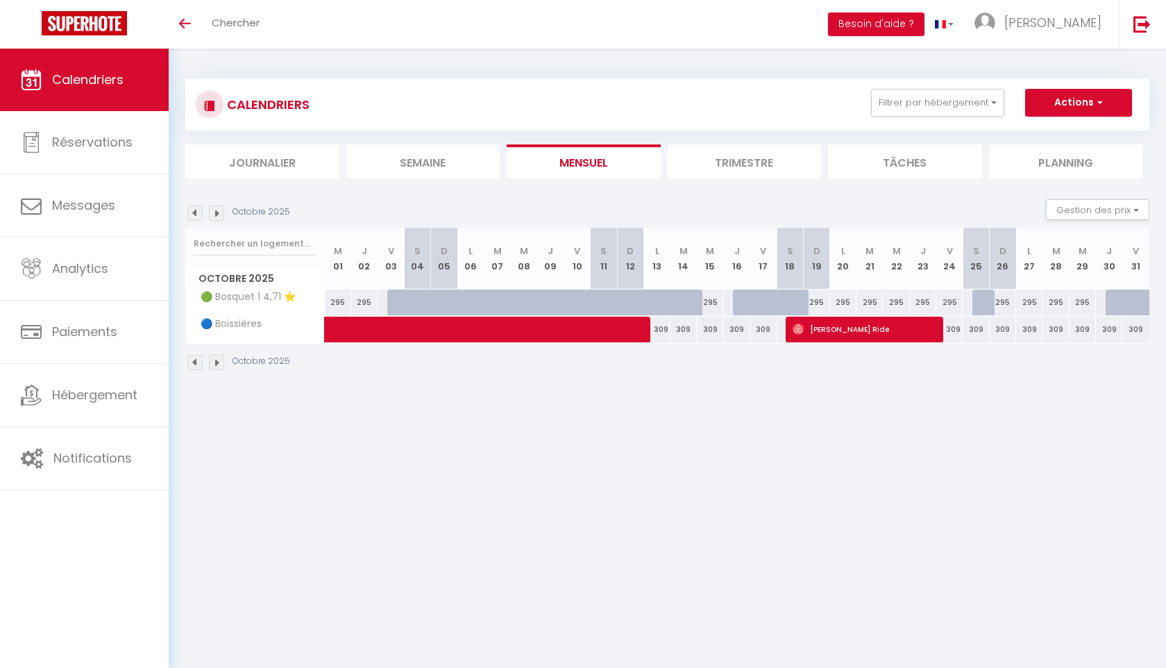
click at [216, 209] on img at bounding box center [216, 212] width 15 height 15
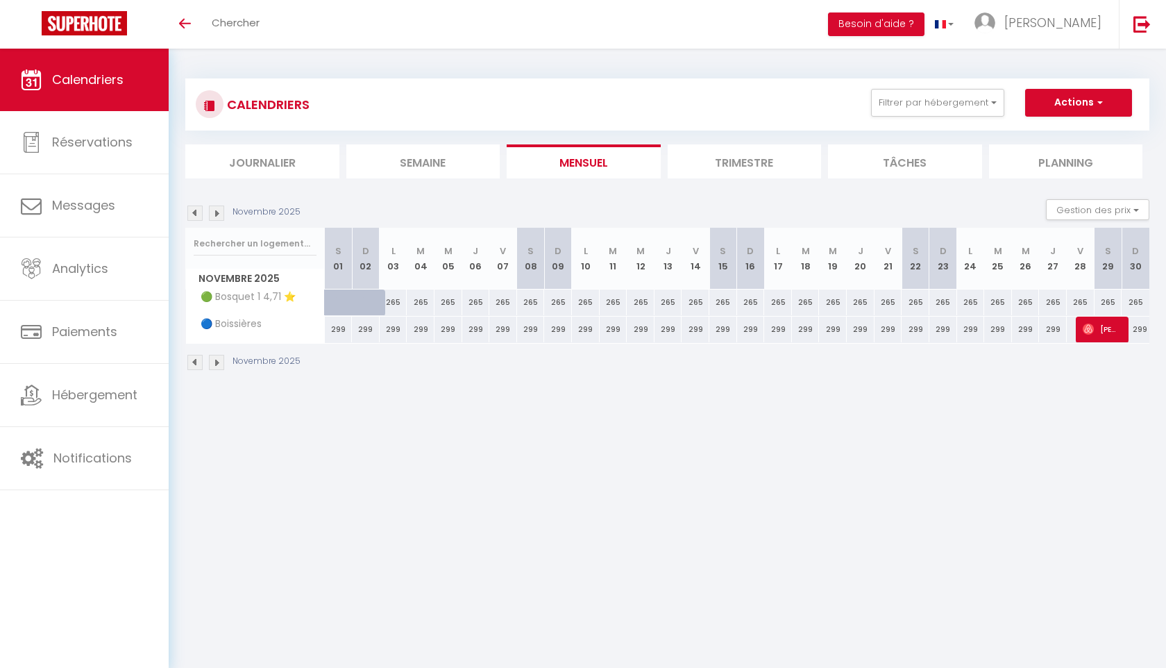
click at [216, 209] on img at bounding box center [216, 212] width 15 height 15
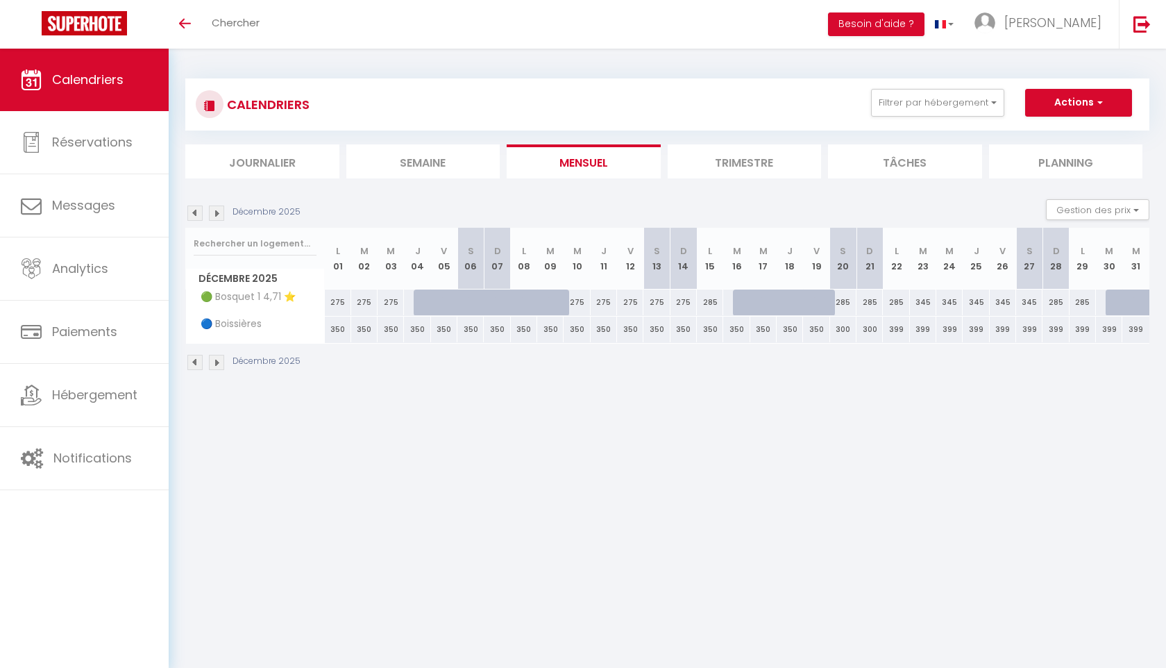
click at [194, 215] on img at bounding box center [194, 212] width 15 height 15
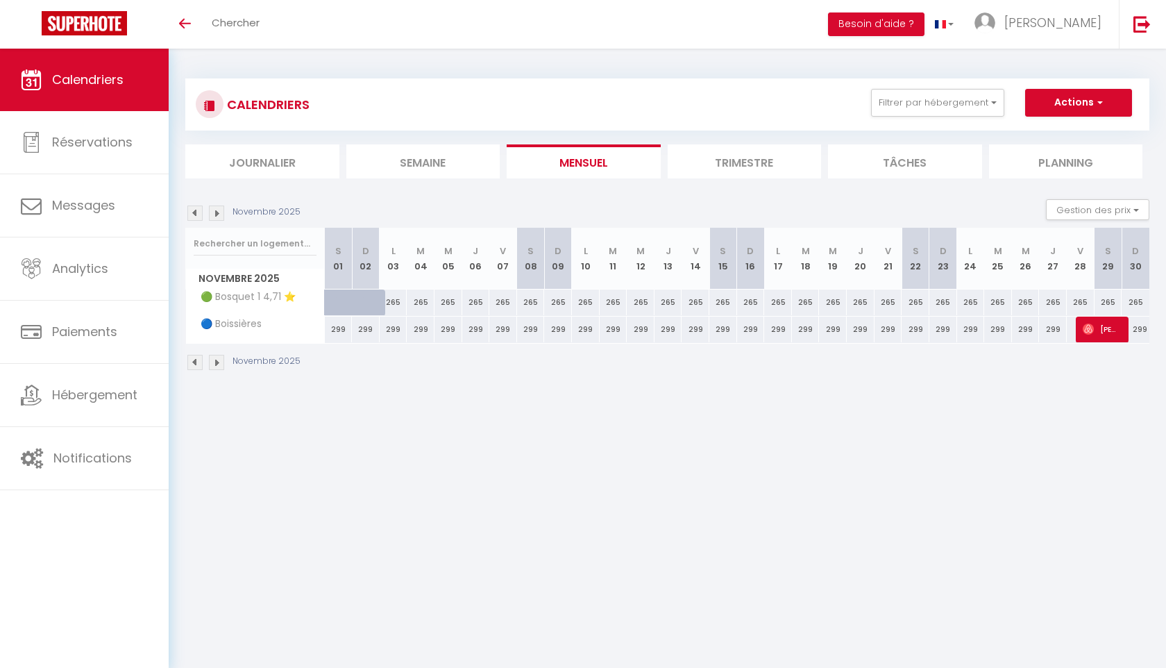
click at [194, 215] on img at bounding box center [194, 212] width 15 height 15
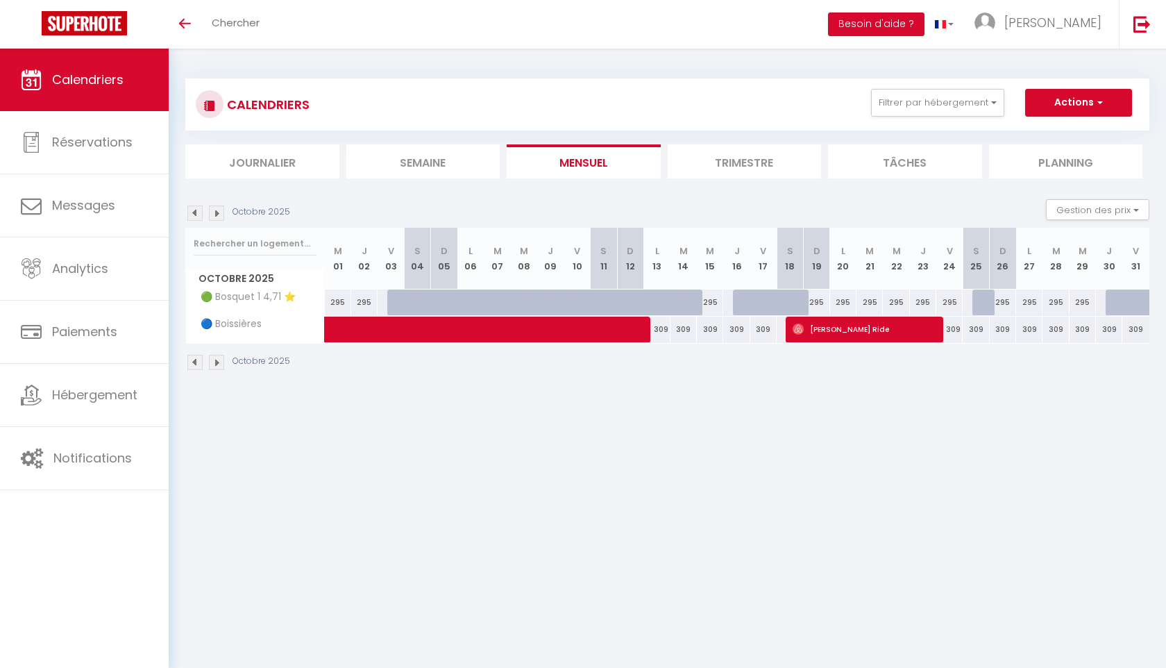
click at [194, 215] on img at bounding box center [194, 212] width 15 height 15
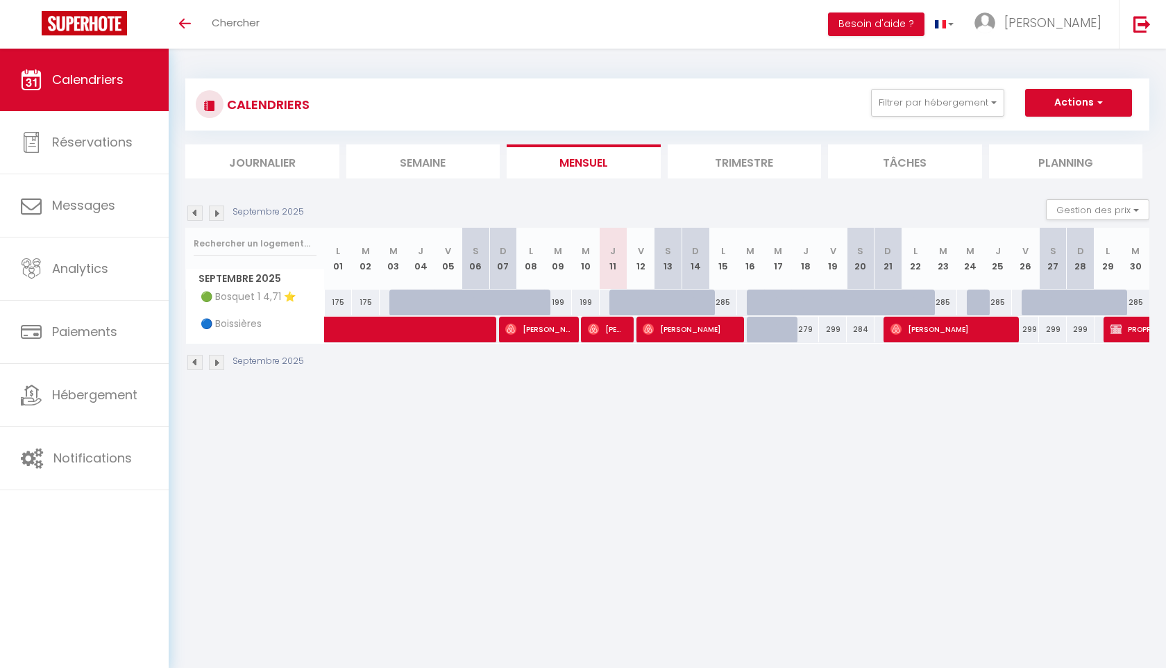
click at [194, 215] on img at bounding box center [194, 212] width 15 height 15
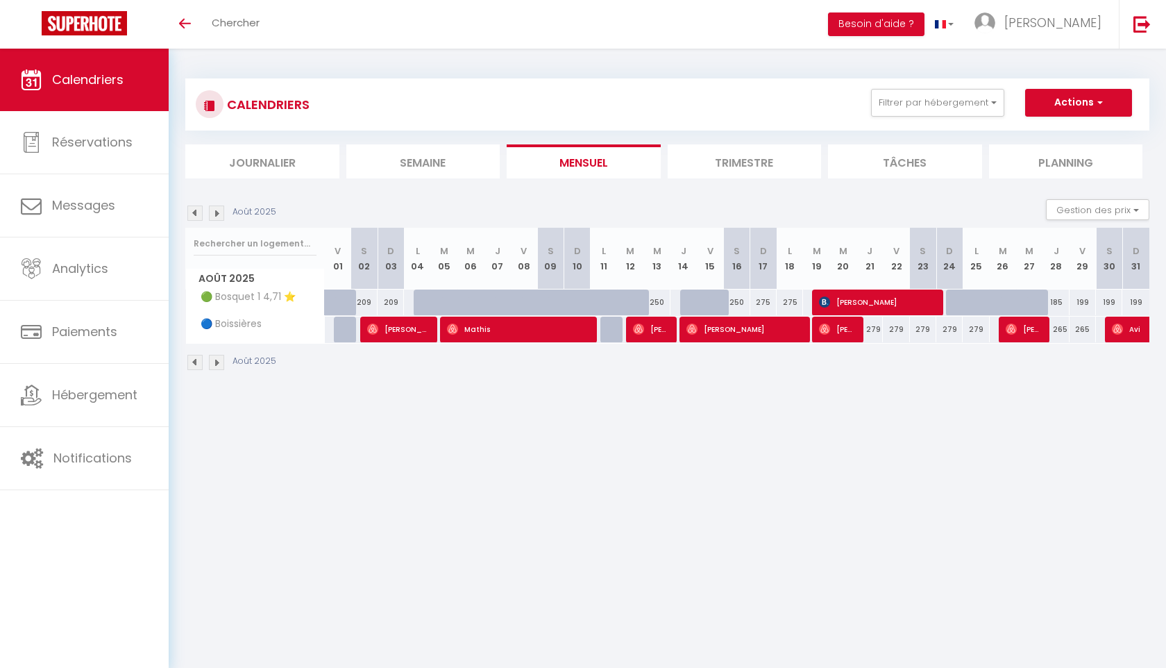
click at [116, 78] on span "Calendriers" at bounding box center [87, 79] width 71 height 17
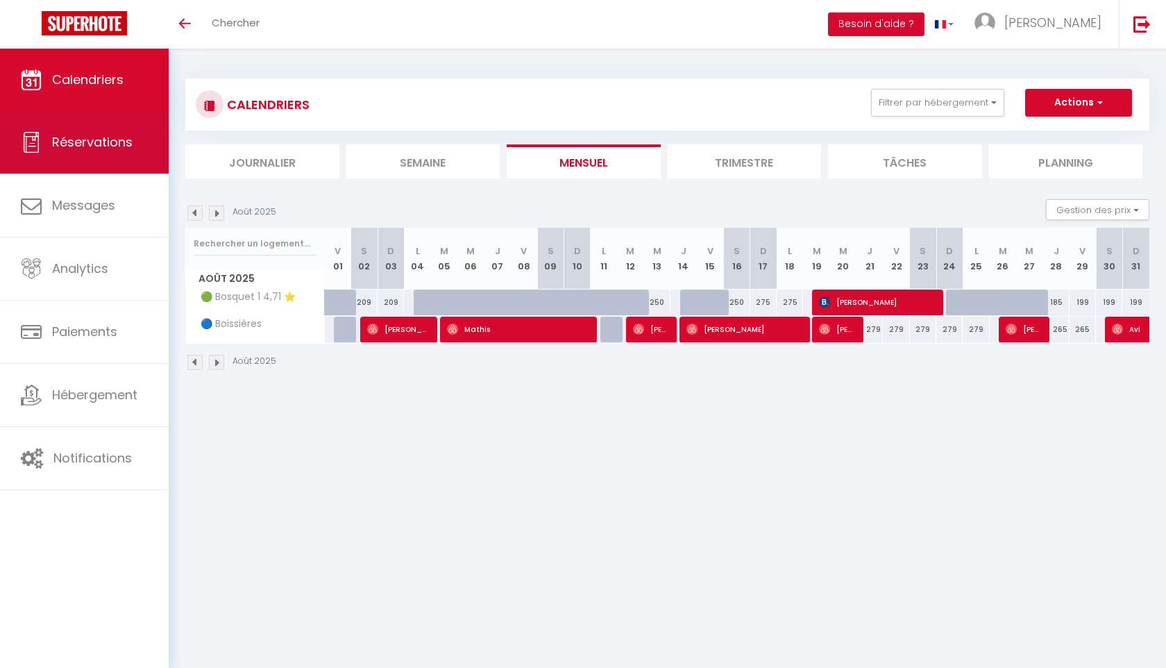
click at [100, 132] on link "Réservations" at bounding box center [84, 142] width 169 height 62
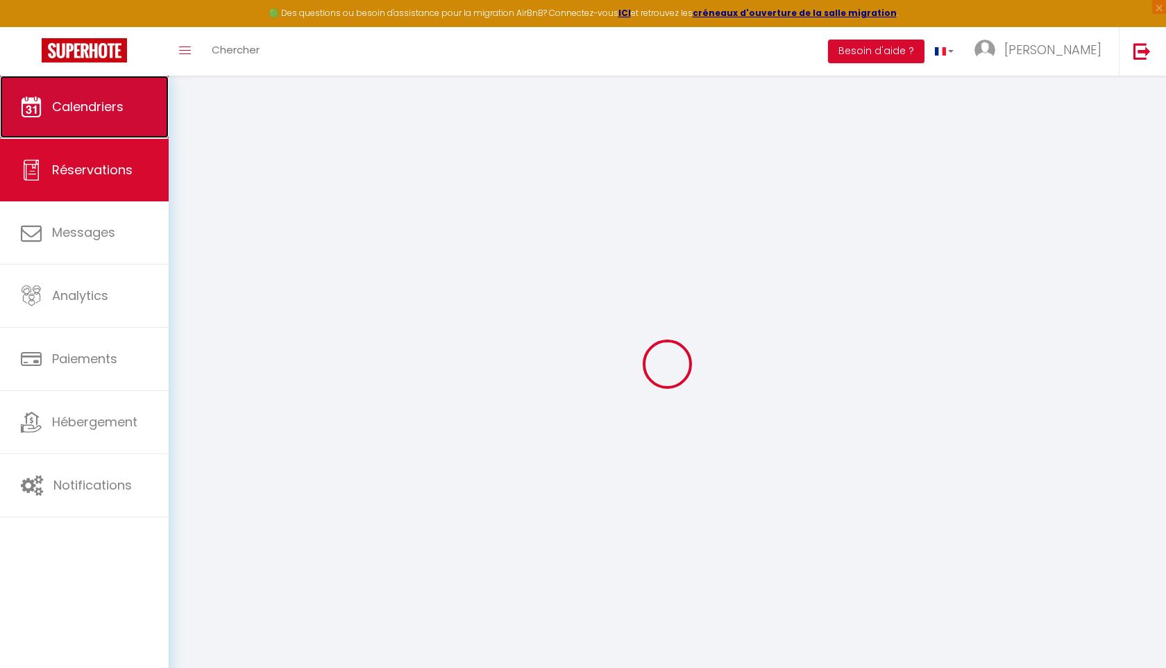
click at [94, 110] on span "Calendriers" at bounding box center [87, 106] width 71 height 17
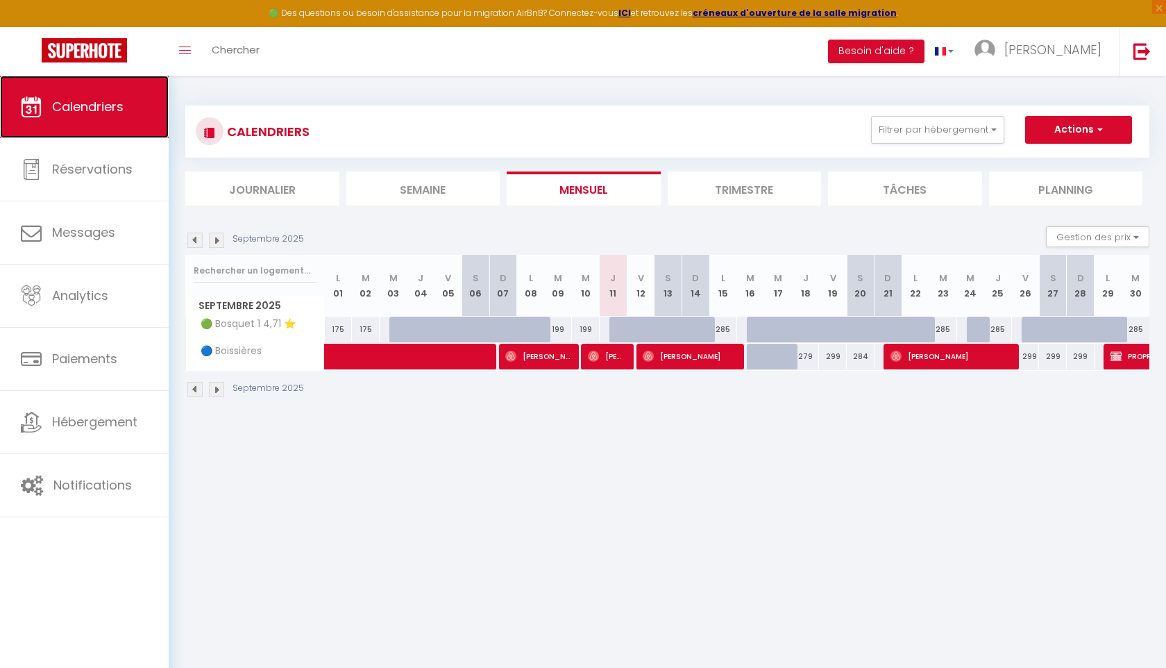
click at [98, 110] on span "Calendriers" at bounding box center [87, 106] width 71 height 17
click at [981, 130] on button "Filtrer par hébergement" at bounding box center [937, 130] width 133 height 28
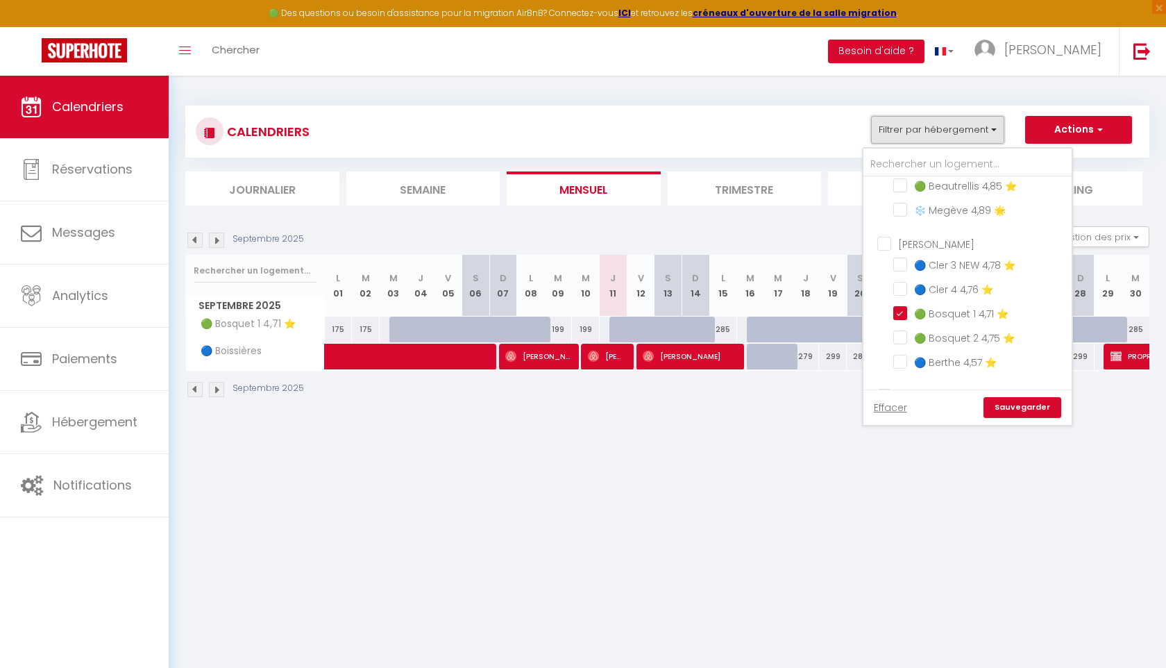
scroll to position [150, 0]
click at [898, 308] on input "🟢 Bosquet 1 4,71 ⭐️" at bounding box center [979, 311] width 173 height 14
checkbox input "false"
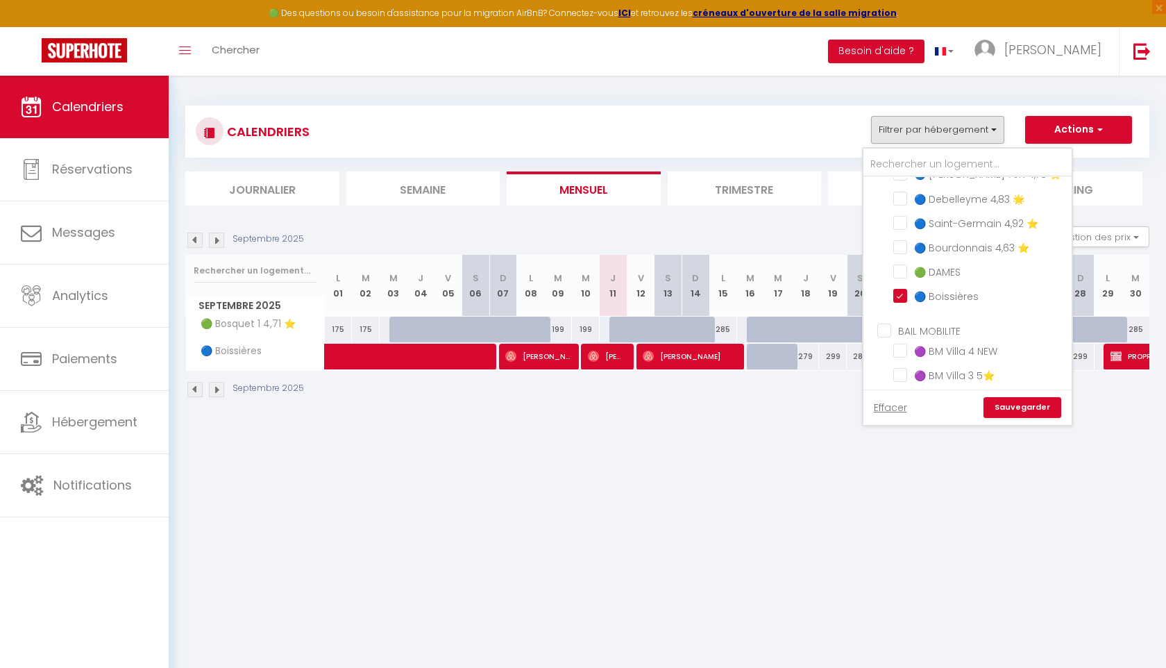
scroll to position [550, 0]
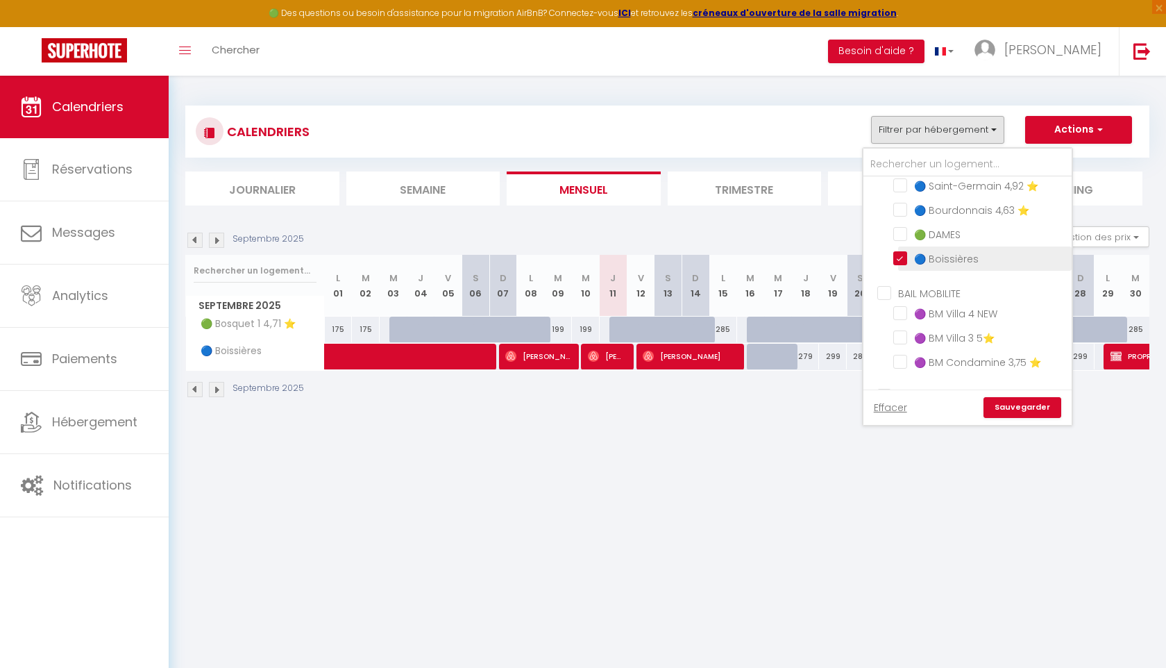
click at [901, 254] on input "🔵 Boissières" at bounding box center [979, 258] width 173 height 14
checkbox input "false"
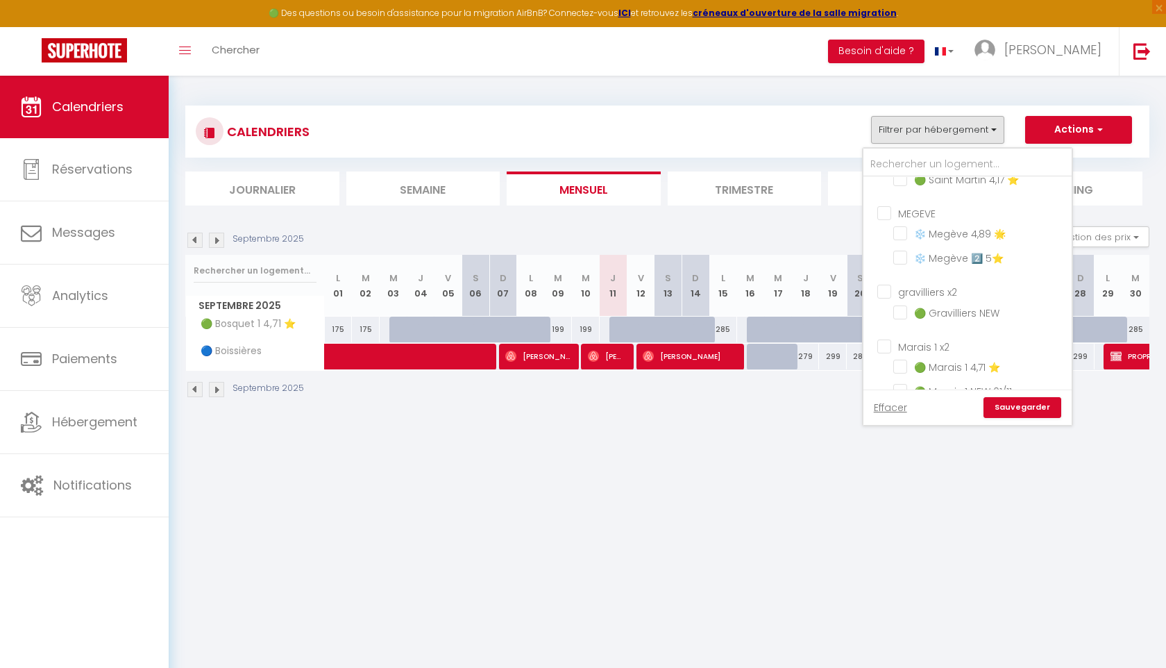
scroll to position [920, 0]
click at [1014, 412] on link "Sauvegarder" at bounding box center [1022, 407] width 78 height 21
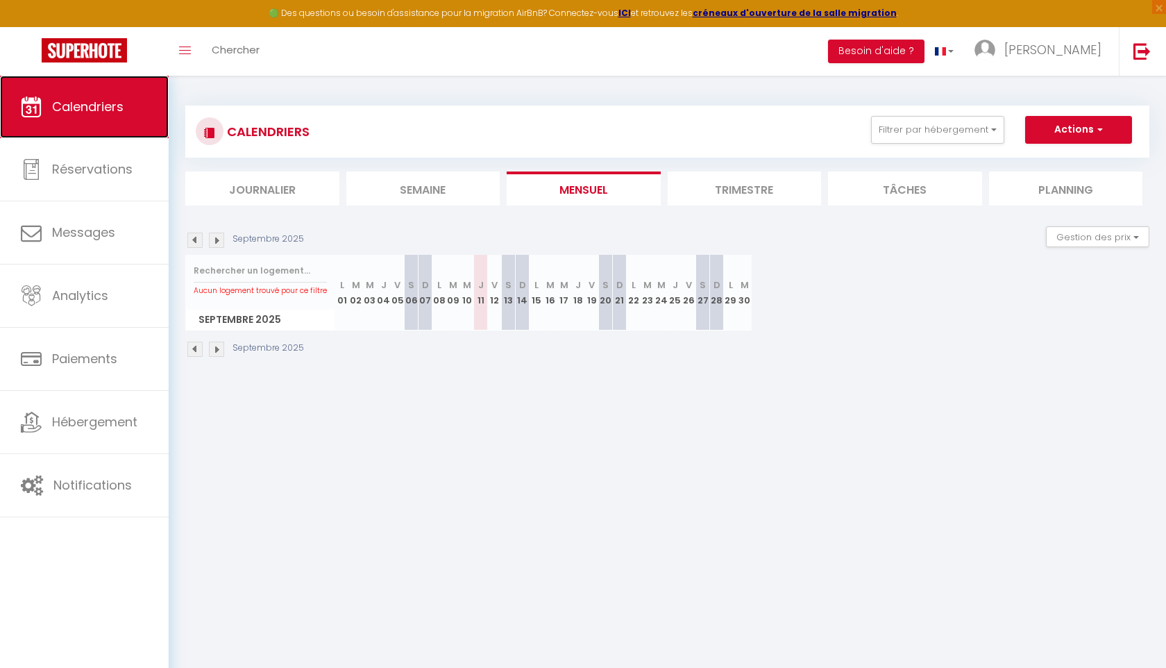
click at [101, 108] on span "Calendriers" at bounding box center [87, 106] width 71 height 17
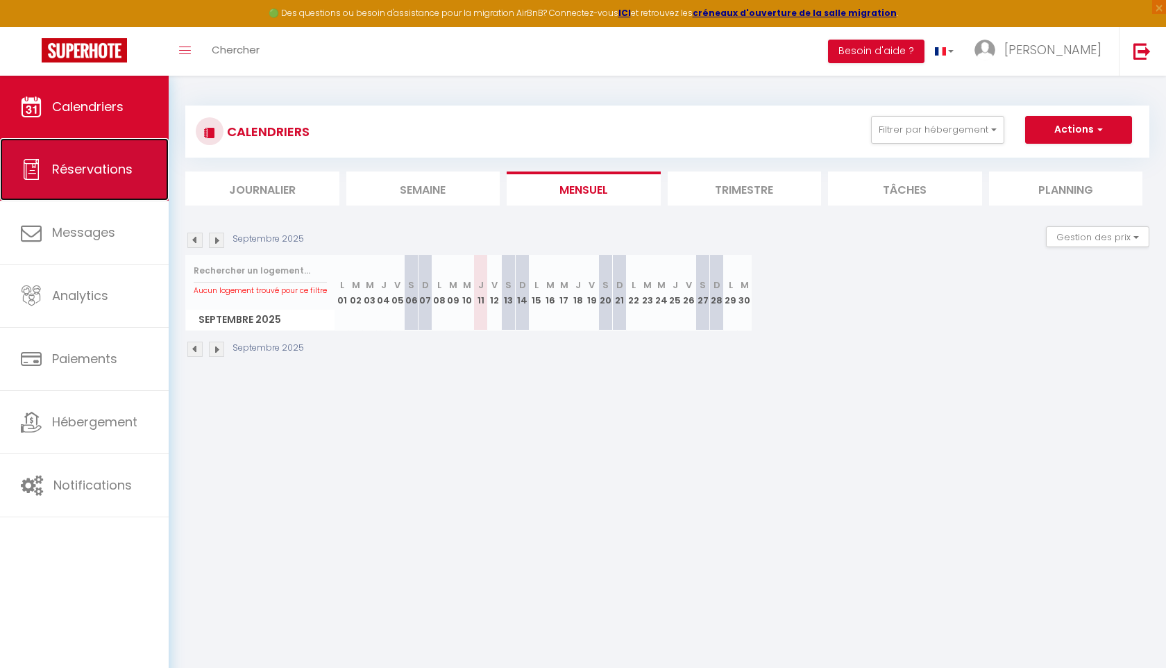
click at [101, 158] on link "Réservations" at bounding box center [84, 169] width 169 height 62
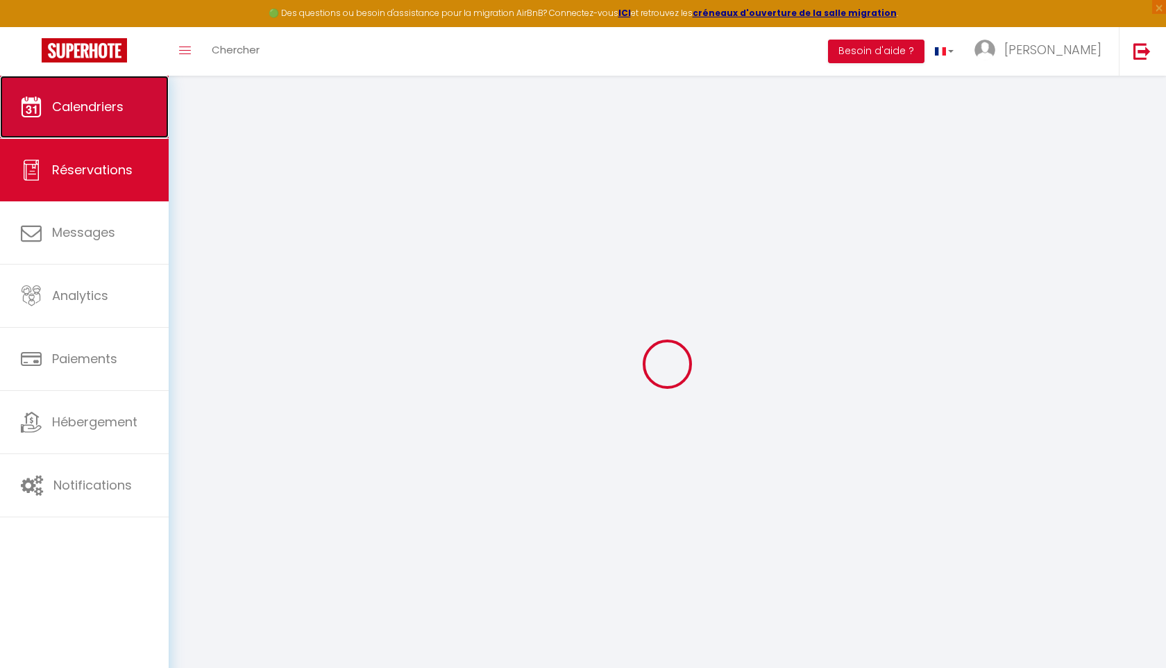
click at [99, 127] on link "Calendriers" at bounding box center [84, 107] width 169 height 62
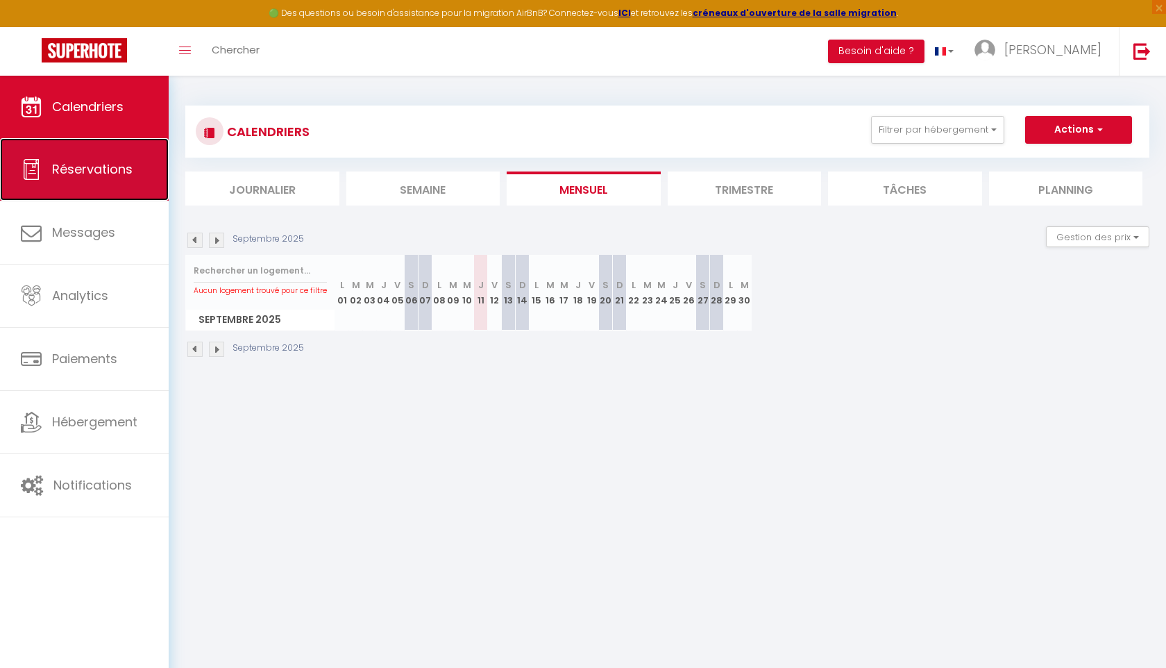
click at [90, 173] on span "Réservations" at bounding box center [92, 168] width 80 height 17
select select "not_cancelled"
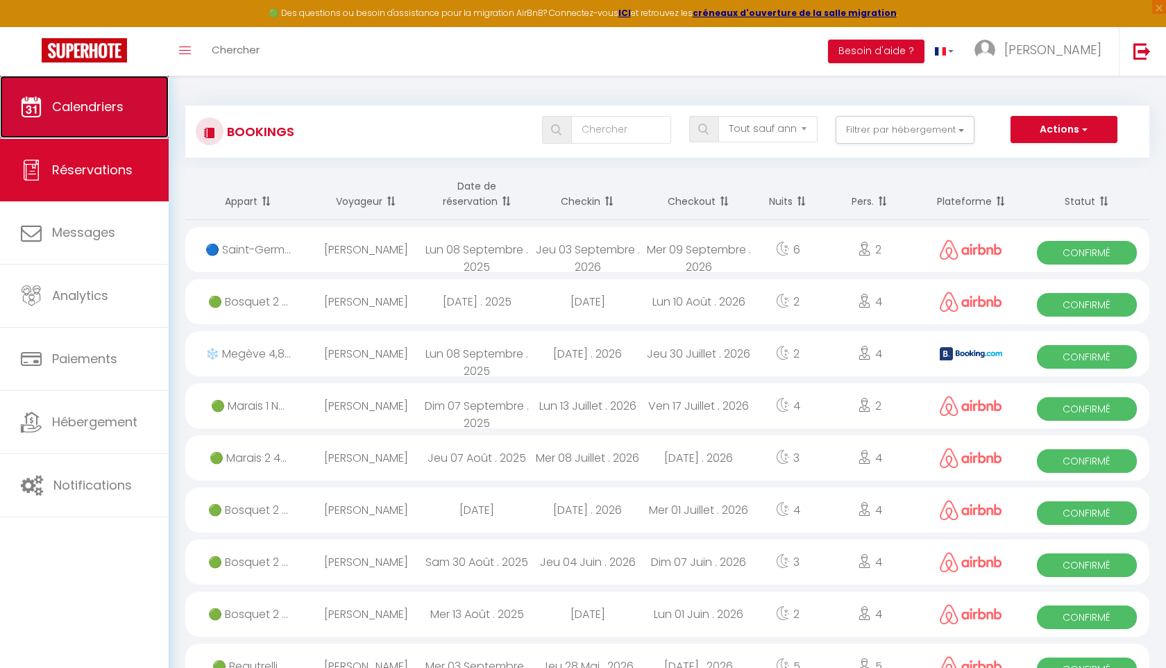
click at [92, 121] on link "Calendriers" at bounding box center [84, 107] width 169 height 62
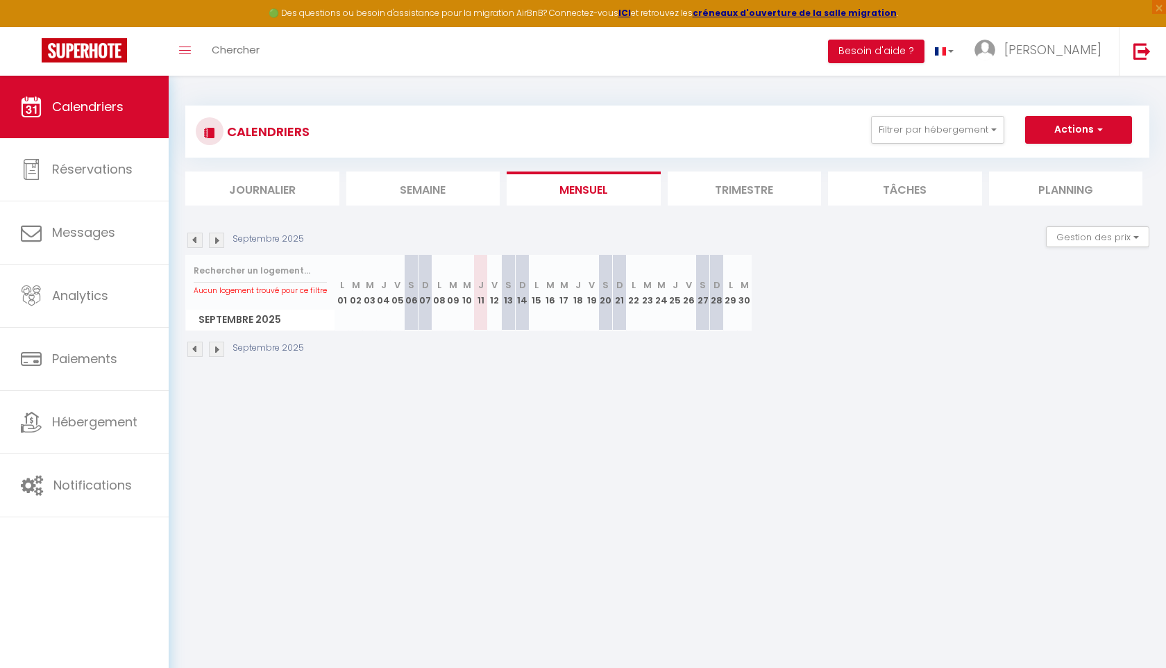
click at [746, 183] on li "Trimestre" at bounding box center [745, 188] width 154 height 34
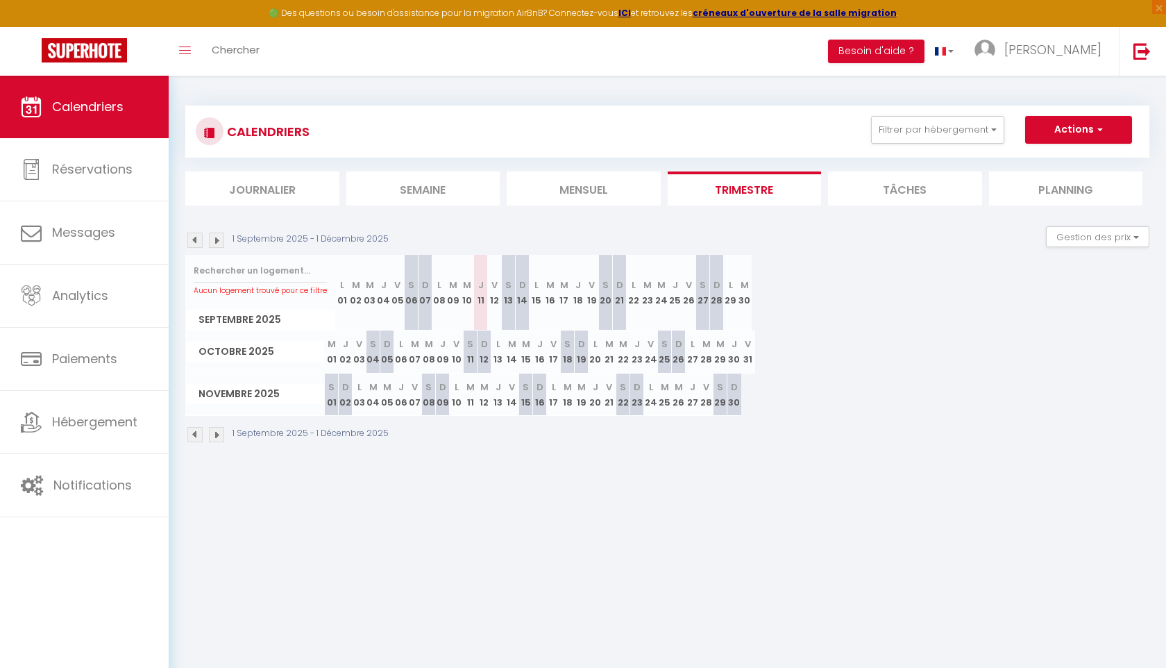
click at [557, 189] on li "Mensuel" at bounding box center [584, 188] width 154 height 34
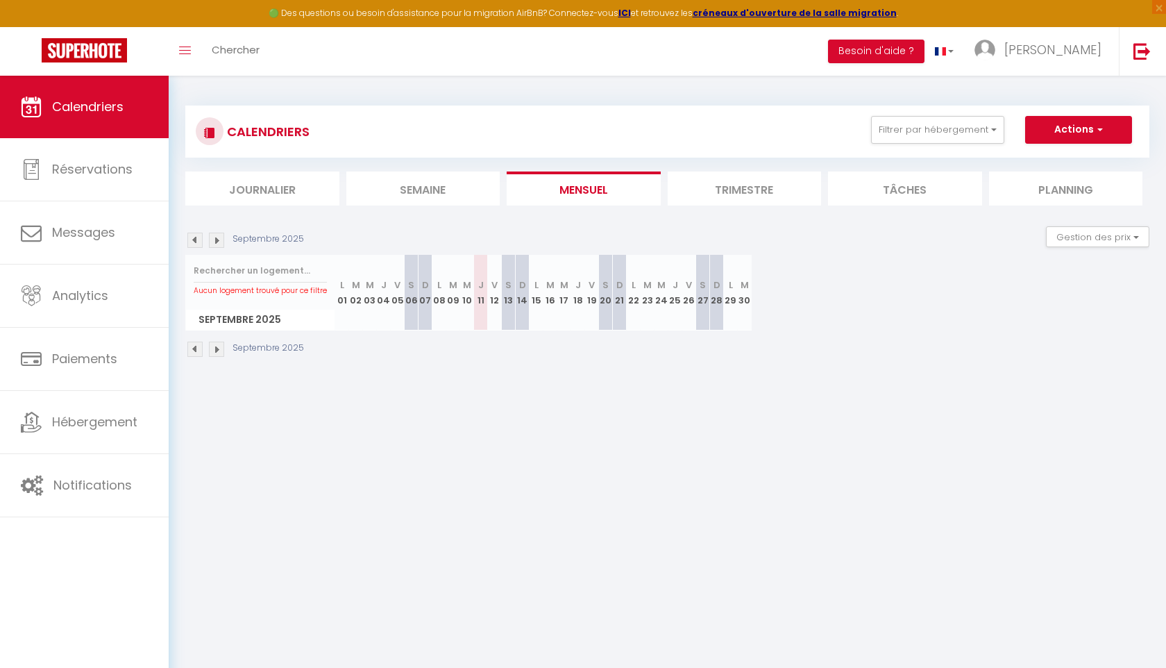
click at [428, 183] on li "Semaine" at bounding box center [423, 188] width 154 height 34
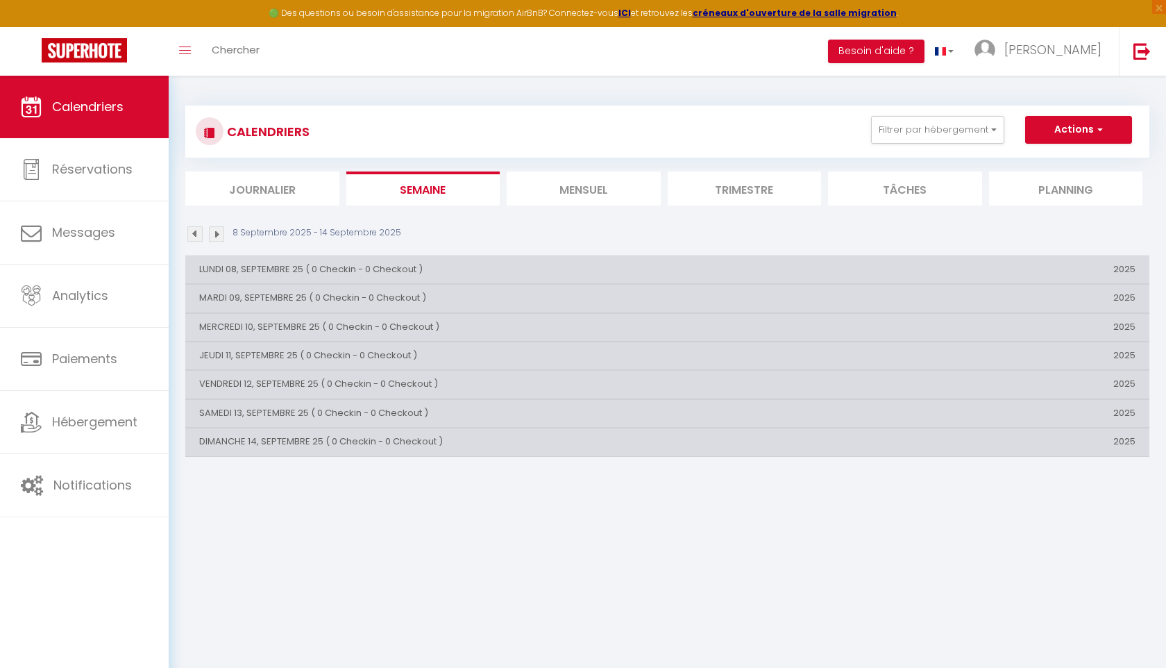
click at [256, 178] on li "Journalier" at bounding box center [262, 188] width 154 height 34
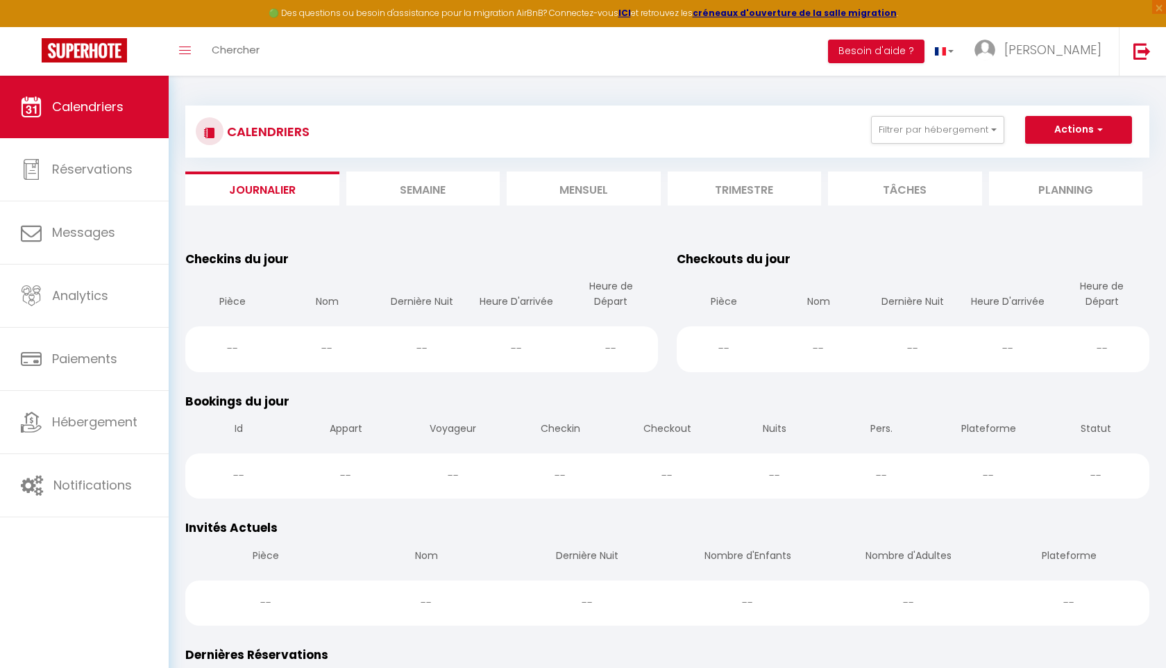
click at [475, 170] on div "CALENDRIERS Filtrer par hébergement APPARTEMENTS DIANE 🟢 Gravilliers NEW 🟢 Mara…" at bounding box center [667, 155] width 964 height 100
click at [459, 194] on li "Semaine" at bounding box center [423, 188] width 154 height 34
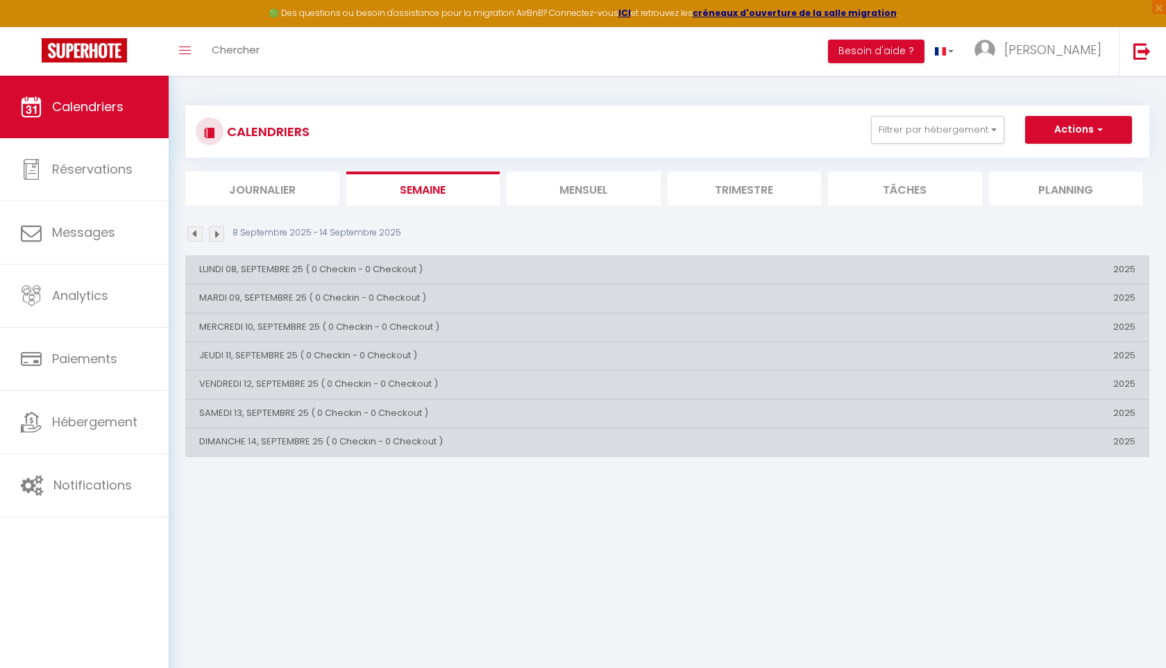
click at [601, 196] on li "Mensuel" at bounding box center [584, 188] width 154 height 34
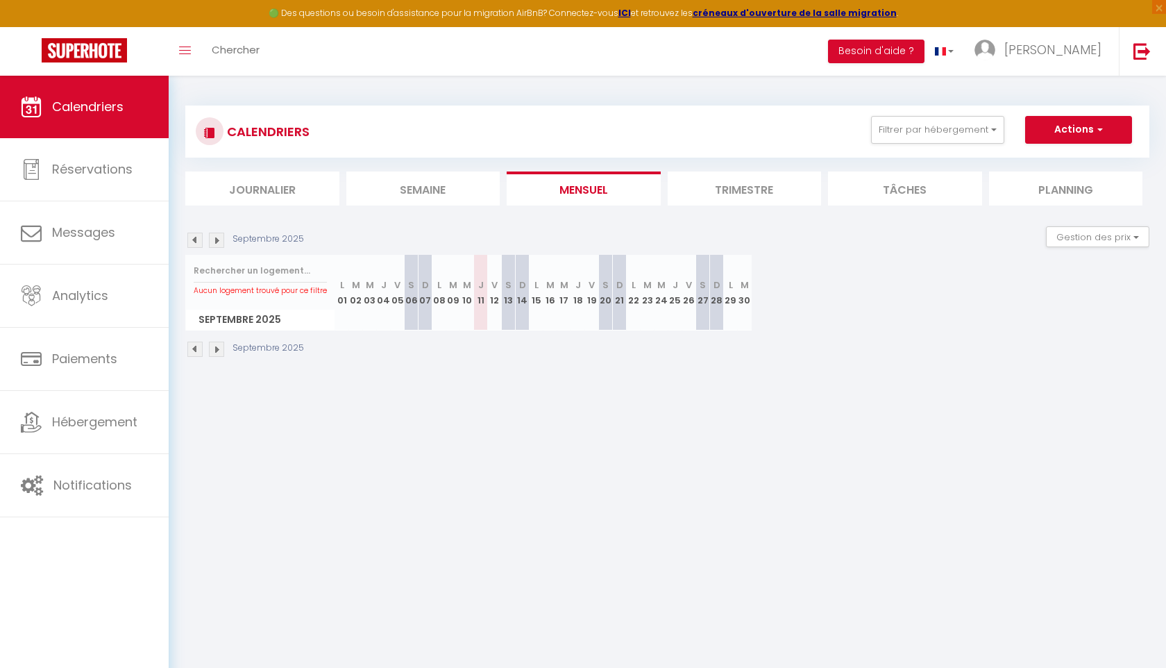
click at [738, 194] on li "Trimestre" at bounding box center [745, 188] width 154 height 34
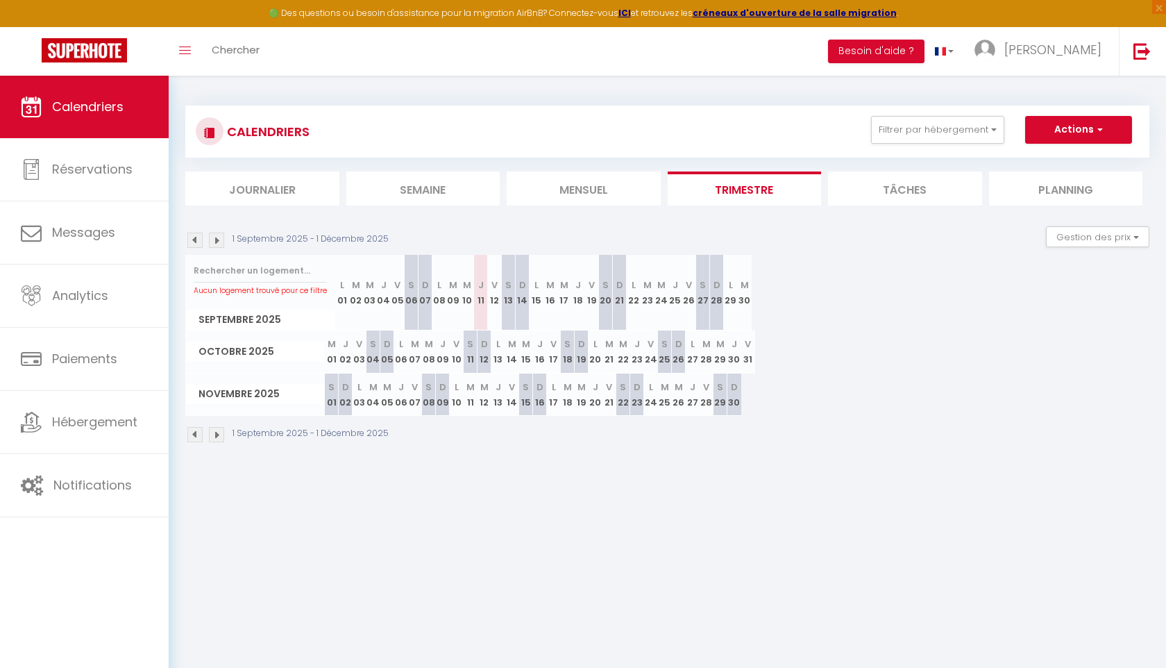
click at [620, 196] on li "Mensuel" at bounding box center [584, 188] width 154 height 34
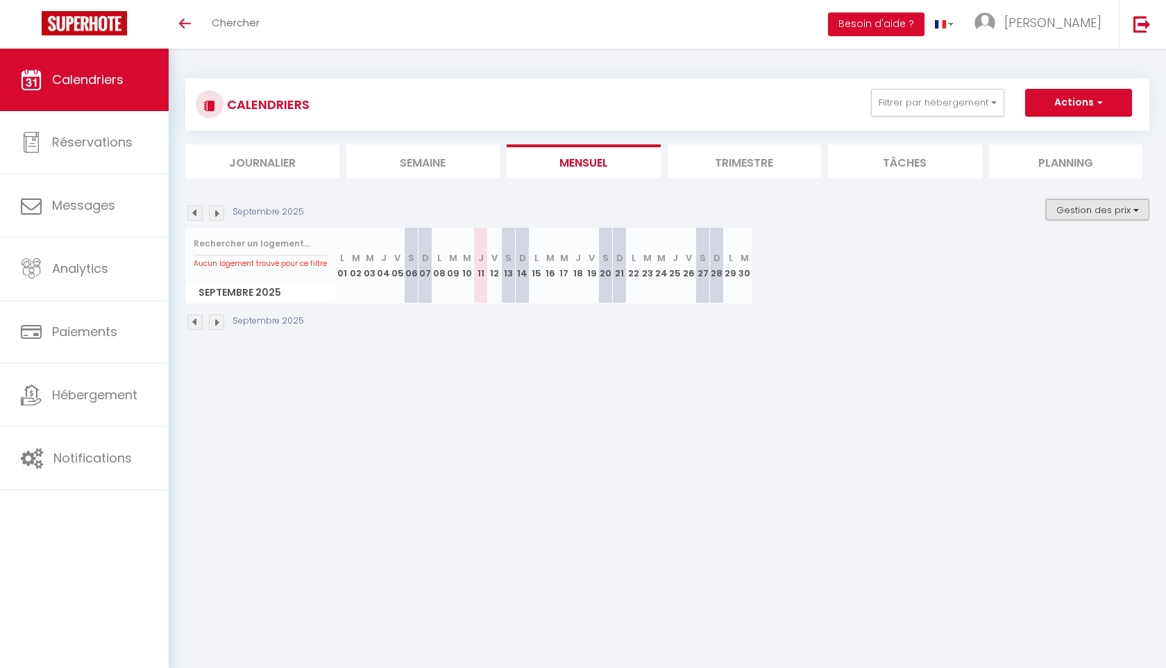
click at [1068, 207] on button "Gestion des prix" at bounding box center [1097, 209] width 103 height 21
click at [910, 318] on div "Septembre 2025" at bounding box center [667, 323] width 964 height 41
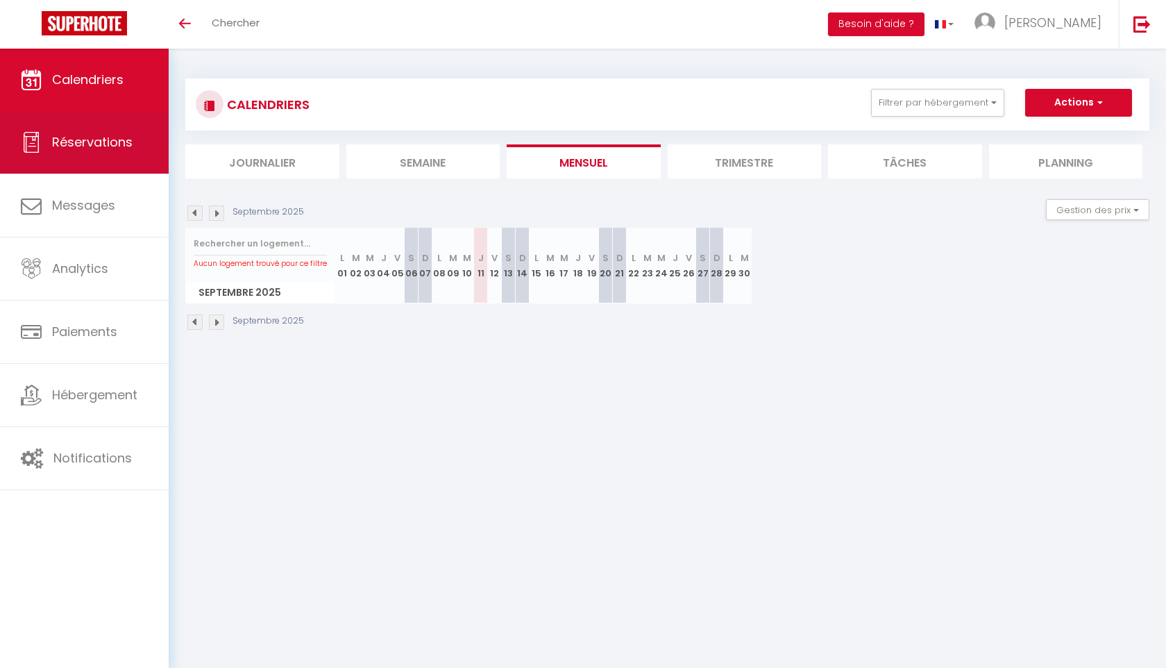
click at [101, 158] on link "Réservations" at bounding box center [84, 142] width 169 height 62
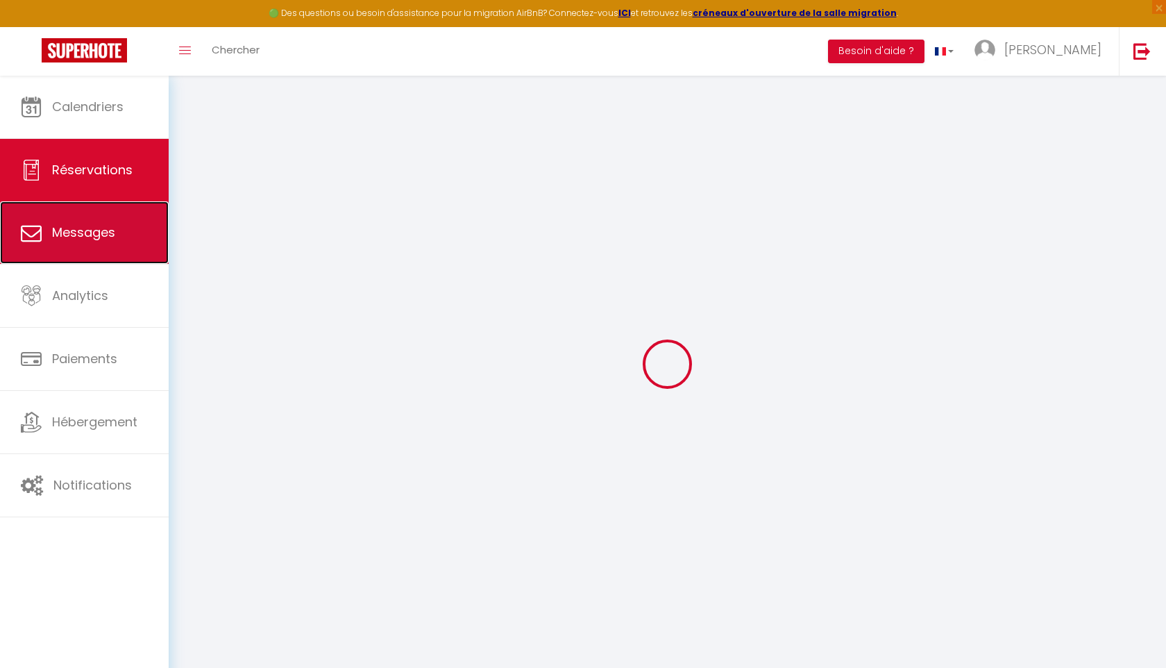
click at [85, 234] on span "Messages" at bounding box center [83, 231] width 63 height 17
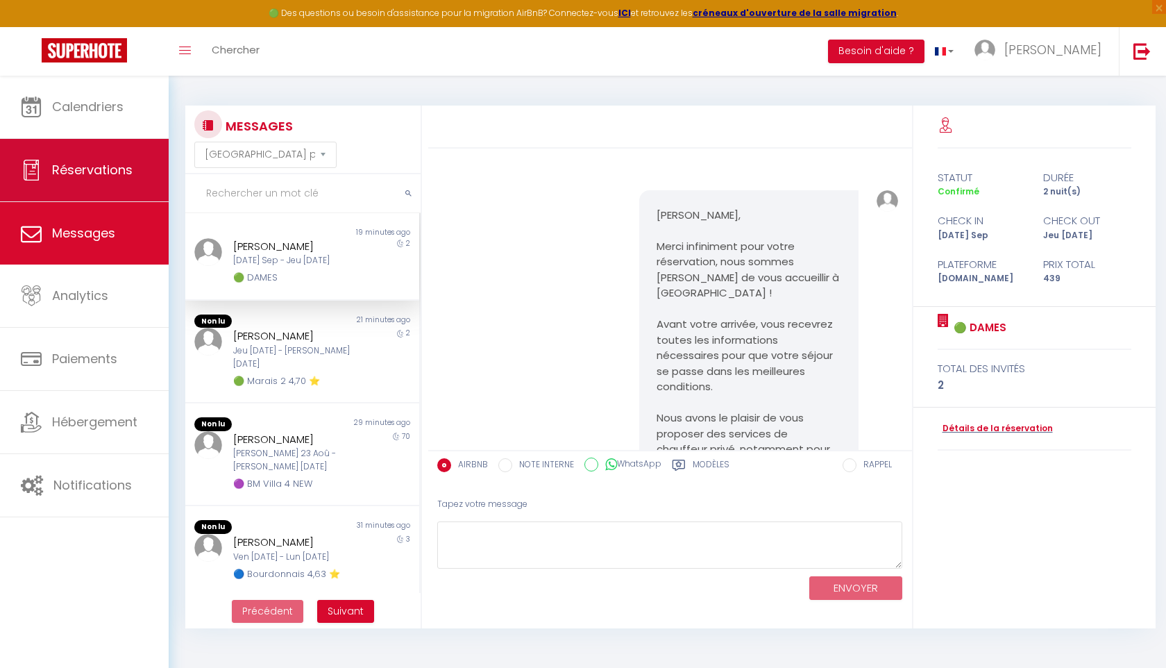
scroll to position [8170, 0]
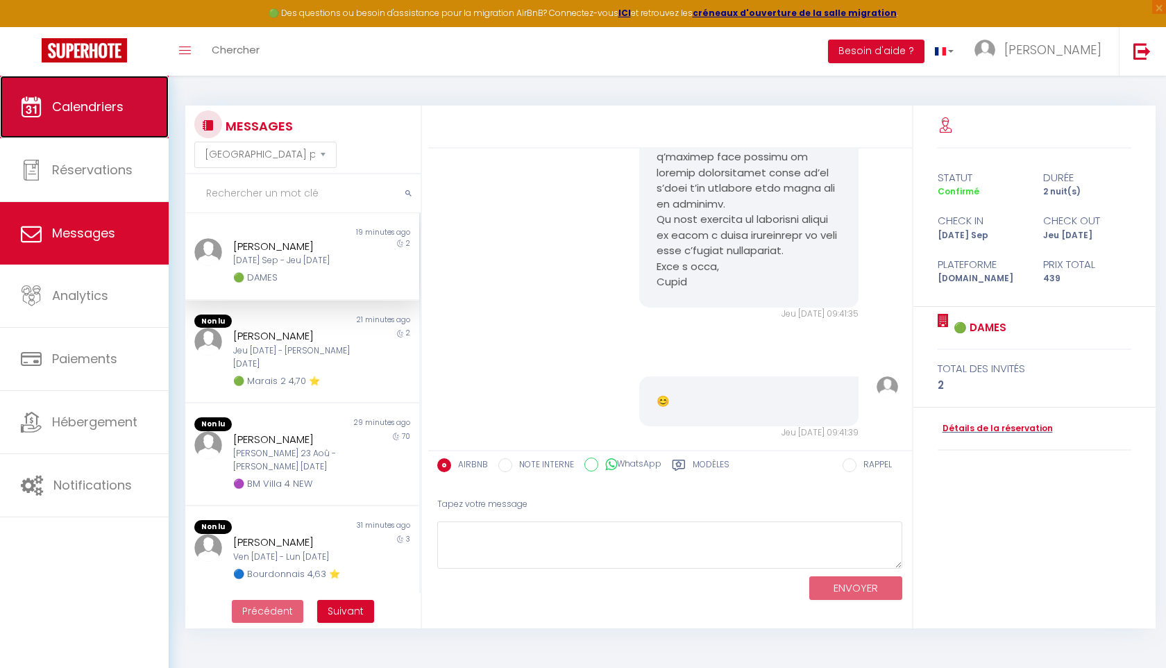
click at [90, 127] on link "Calendriers" at bounding box center [84, 107] width 169 height 62
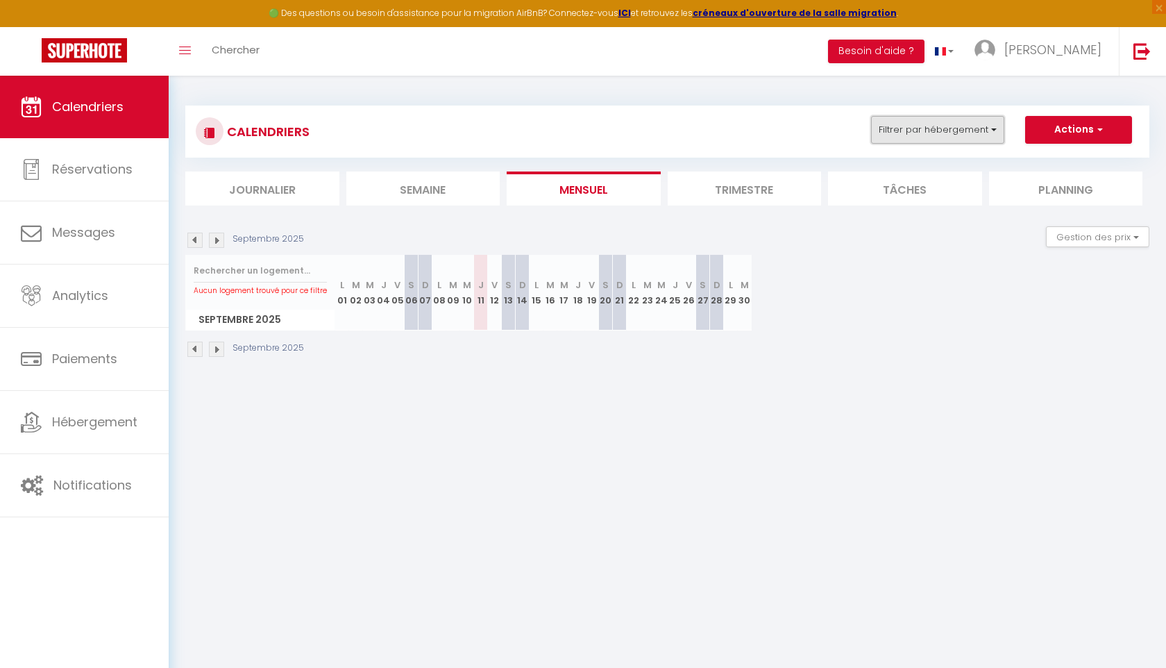
click at [953, 133] on button "Filtrer par hébergement" at bounding box center [937, 130] width 133 height 28
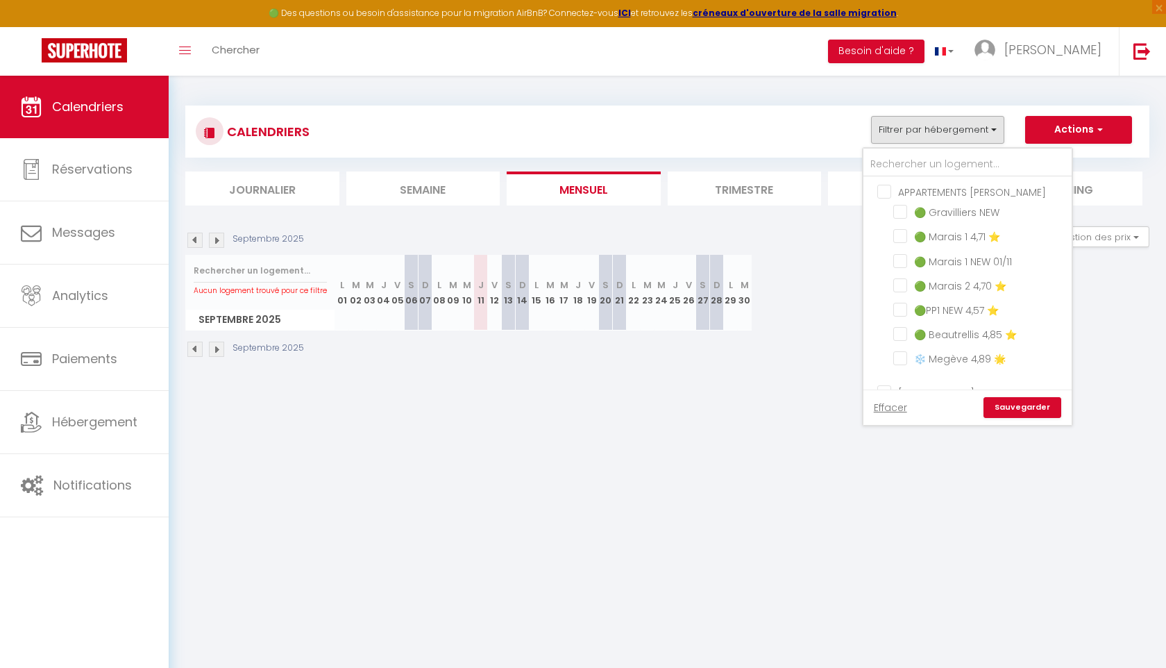
click at [885, 193] on input "APPARTEMENTS [PERSON_NAME]" at bounding box center [981, 191] width 208 height 14
checkbox input "true"
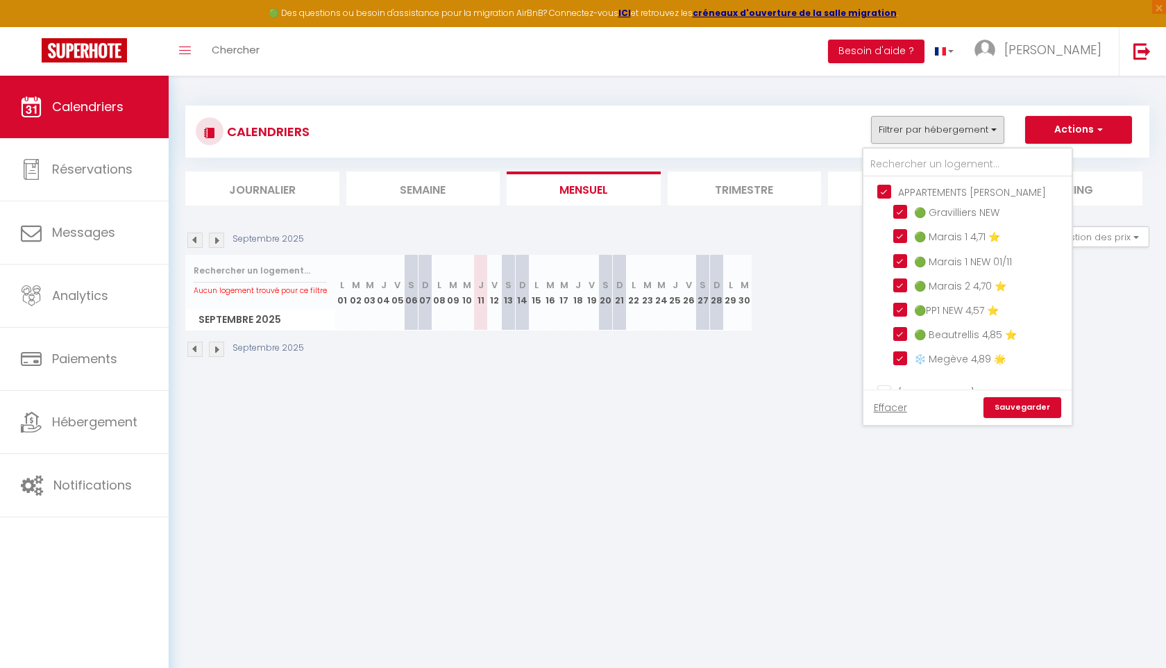
checkbox input "true"
checkbox input "false"
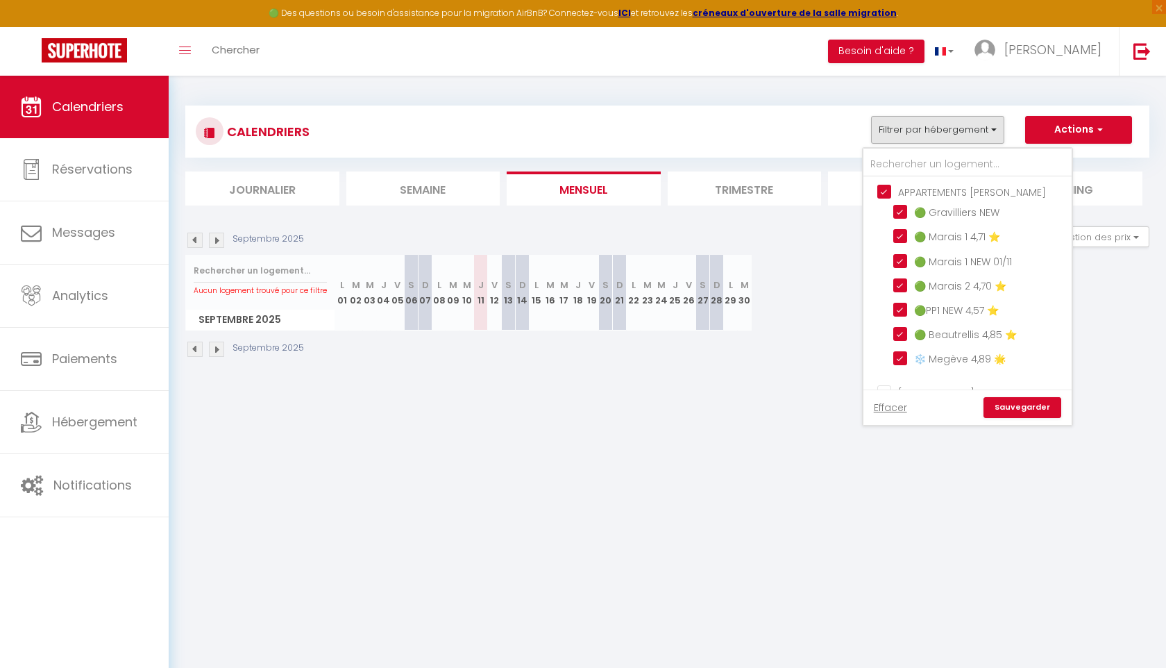
checkbox input "false"
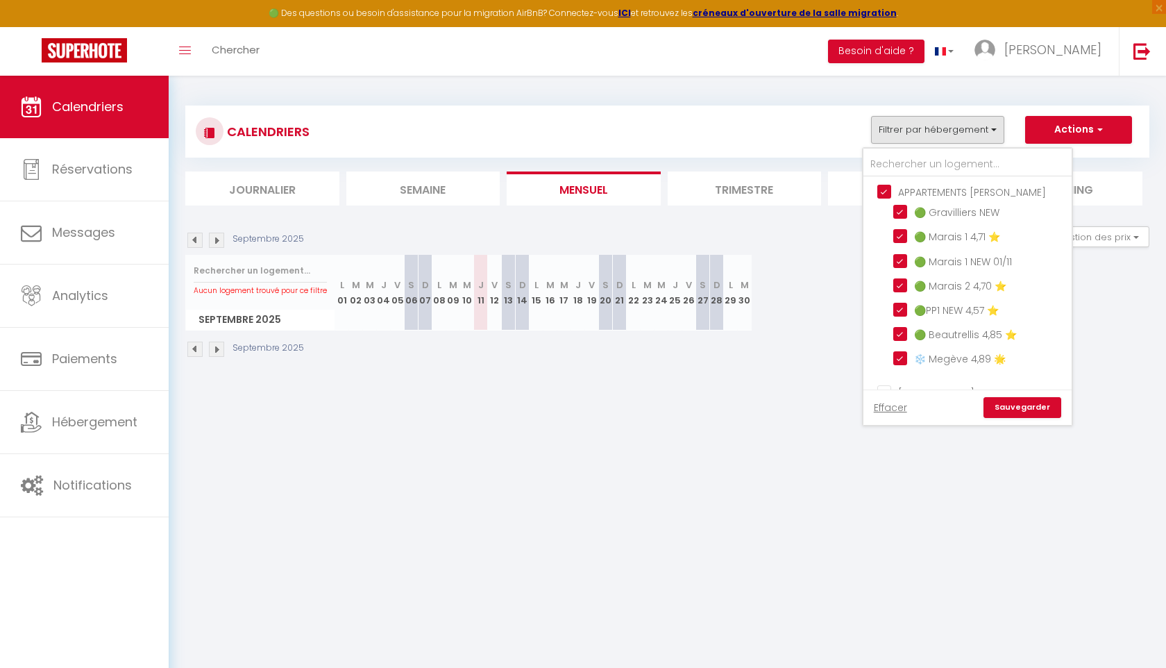
checkbox input "false"
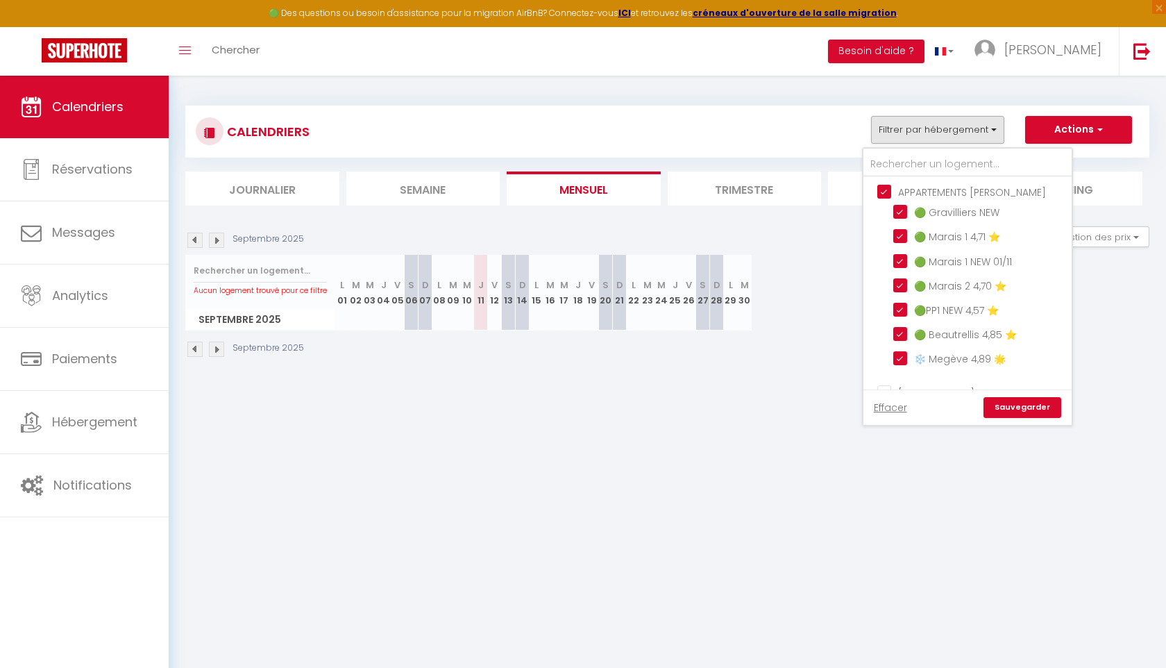
checkbox input "false"
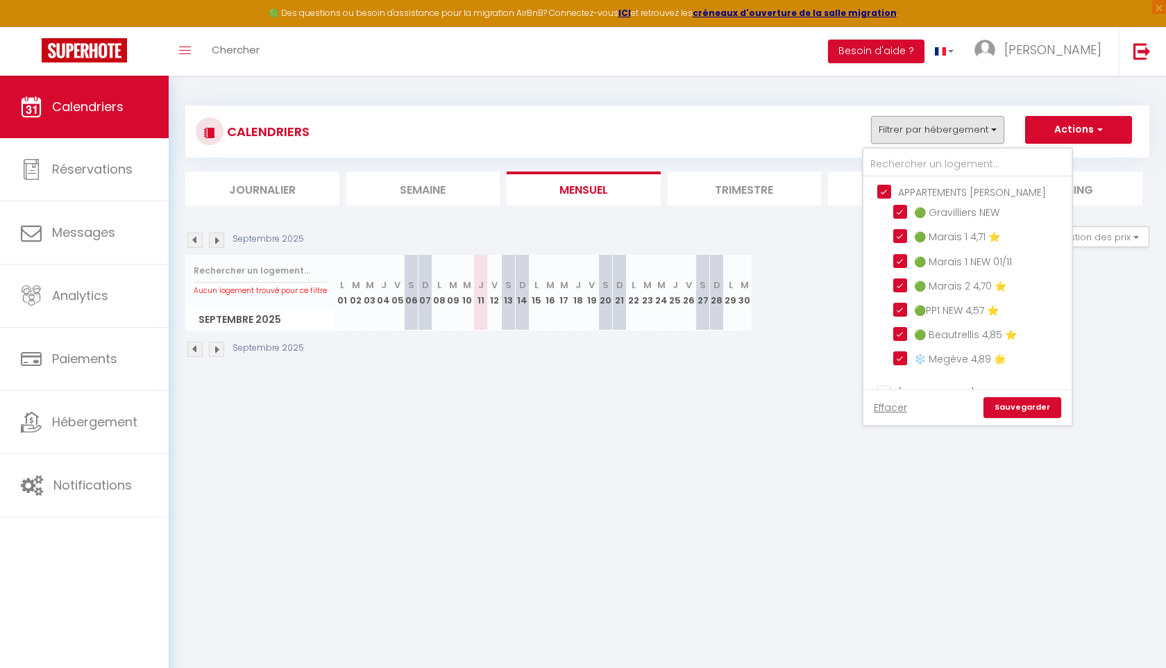
checkbox input "false"
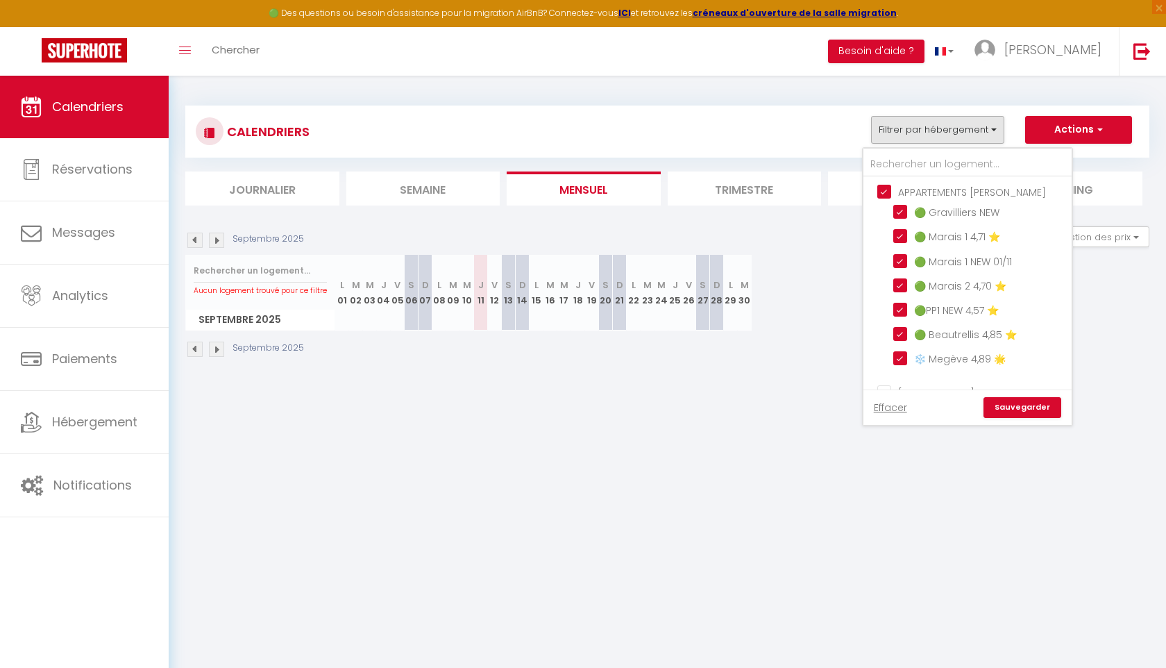
checkbox input "false"
checkbox input "true"
checkbox input "false"
checkbox input "true"
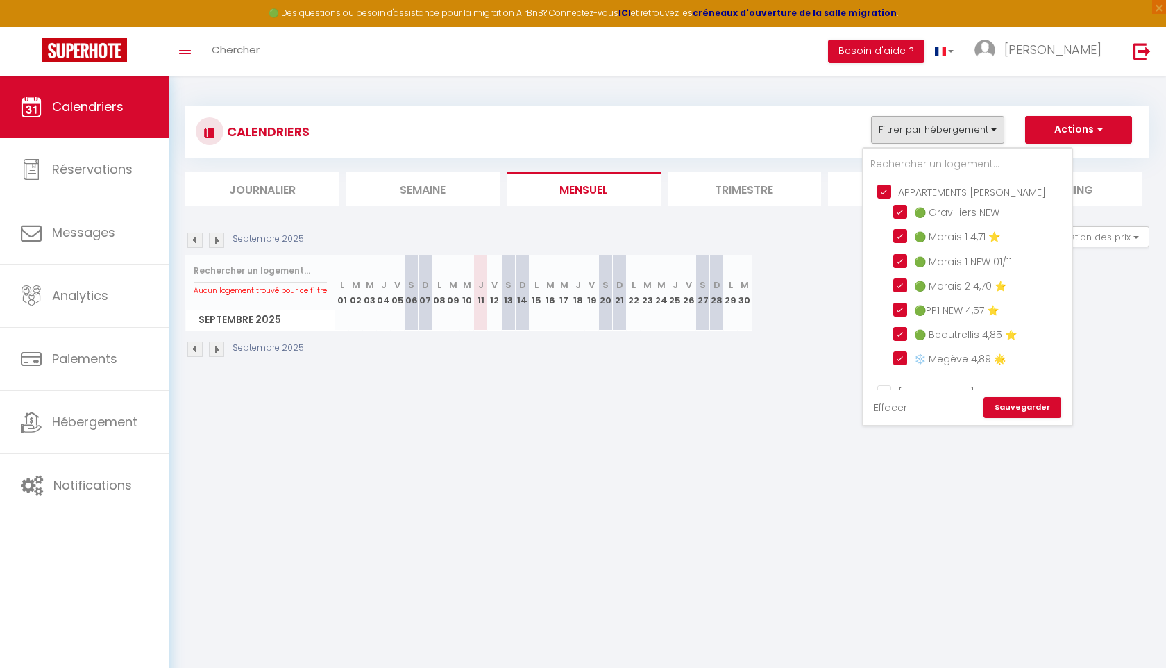
checkbox input "true"
checkbox input "false"
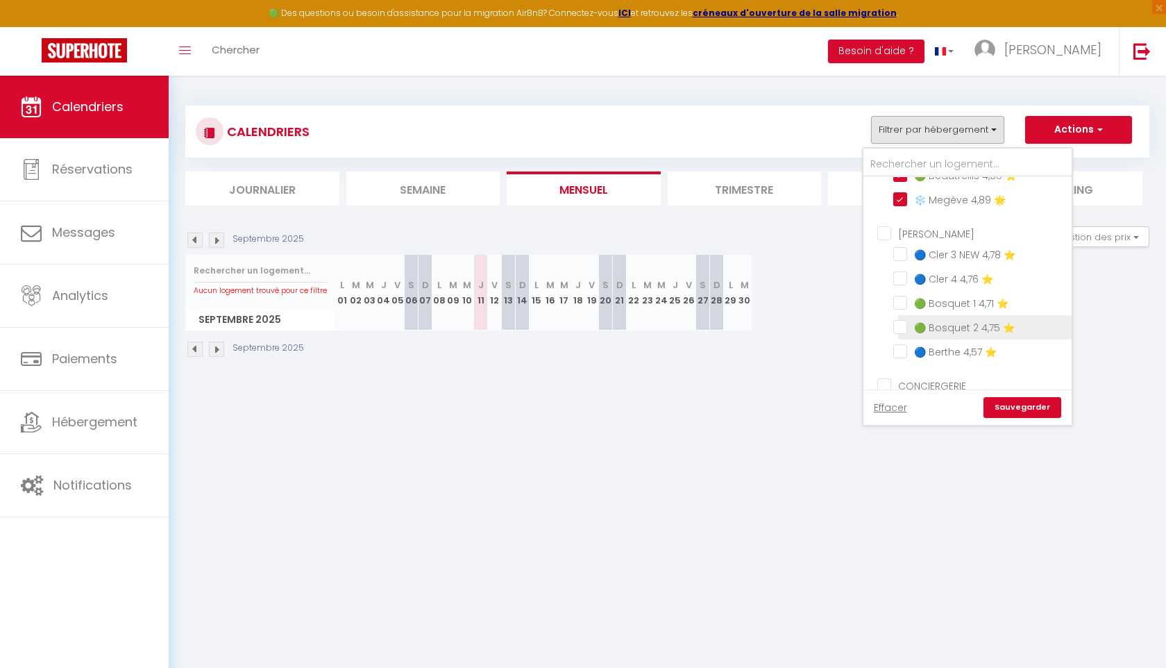
scroll to position [166, 0]
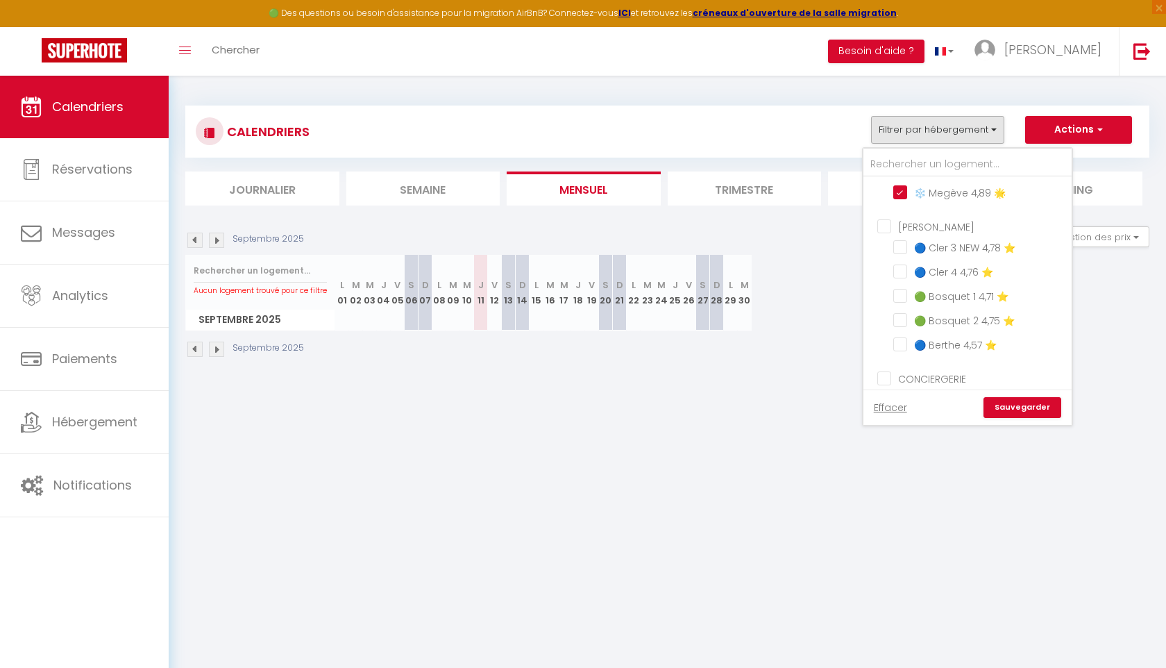
click at [881, 222] on input "[PERSON_NAME]" at bounding box center [981, 226] width 208 height 14
checkbox input "true"
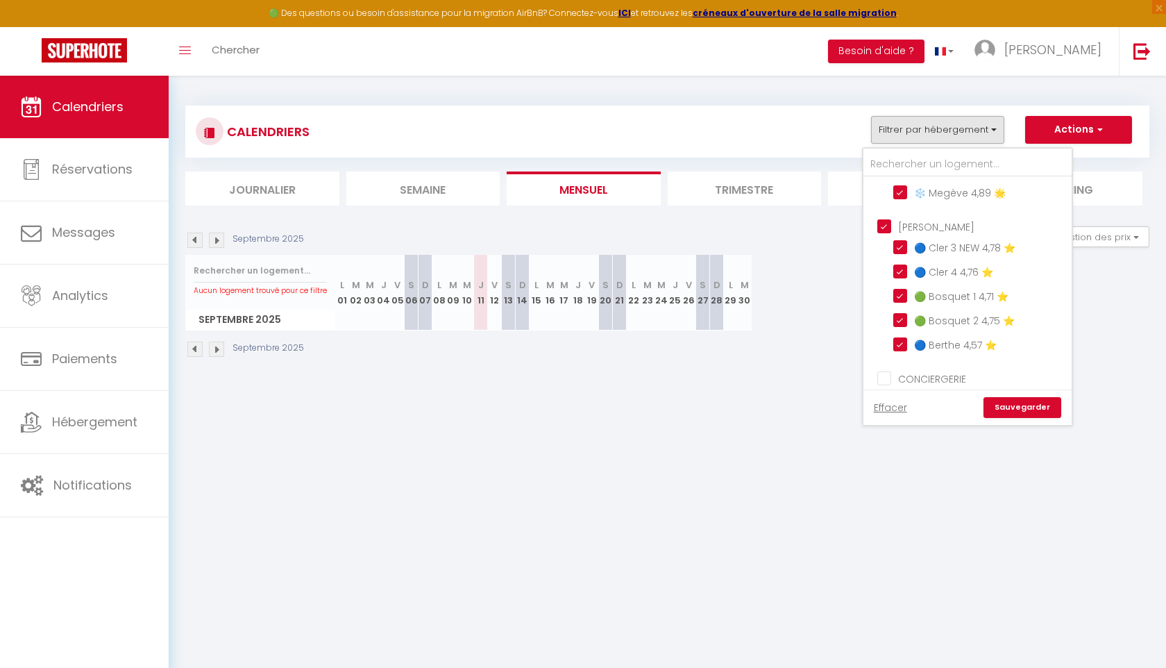
checkbox input "true"
checkbox input "false"
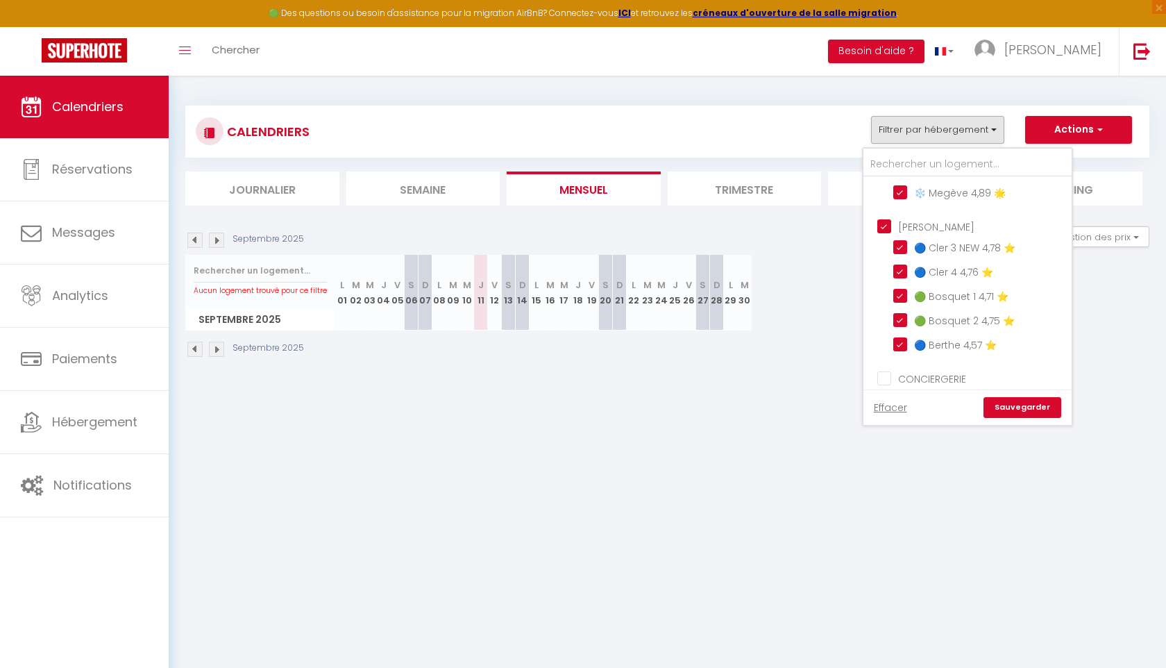
checkbox input "false"
checkbox input "true"
checkbox input "false"
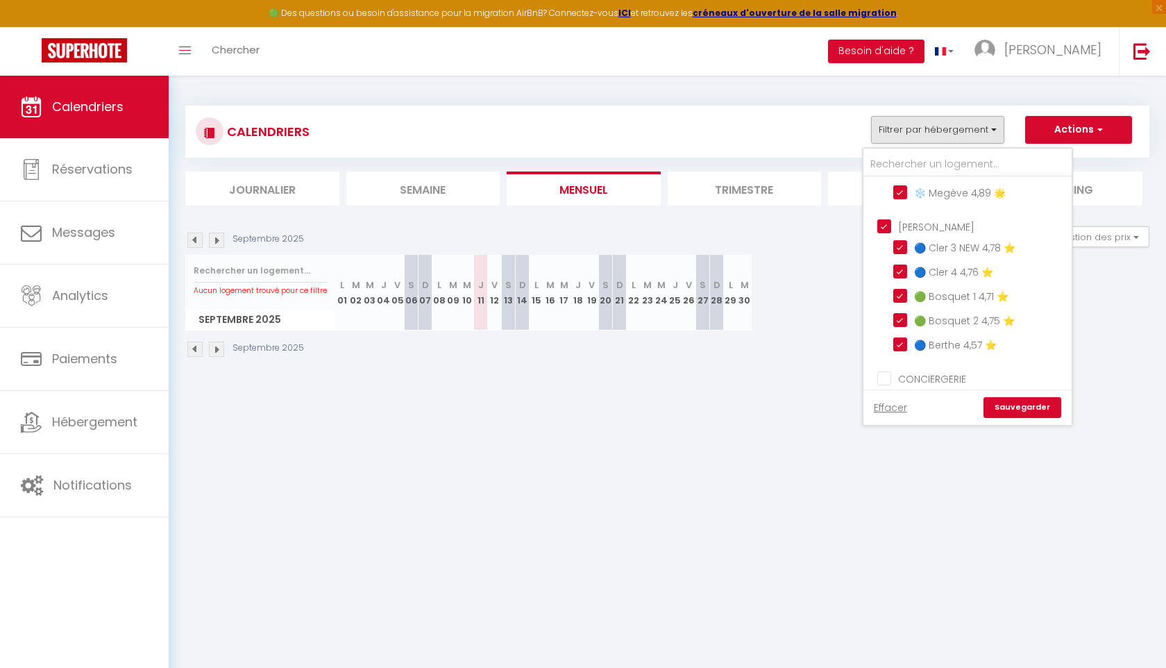
checkbox input "false"
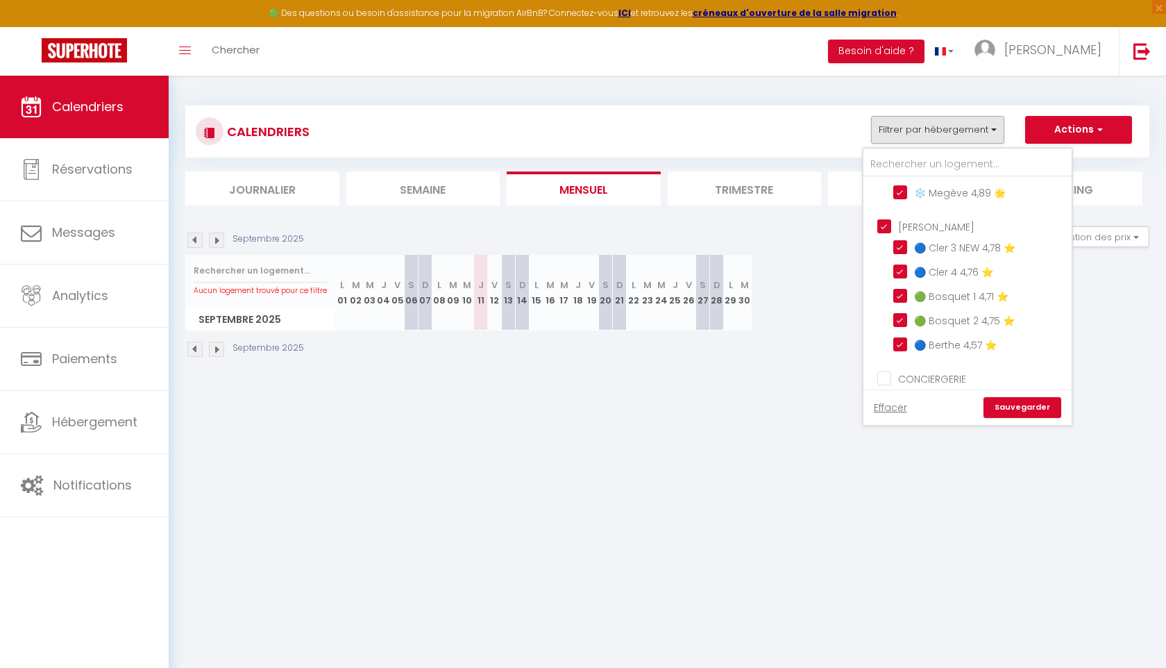
checkbox input "false"
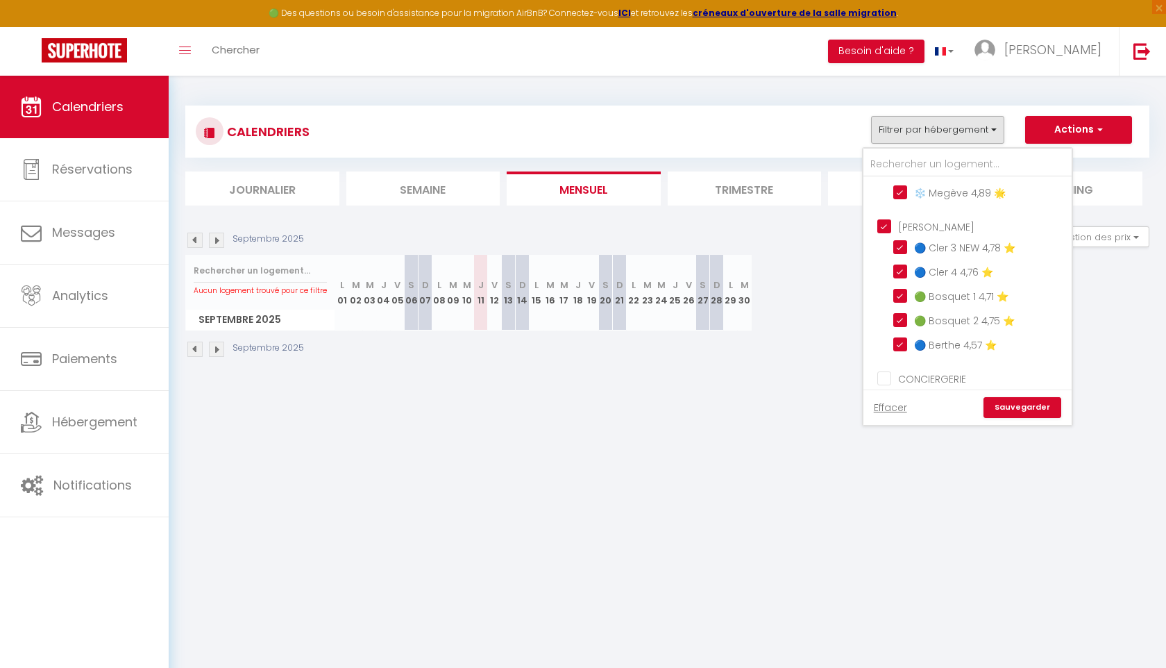
checkbox input "false"
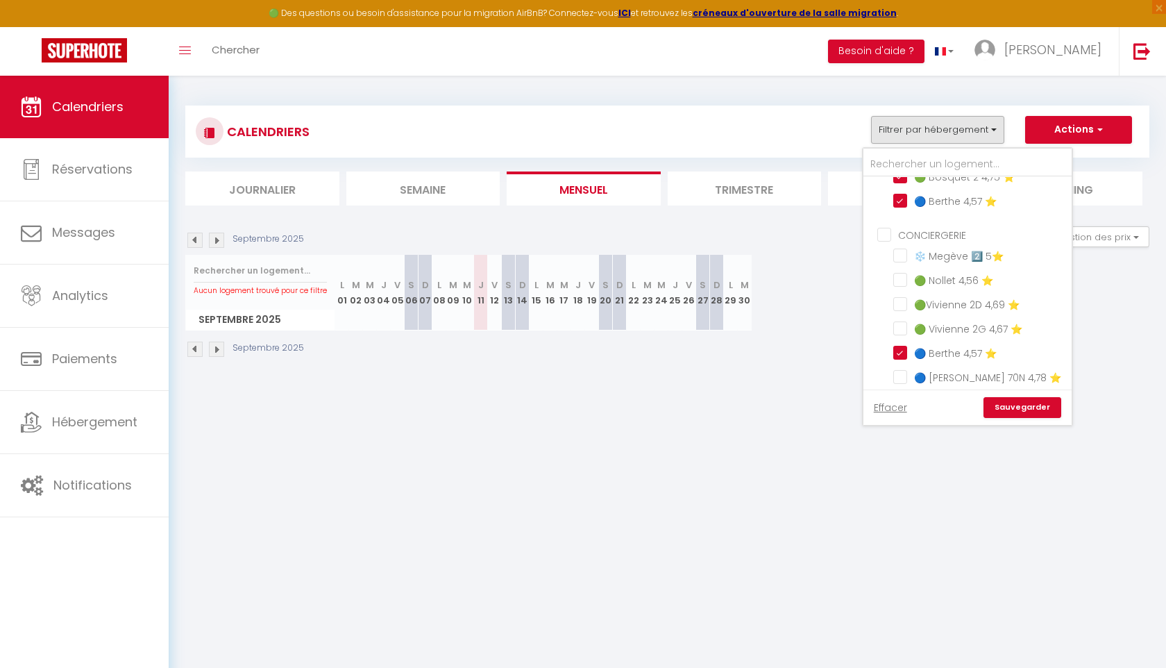
scroll to position [310, 0]
click at [888, 240] on ul "CONCIERGERIE ❄️ Megève 2️⃣ 5⭐️ 🟢 Nollet 4,56 ⭐️ 🟢Vivienne 2D 4,69 ⭐️ 🟢 Vivienne…" at bounding box center [967, 368] width 208 height 298
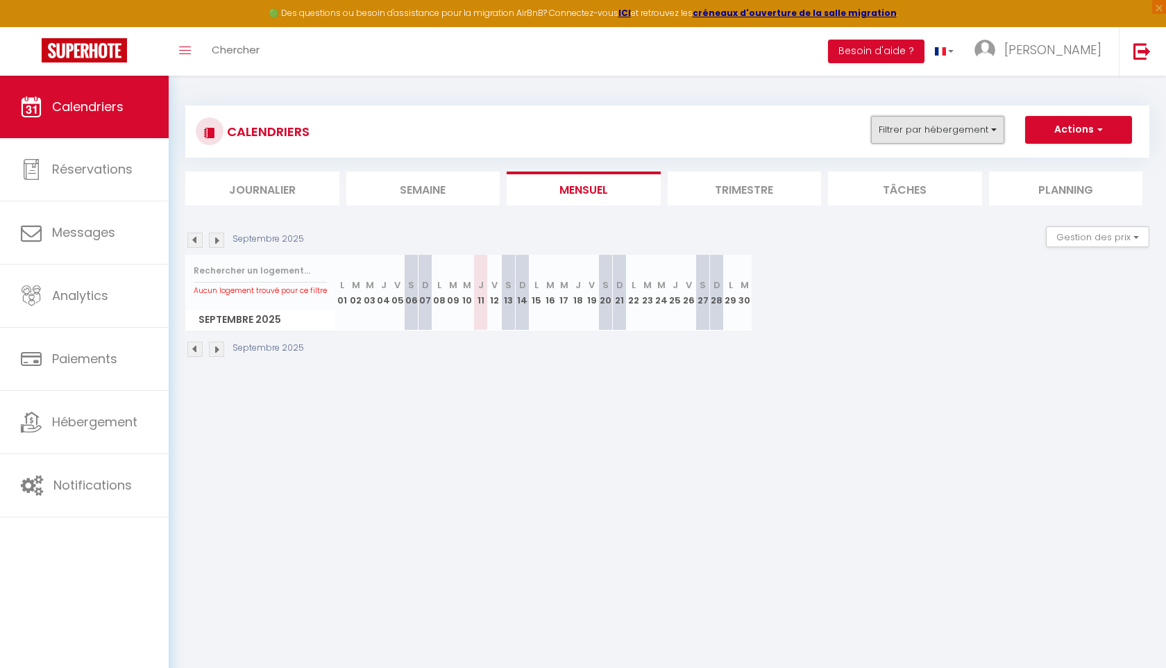
click at [994, 128] on button "Filtrer par hébergement" at bounding box center [937, 130] width 133 height 28
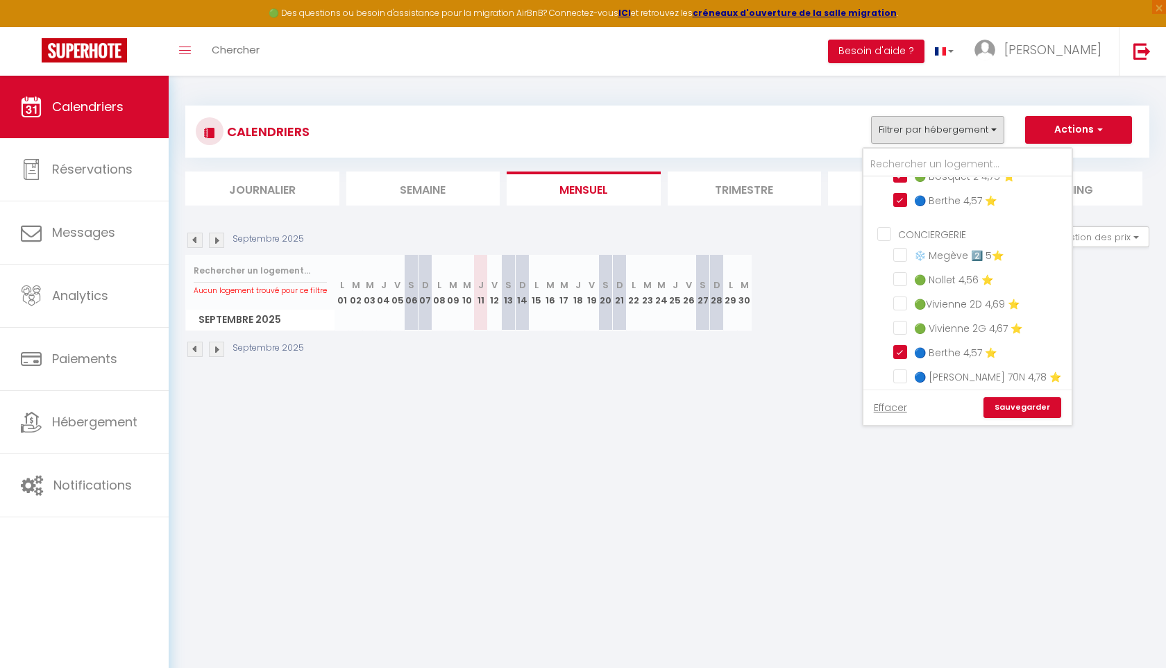
click at [879, 237] on ul "CONCIERGERIE ❄️ Megève 2️⃣ 5⭐️ 🟢 Nollet 4,56 ⭐️ 🟢Vivienne 2D 4,69 ⭐️ 🟢 Vivienne…" at bounding box center [967, 368] width 208 height 298
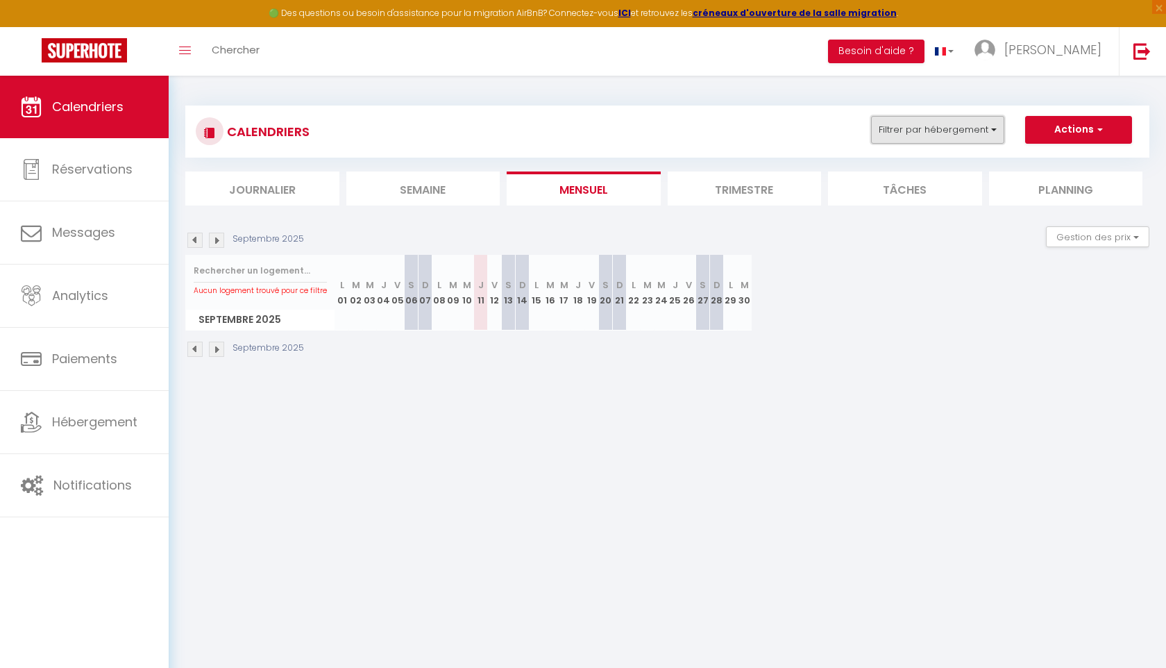
click at [972, 123] on button "Filtrer par hébergement" at bounding box center [937, 130] width 133 height 28
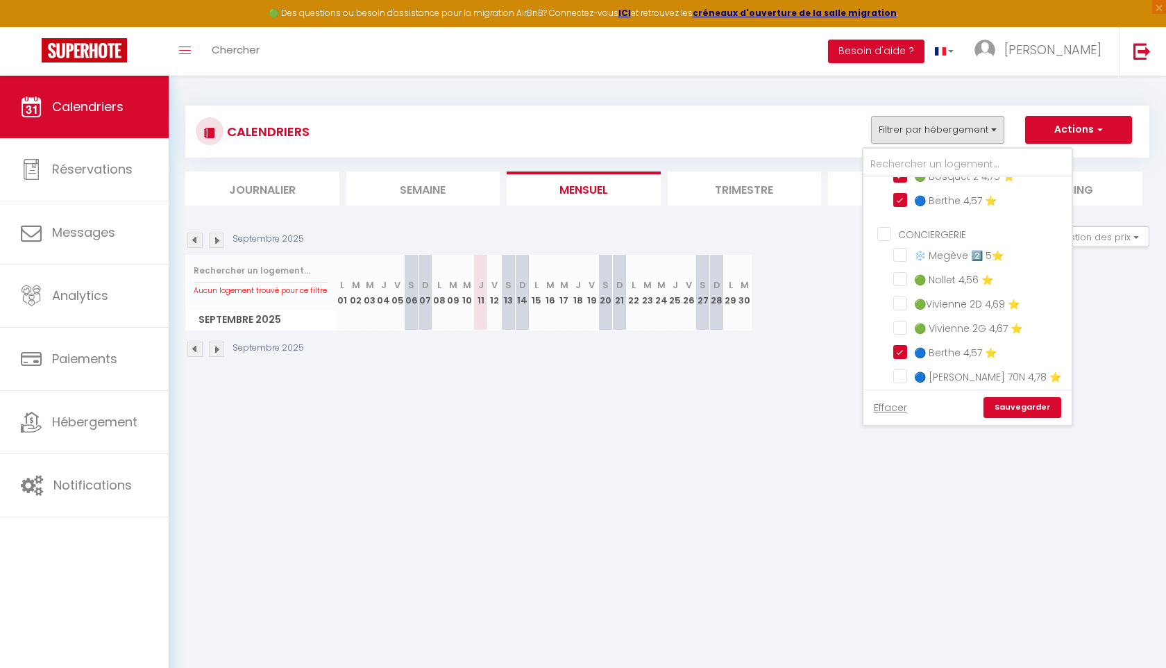
click at [879, 235] on input "CONCIERGERIE" at bounding box center [981, 233] width 208 height 14
checkbox input "true"
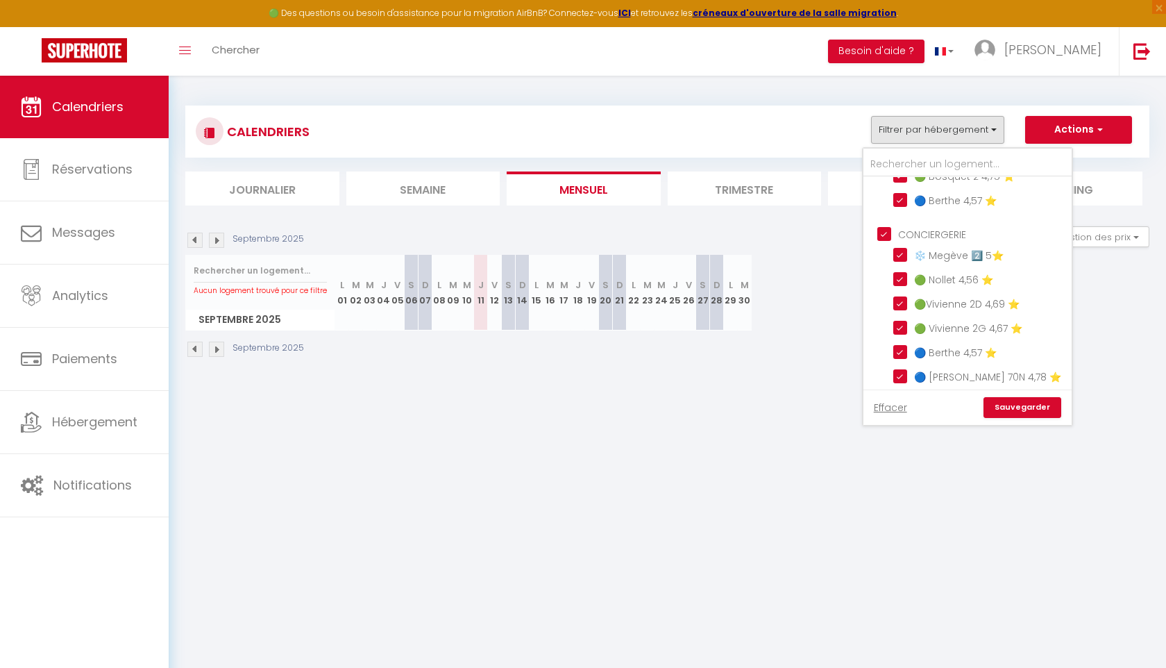
checkbox input "true"
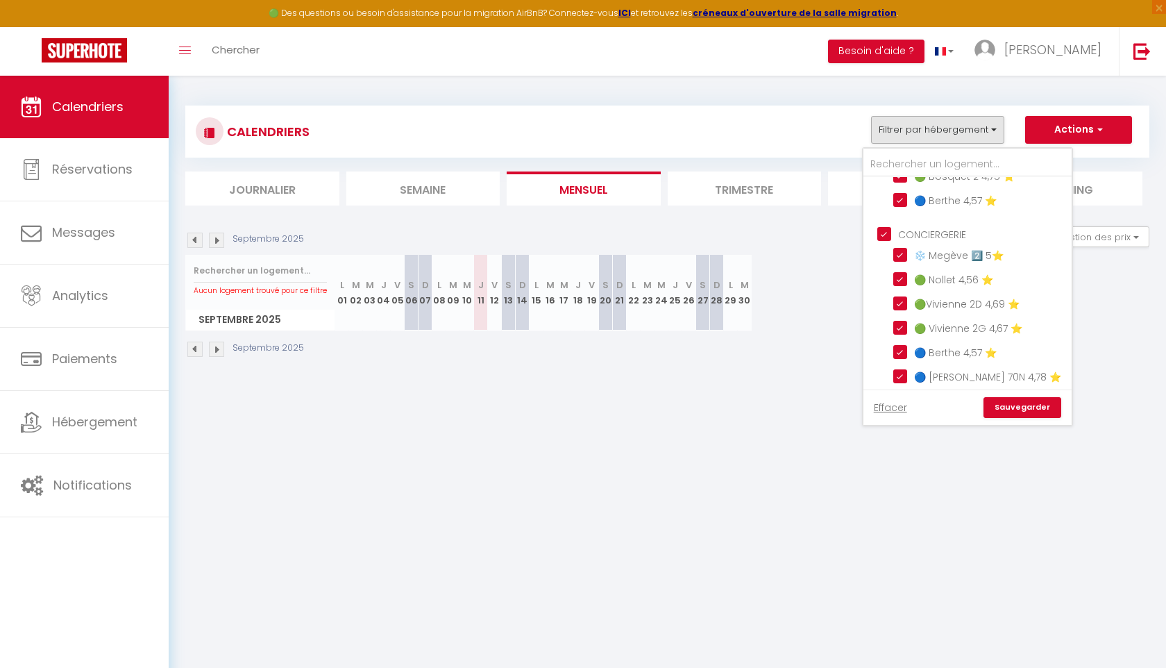
checkbox input "true"
checkbox input "false"
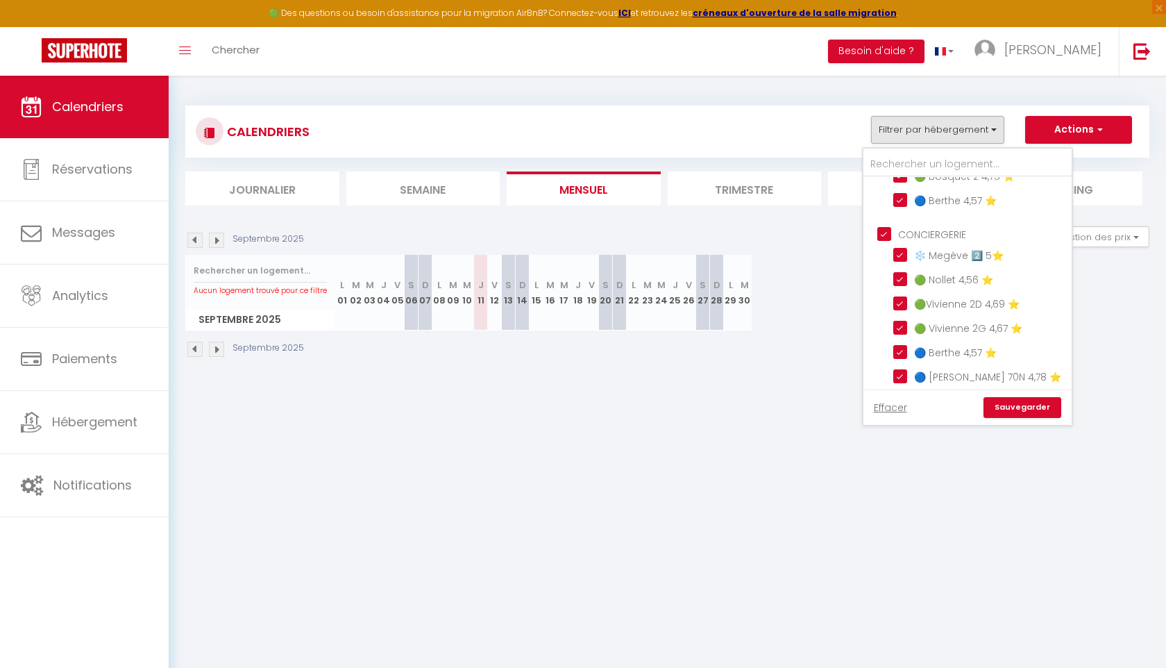
checkbox input "false"
checkbox input "true"
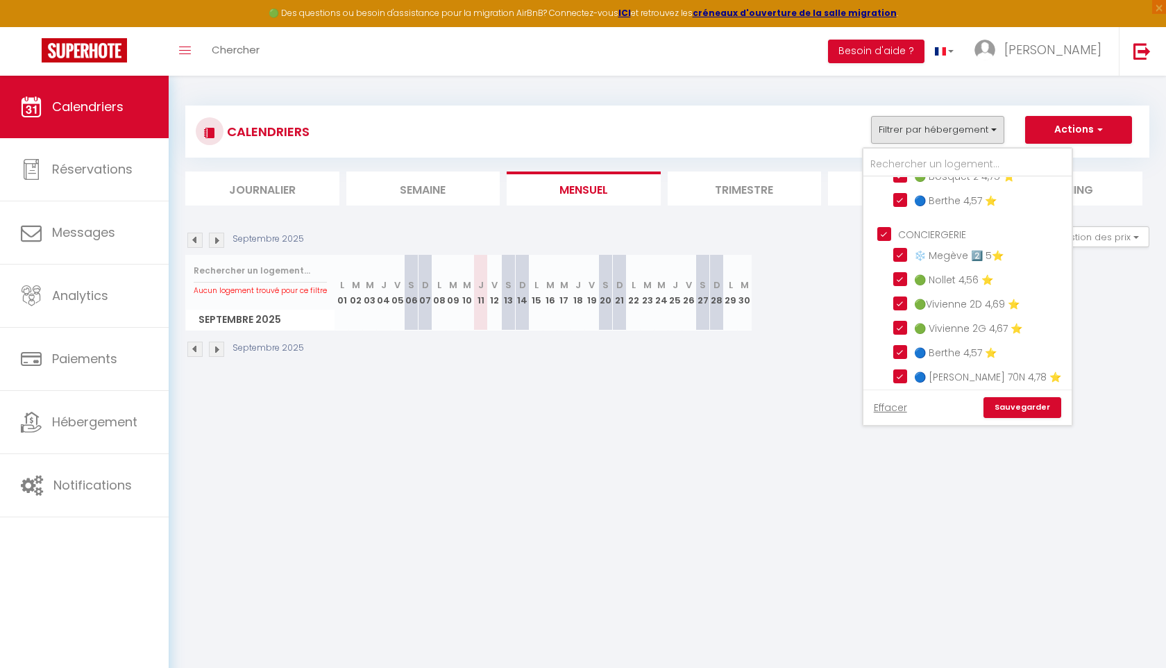
checkbox input "false"
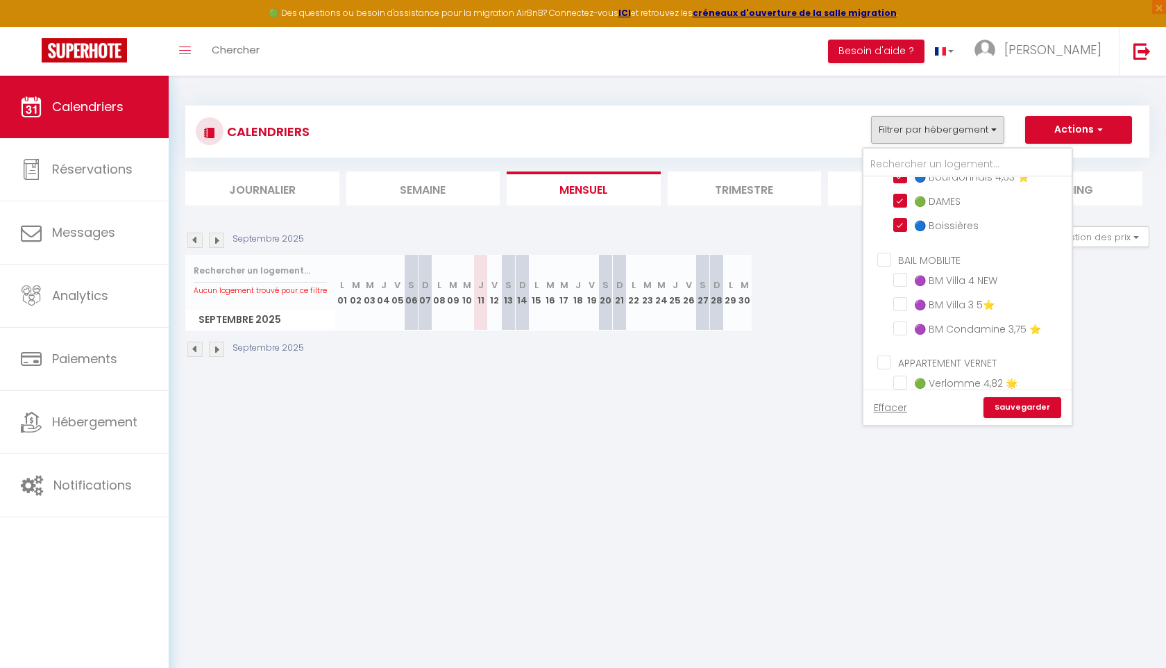
scroll to position [602, 0]
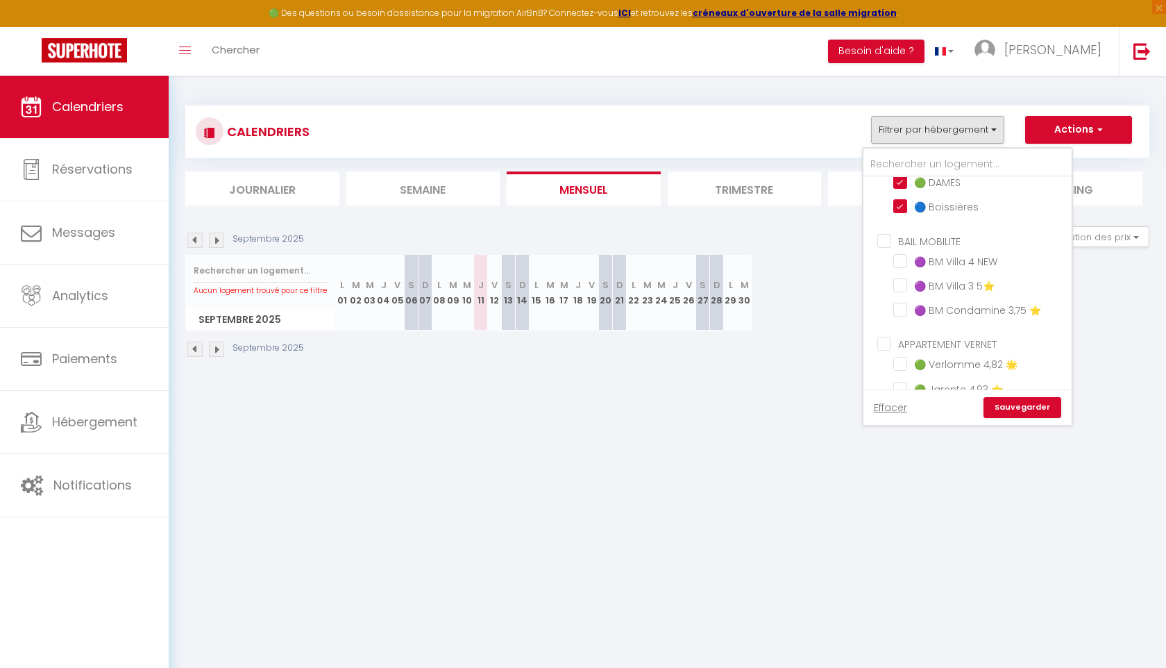
click at [884, 232] on input "BAIL MOBILITE" at bounding box center [981, 239] width 208 height 14
checkbox input "true"
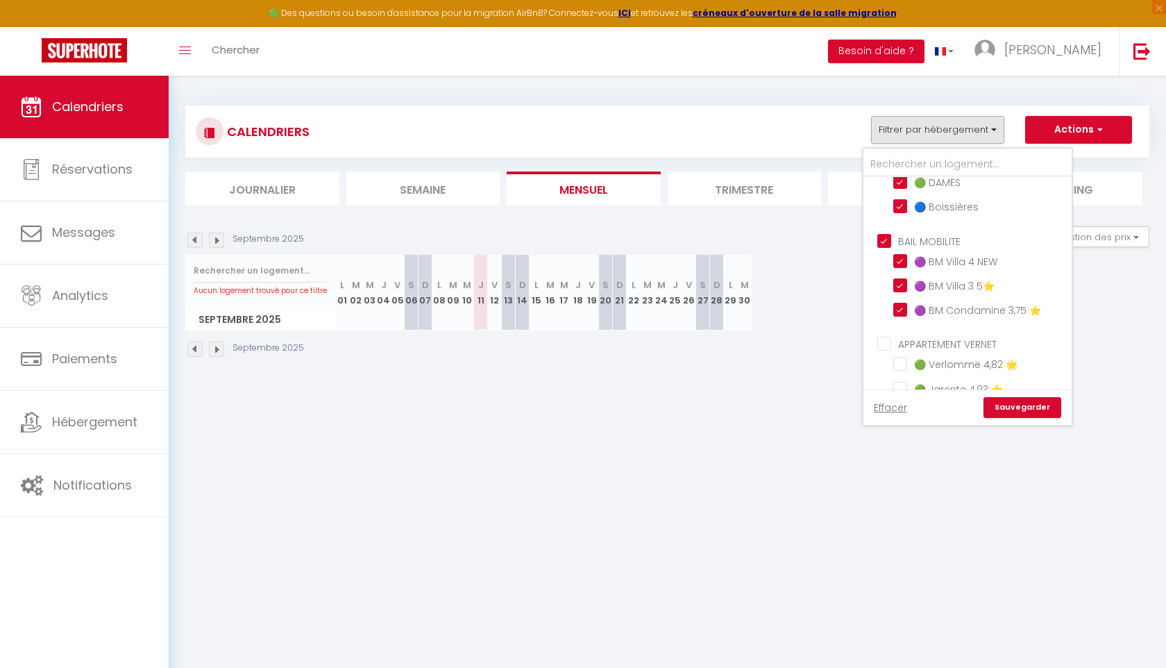
checkbox input "false"
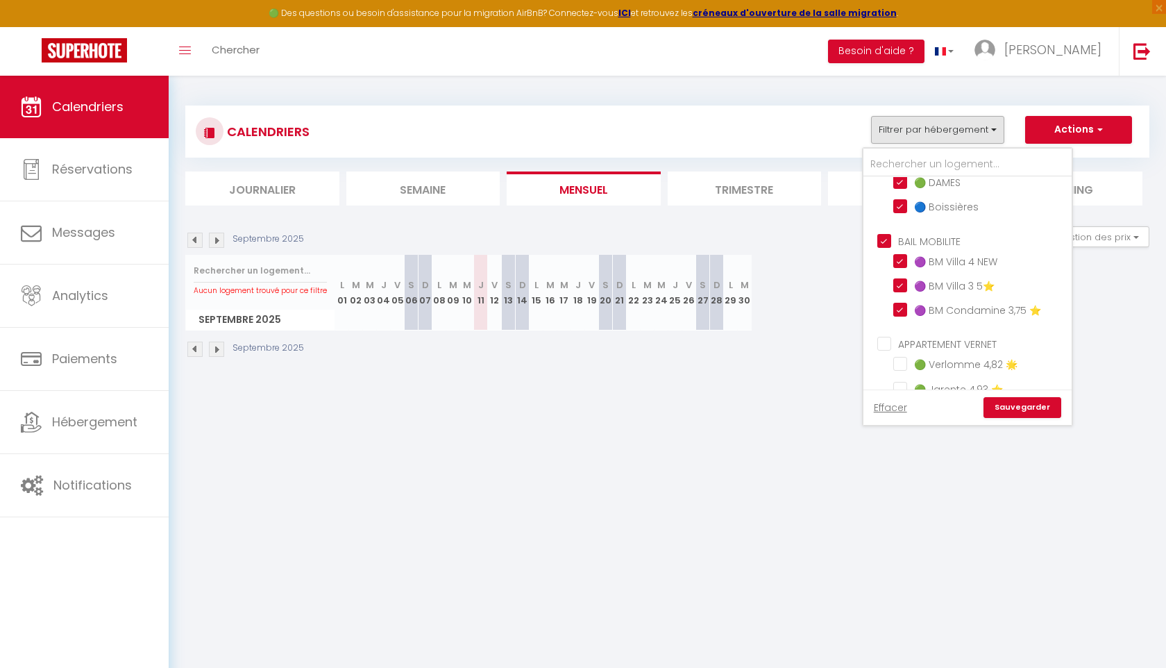
click at [878, 336] on input "APPARTEMENT VERNET" at bounding box center [981, 343] width 208 height 14
checkbox input "true"
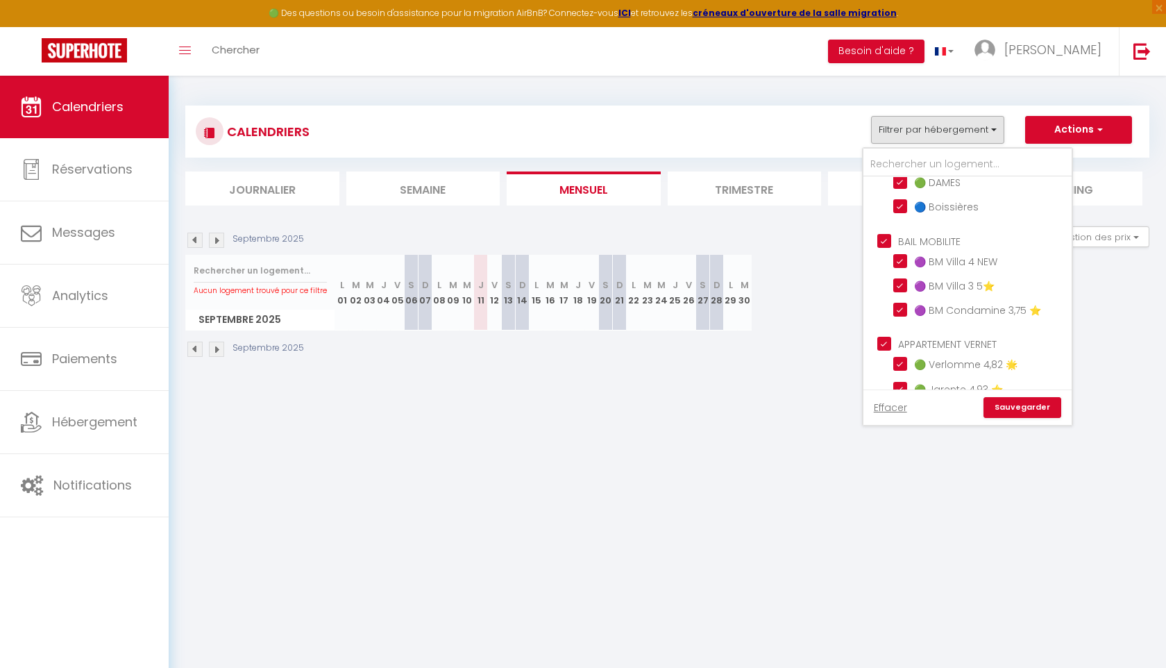
checkbox input "false"
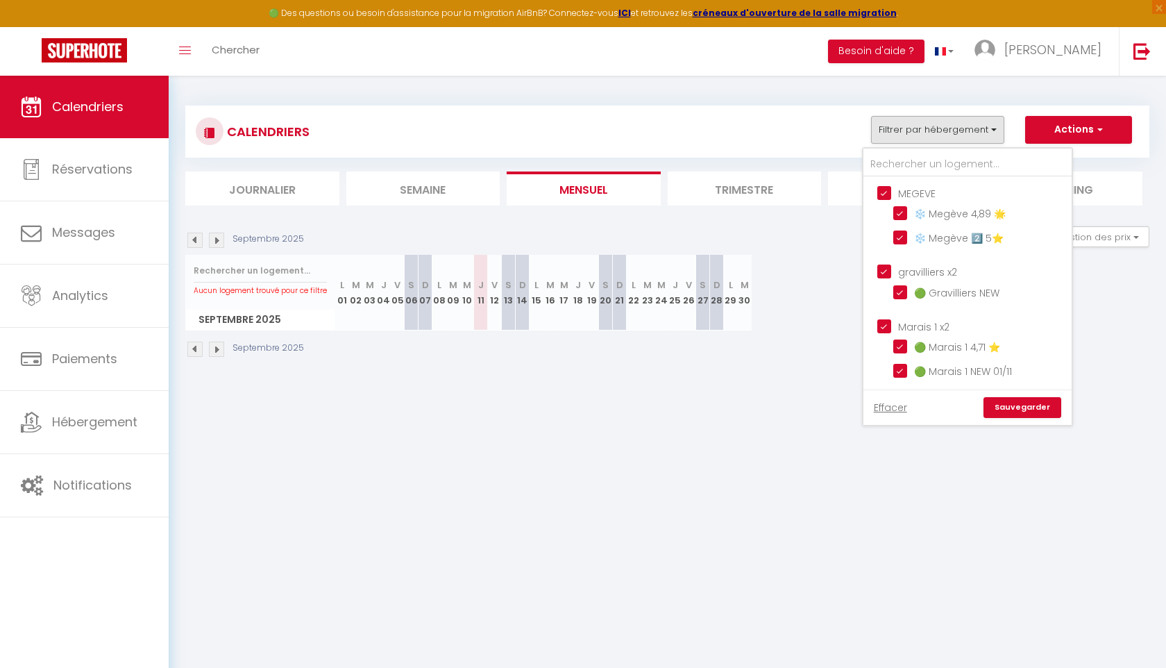
scroll to position [920, 0]
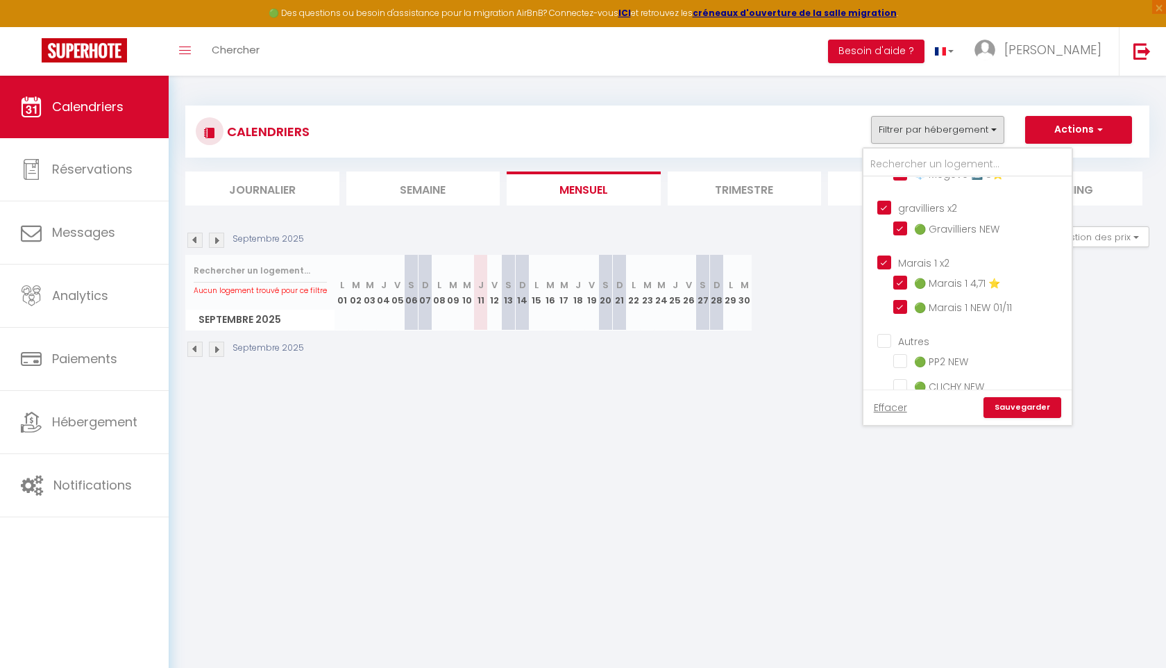
click at [884, 333] on input "Autres" at bounding box center [981, 340] width 208 height 14
checkbox input "true"
click at [1007, 406] on link "Sauvegarder" at bounding box center [1022, 407] width 78 height 21
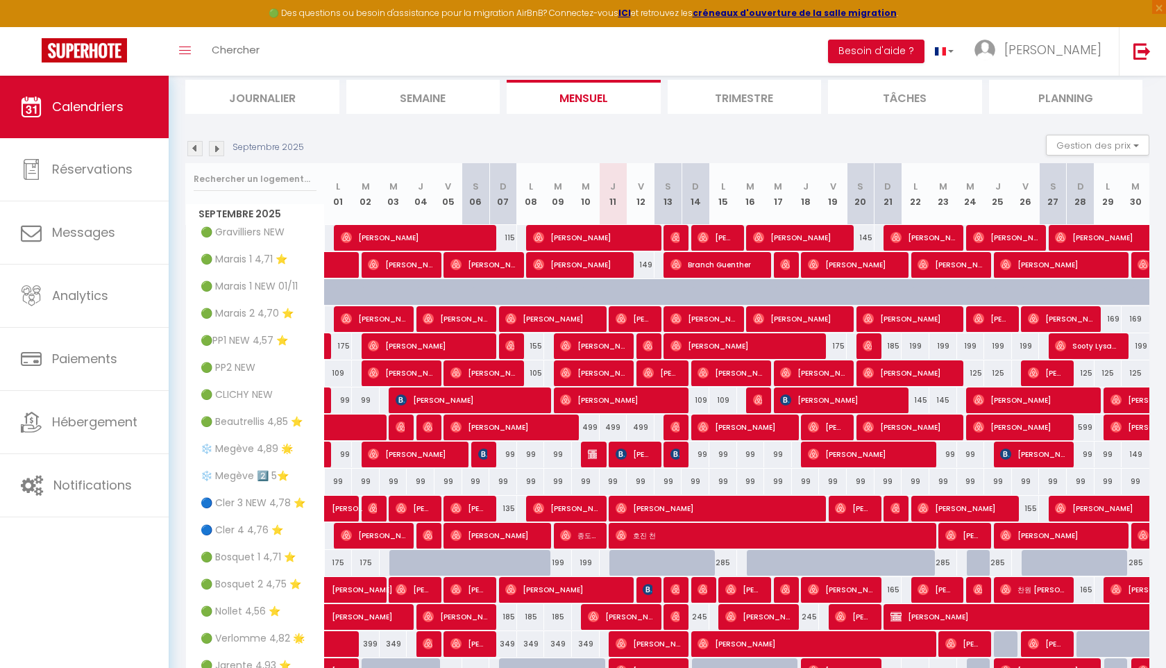
scroll to position [281, 0]
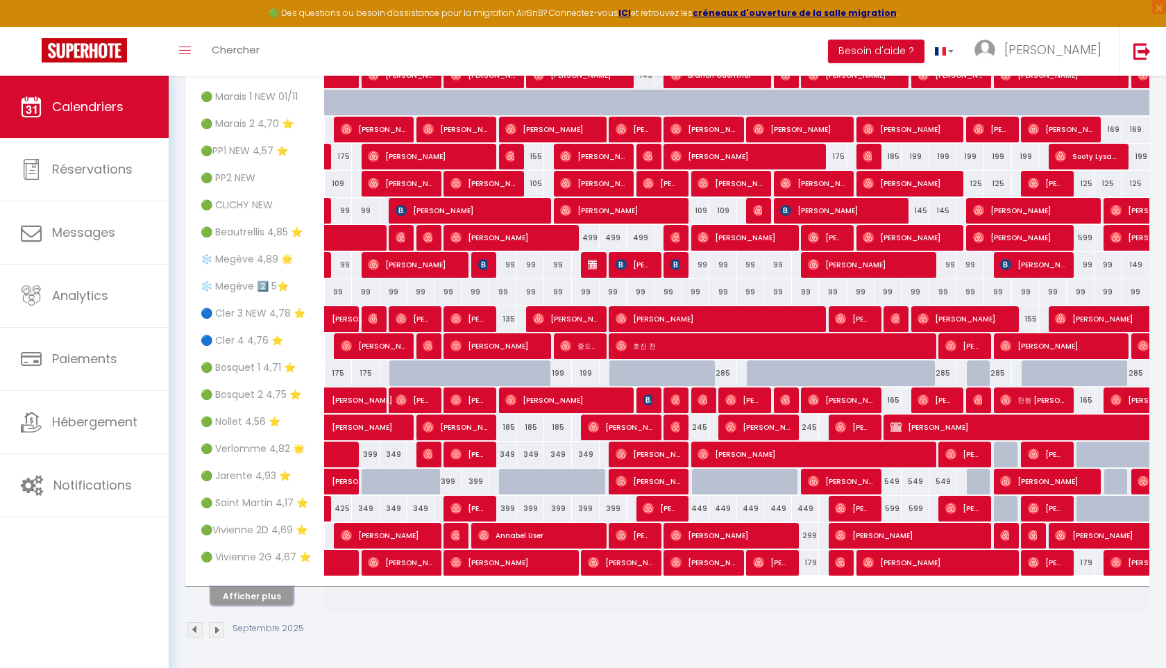
click at [262, 602] on button "Afficher plus" at bounding box center [251, 595] width 83 height 19
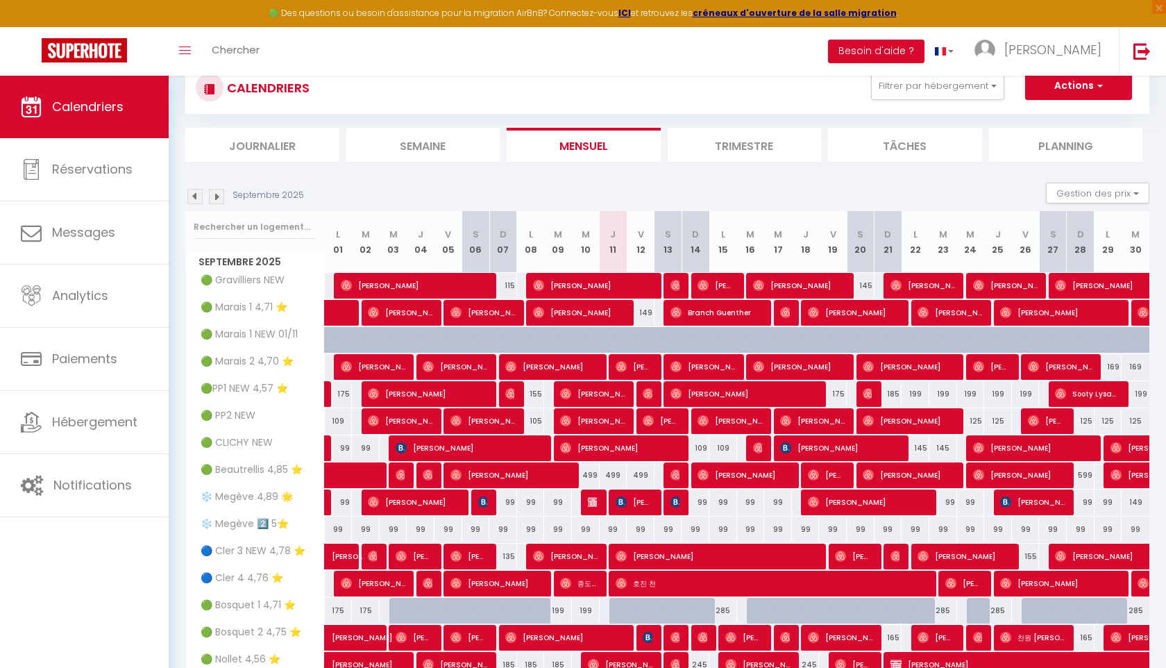
scroll to position [0, 0]
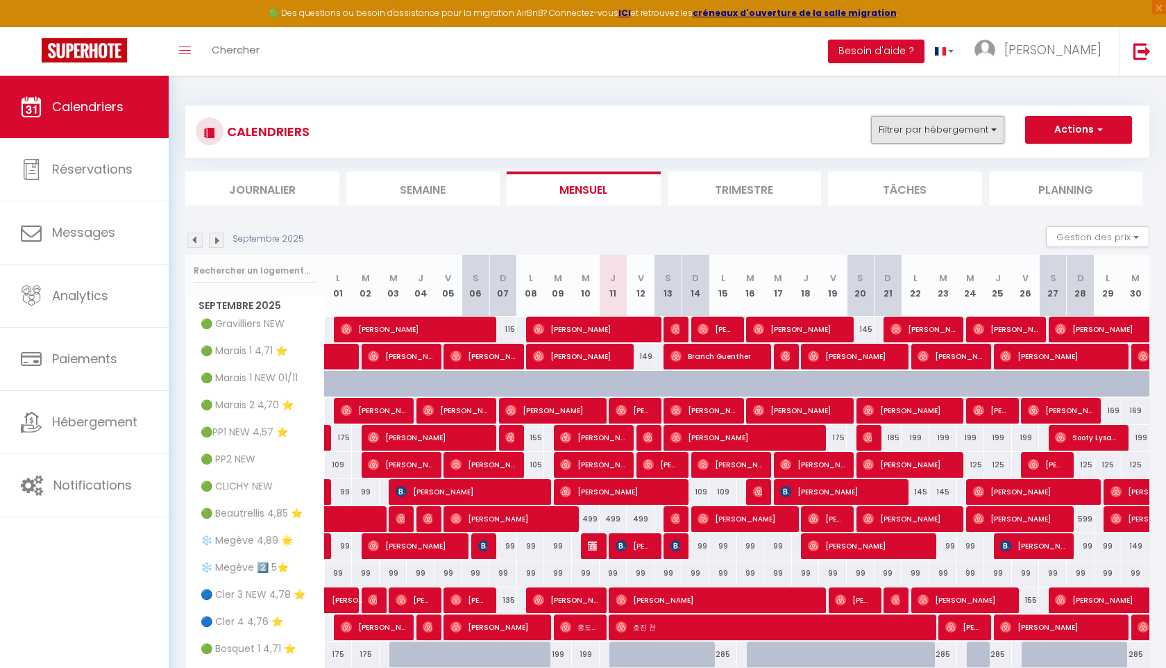
click at [988, 134] on button "Filtrer par hébergement" at bounding box center [937, 130] width 133 height 28
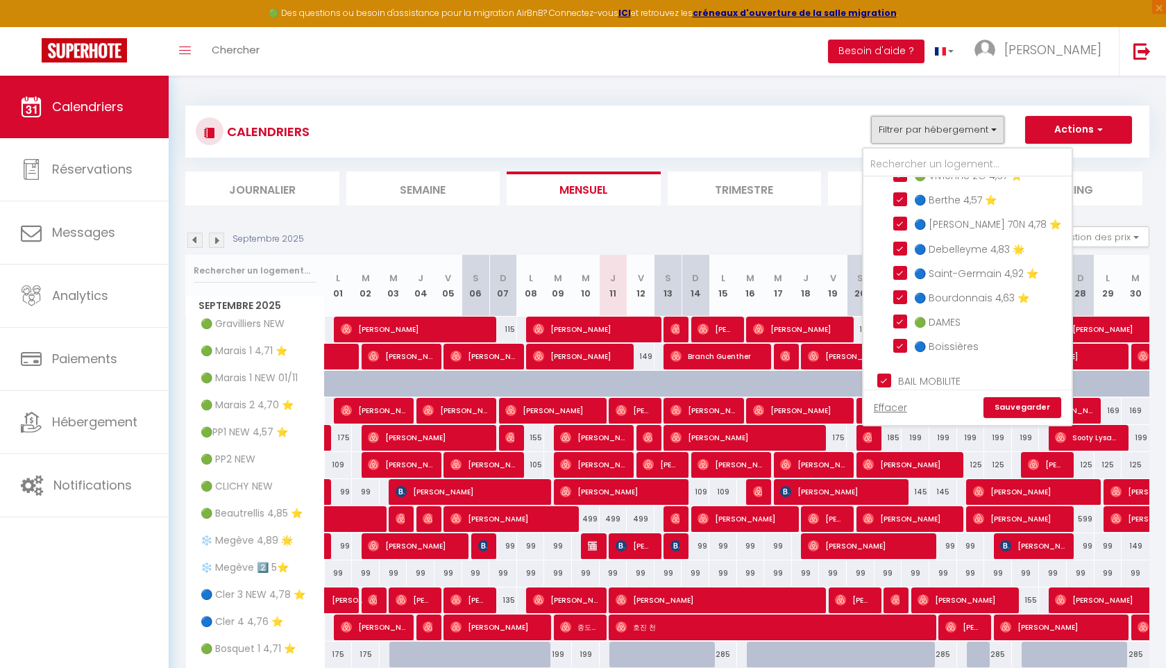
scroll to position [464, 0]
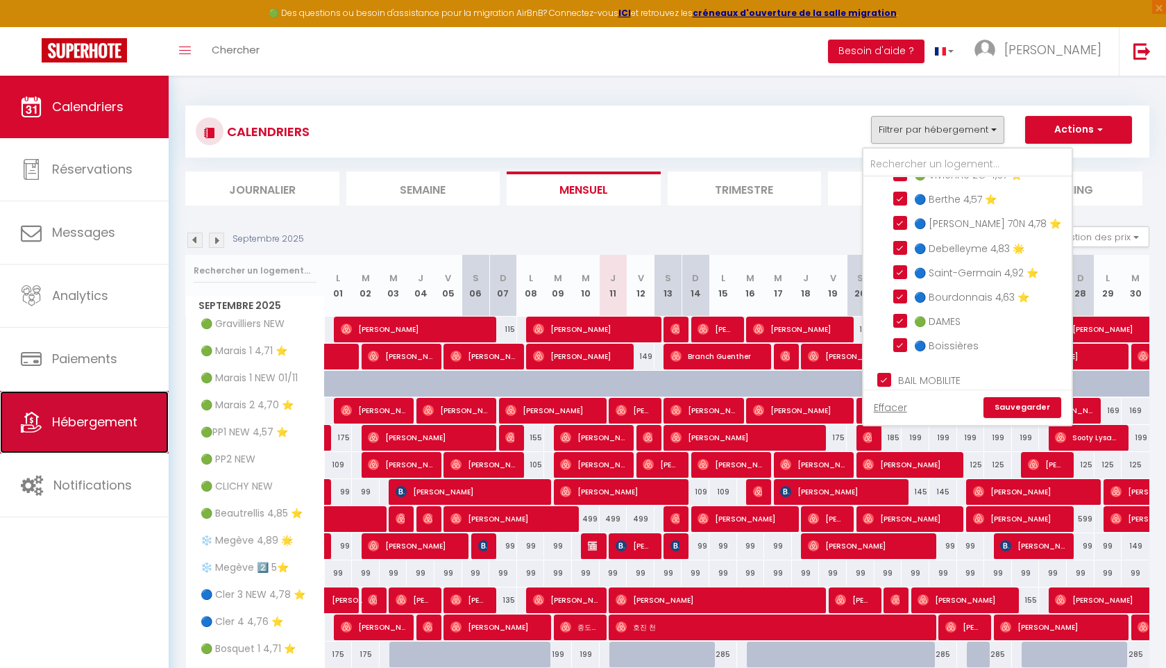
click at [57, 426] on span "Hébergement" at bounding box center [94, 421] width 85 height 17
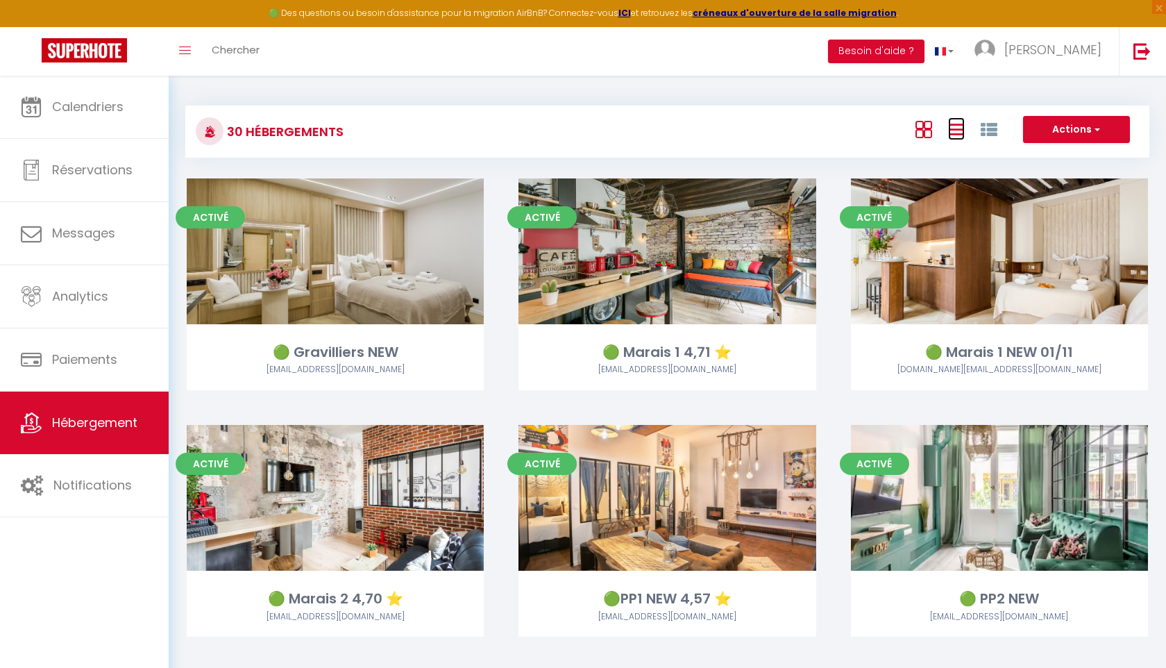
click at [958, 126] on icon at bounding box center [956, 129] width 17 height 17
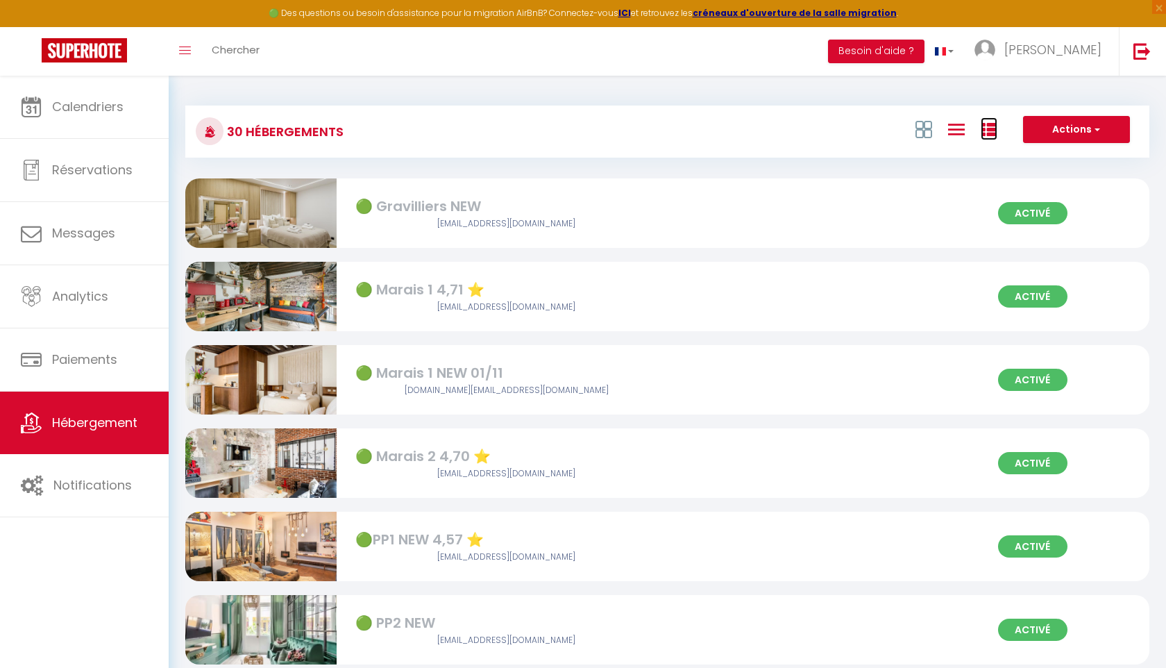
click at [996, 126] on icon at bounding box center [989, 129] width 17 height 17
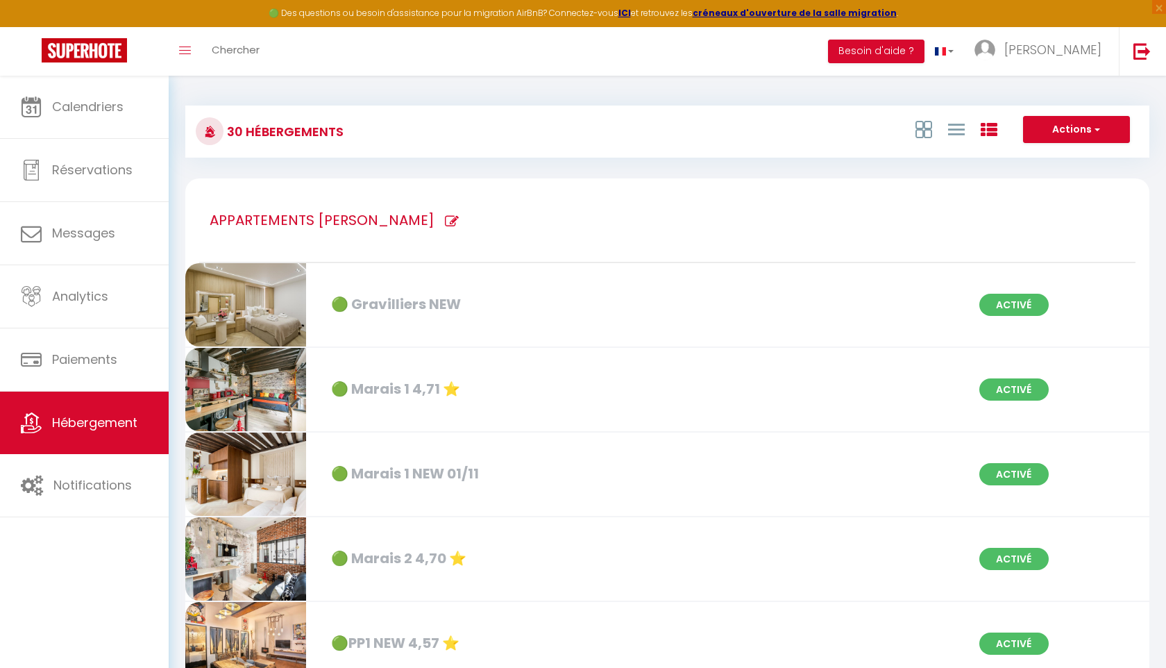
click at [445, 221] on icon at bounding box center [452, 221] width 14 height 14
type input "APPARTEMENTS [PERSON_NAME]"
checkbox NEW "true"
checkbox ⭐️ "true"
checkbox 01\/11 "true"
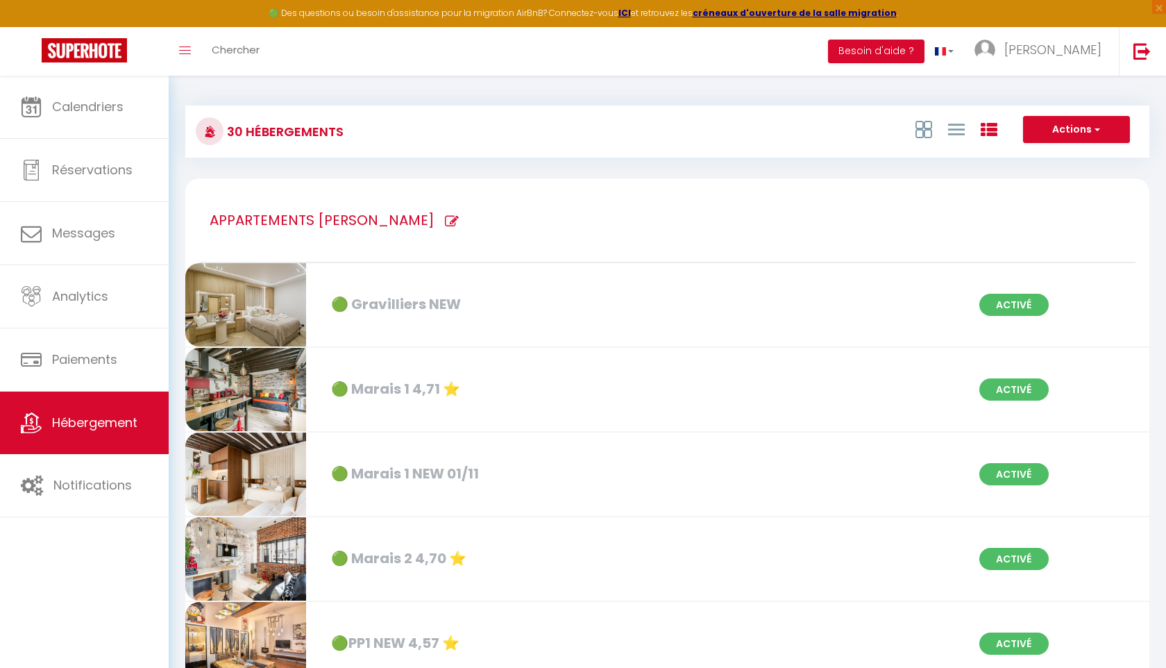
checkbox ⭐️ "true"
checkbox 🌟 "true"
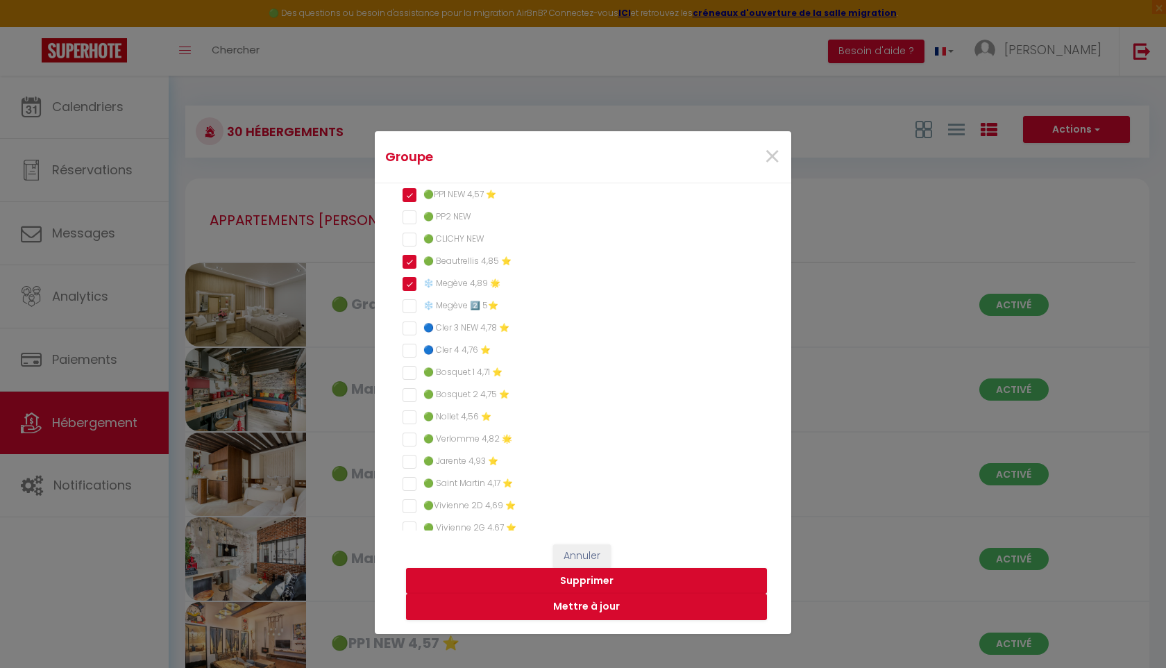
scroll to position [175, 0]
click at [772, 160] on span "×" at bounding box center [771, 157] width 17 height 42
